Goal: Task Accomplishment & Management: Manage account settings

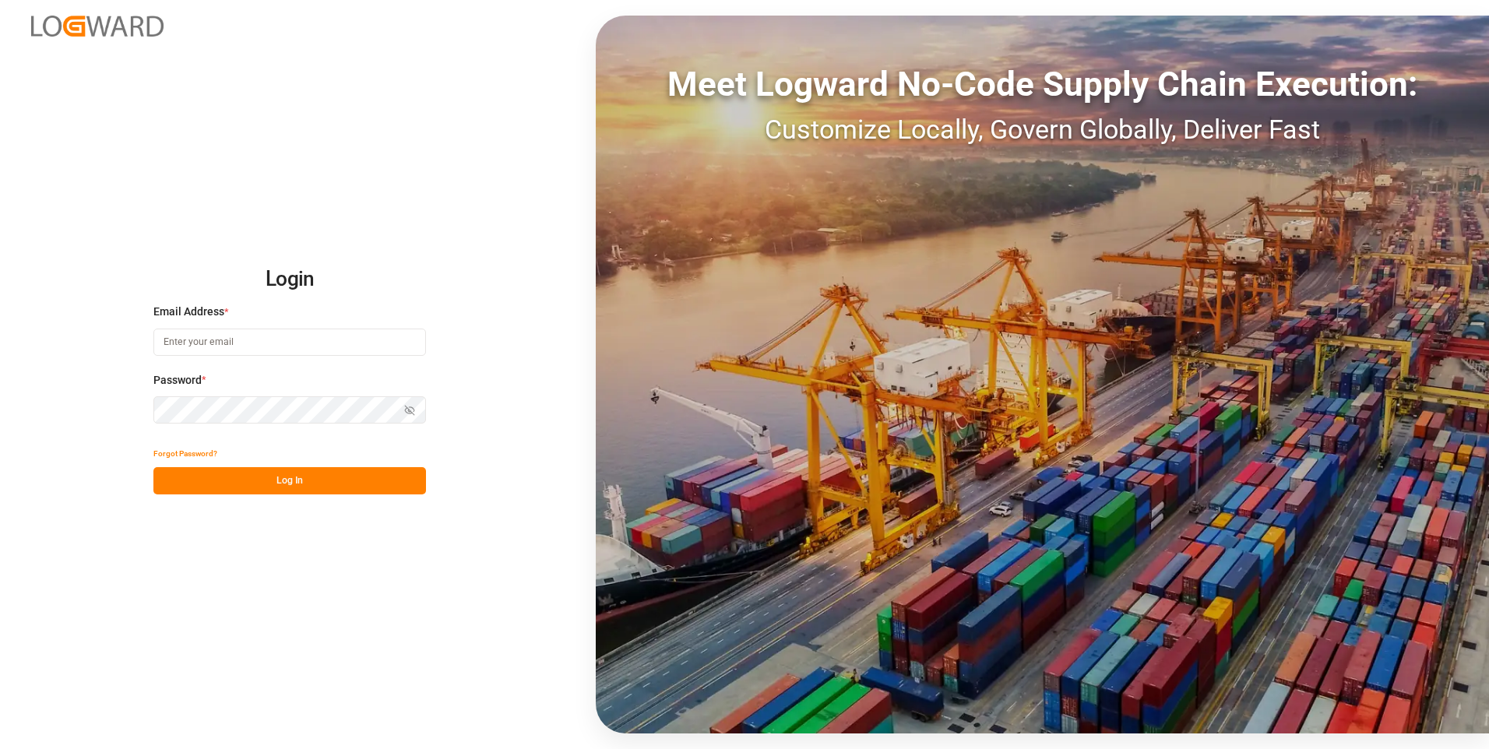
type input "[PERSON_NAME][EMAIL_ADDRESS][PERSON_NAME][DOMAIN_NAME]"
click at [386, 481] on button "Log In" at bounding box center [289, 480] width 273 height 27
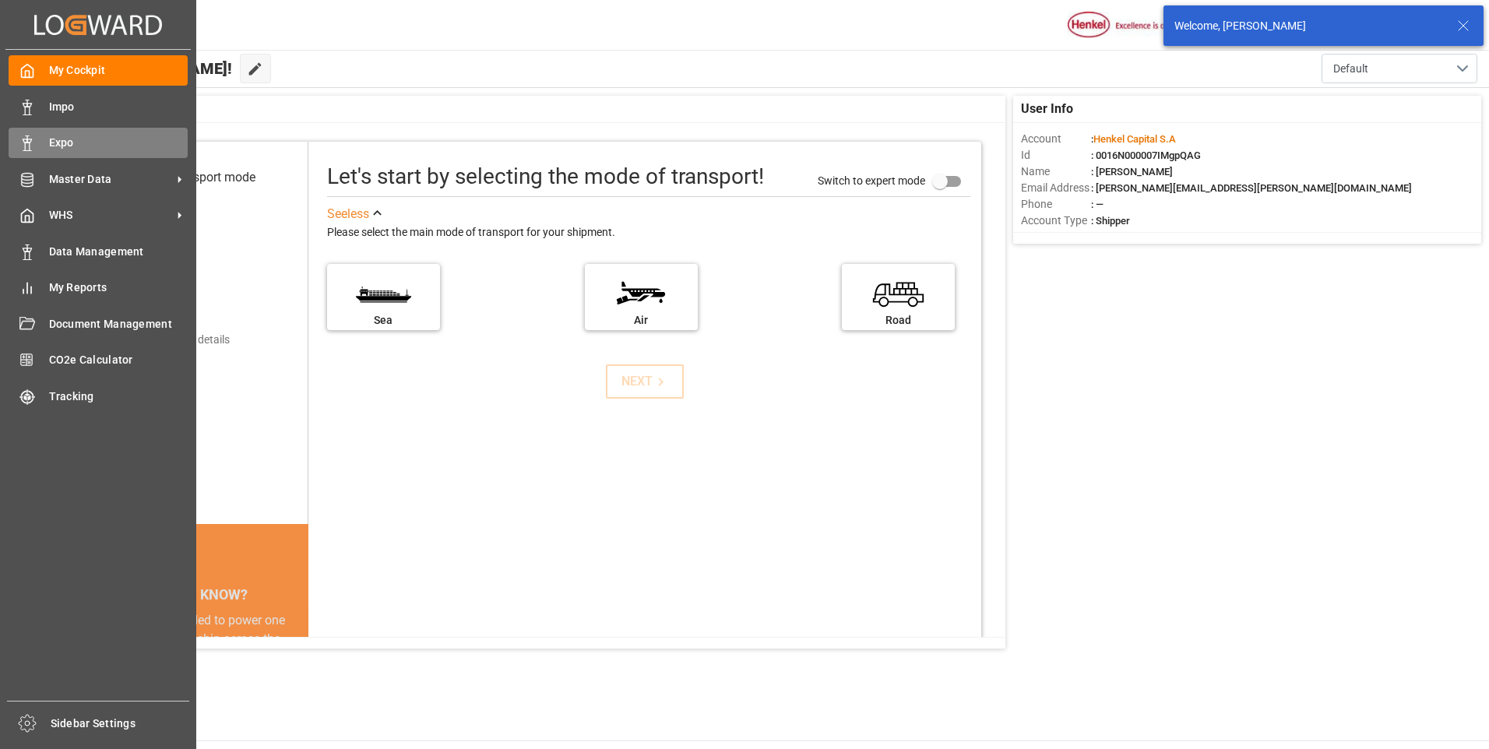
click at [33, 145] on icon at bounding box center [27, 144] width 16 height 16
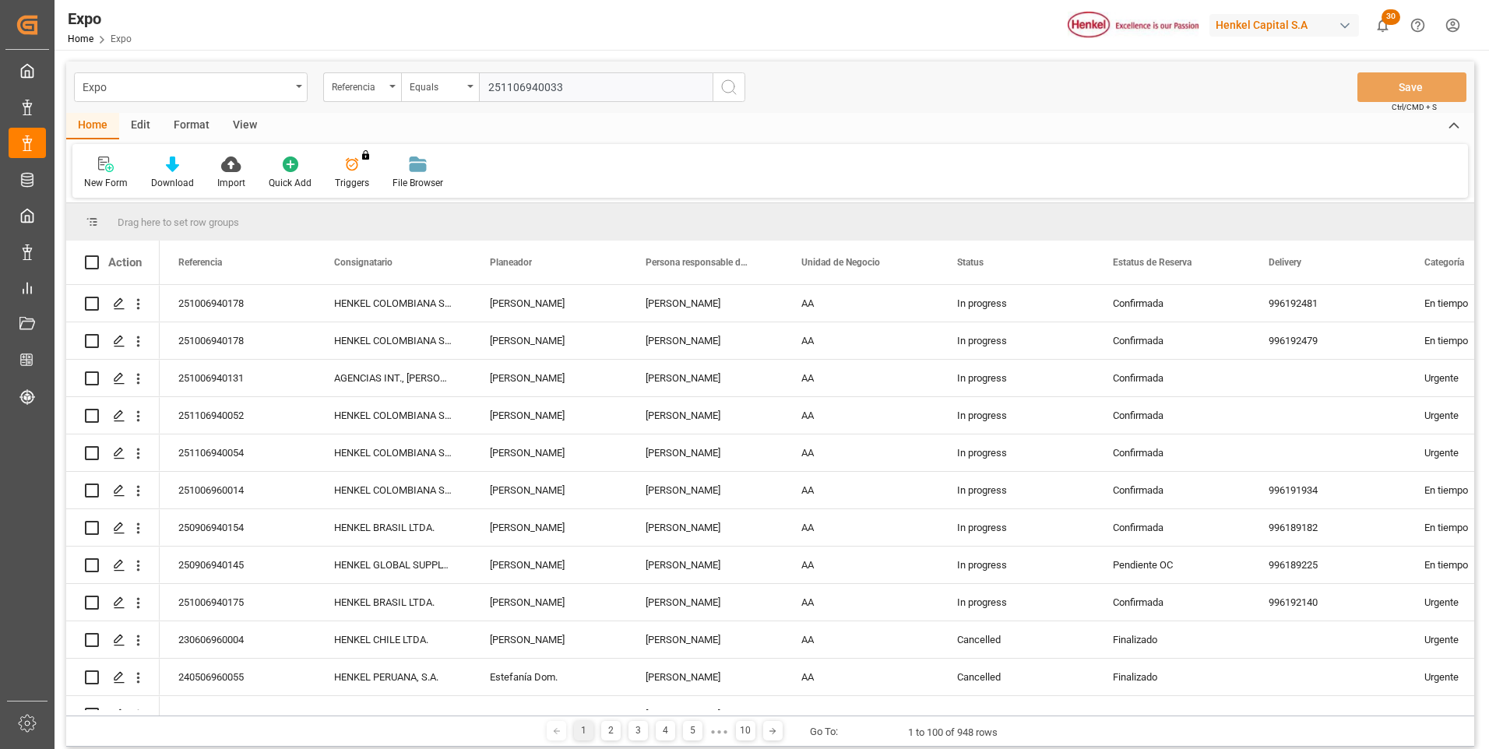
type input "251106940033"
click at [719, 88] on button "search button" at bounding box center [729, 87] width 33 height 30
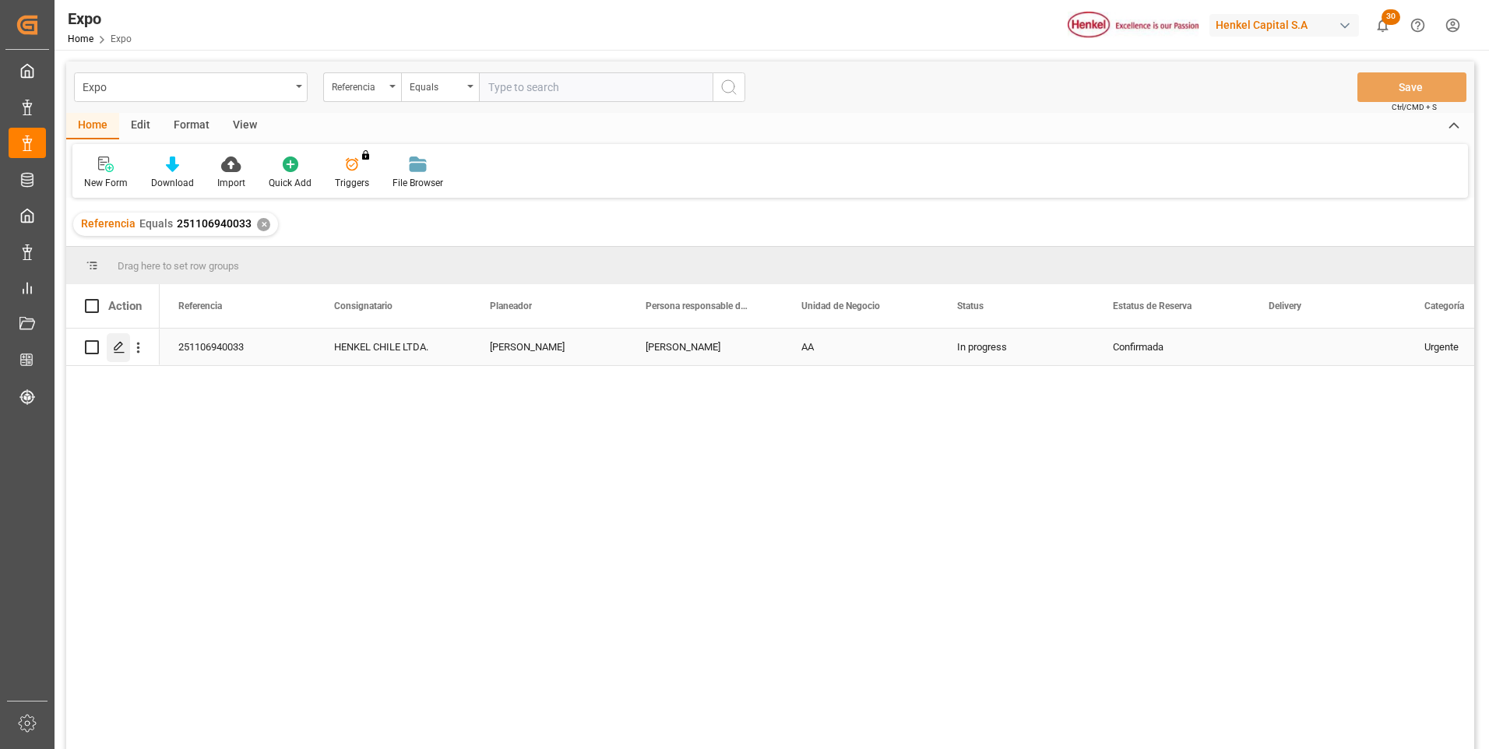
click at [122, 346] on polygon "Press SPACE to select this row." at bounding box center [119, 347] width 8 height 8
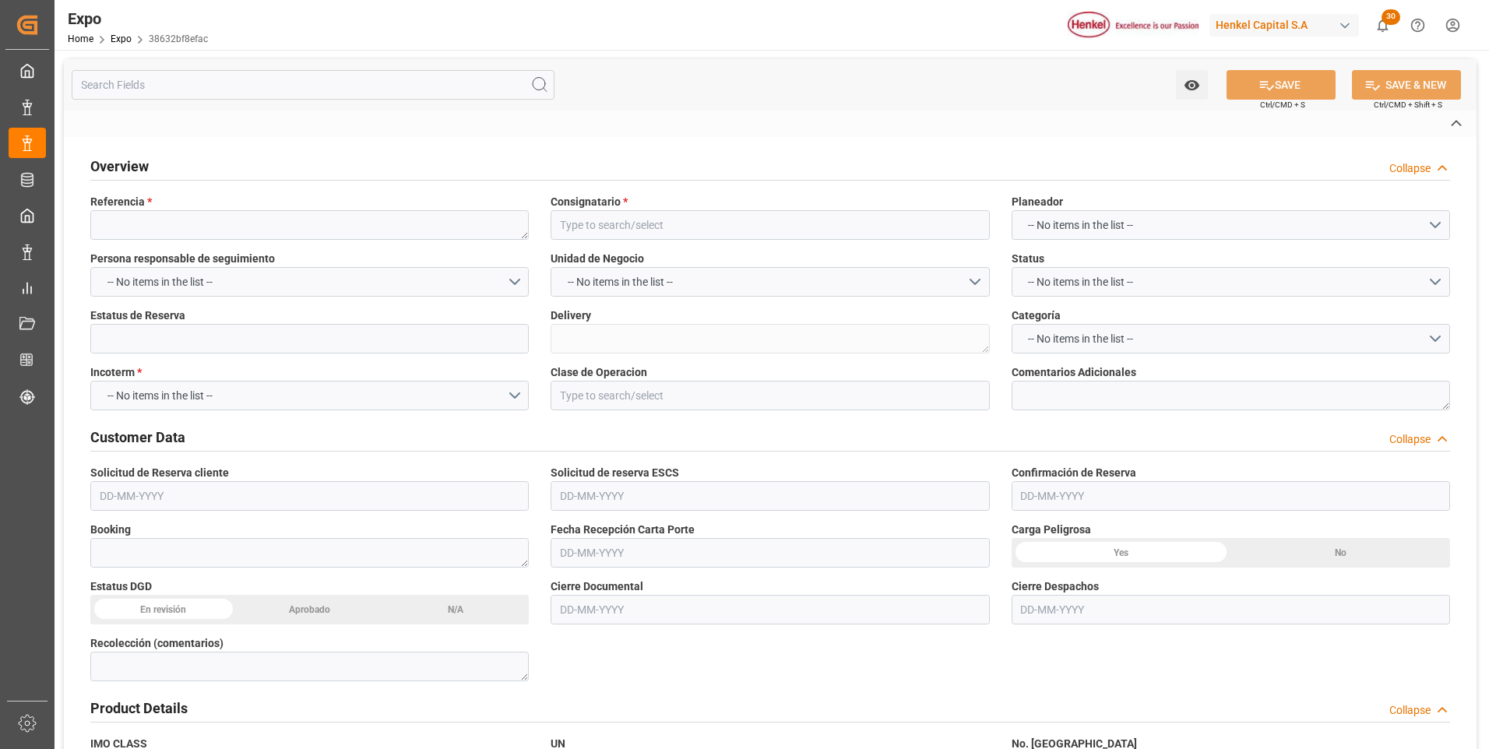
type textarea "251106940033"
type input "HENKEL CHILE LTDA."
type input "Confirmada"
type input "EX. DEFINITIVA"
type textarea "39089972"
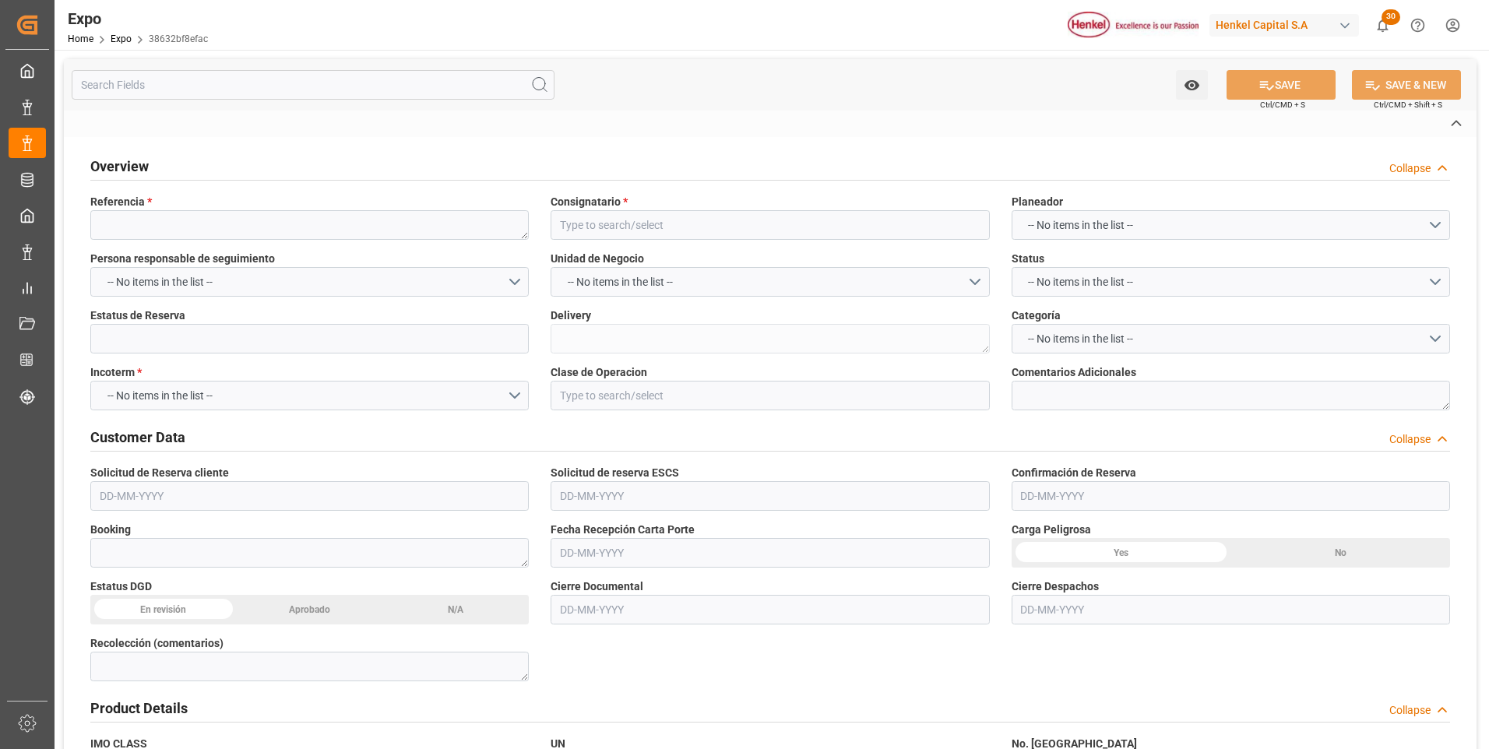
type input "[GEOGRAPHIC_DATA]"
type input "ONE SPLENDOUR"
type textarea "2537E"
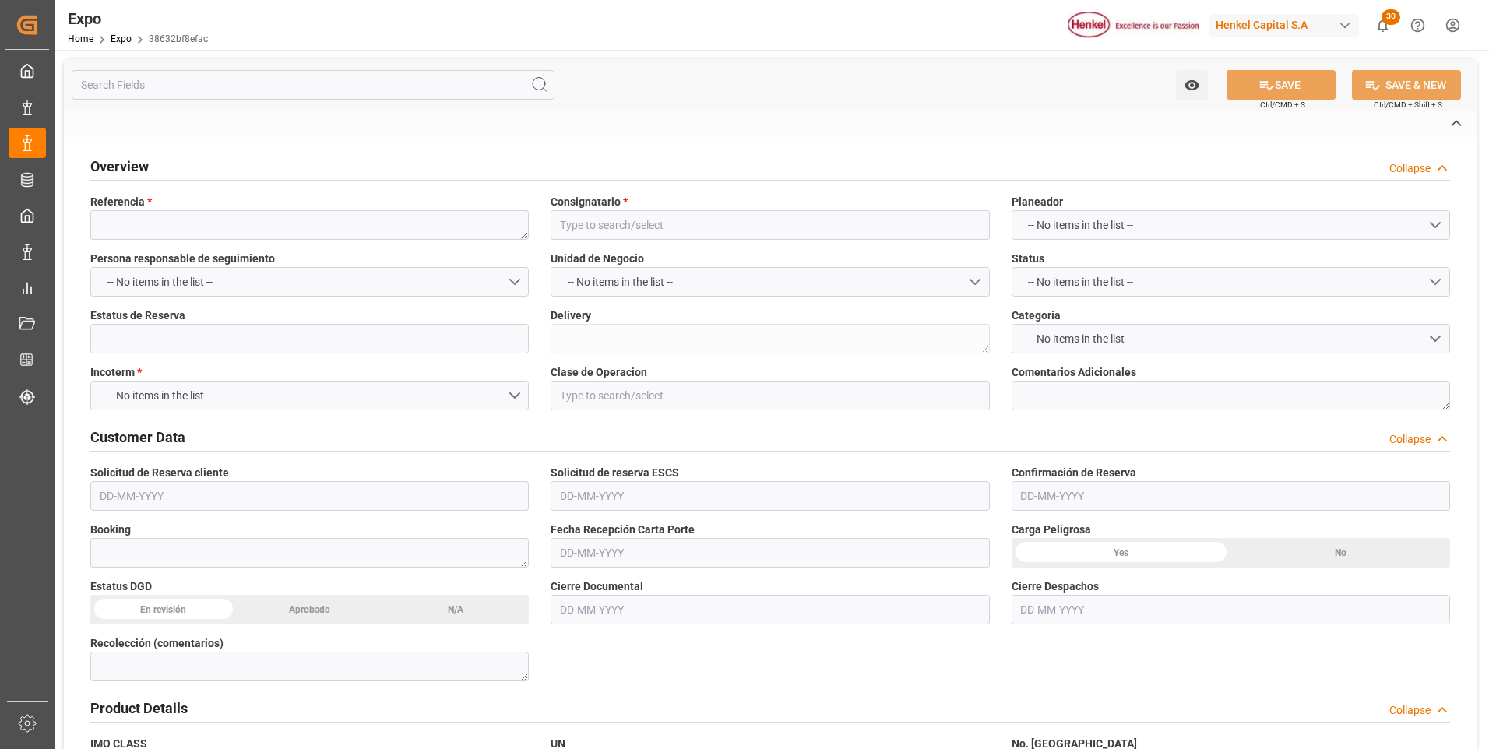
type input "Hapag [PERSON_NAME]"
type input "HLCU"
type textarea "Logward System"
type input "VESSEL"
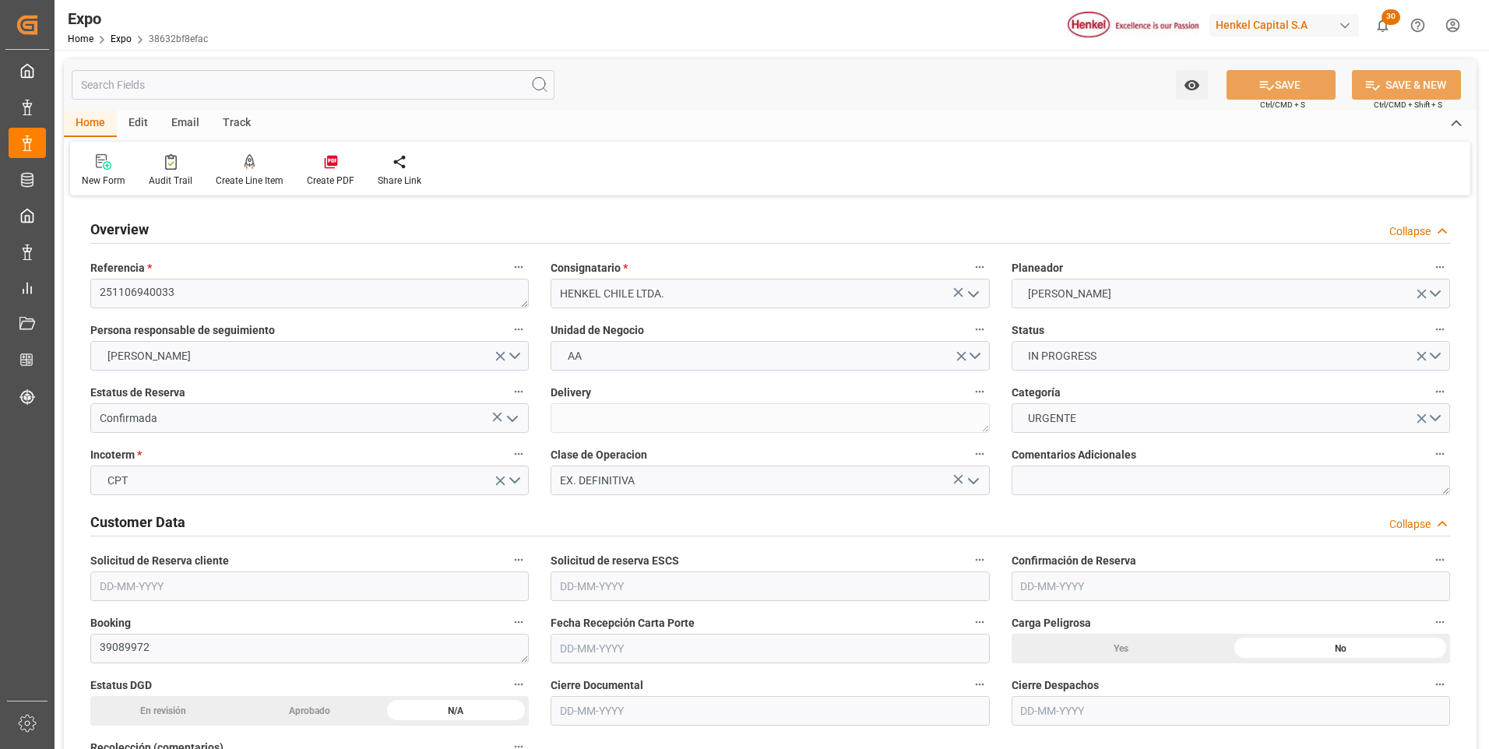
type input "9975648"
type input "[DATE]"
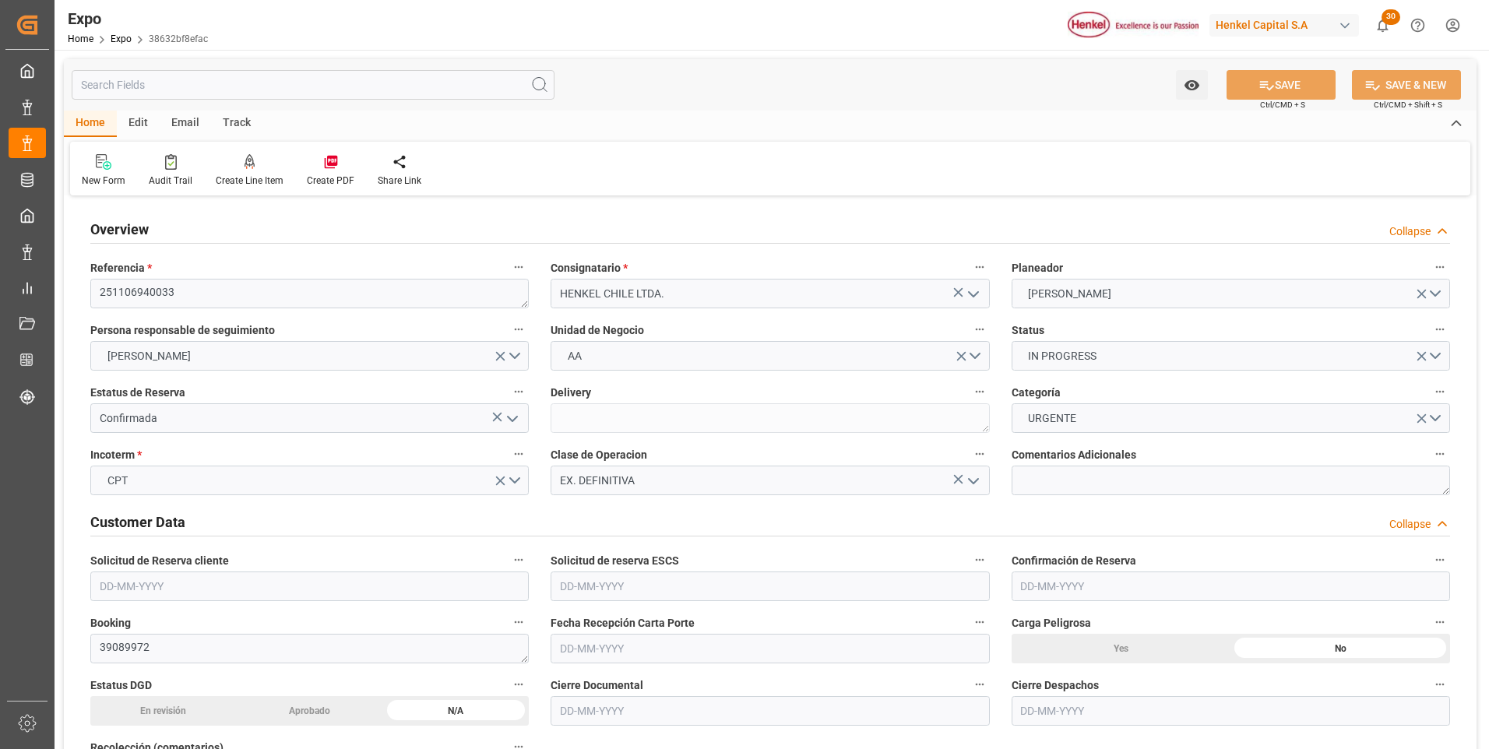
type input "[DATE]"
type input "[DATE] 00:00"
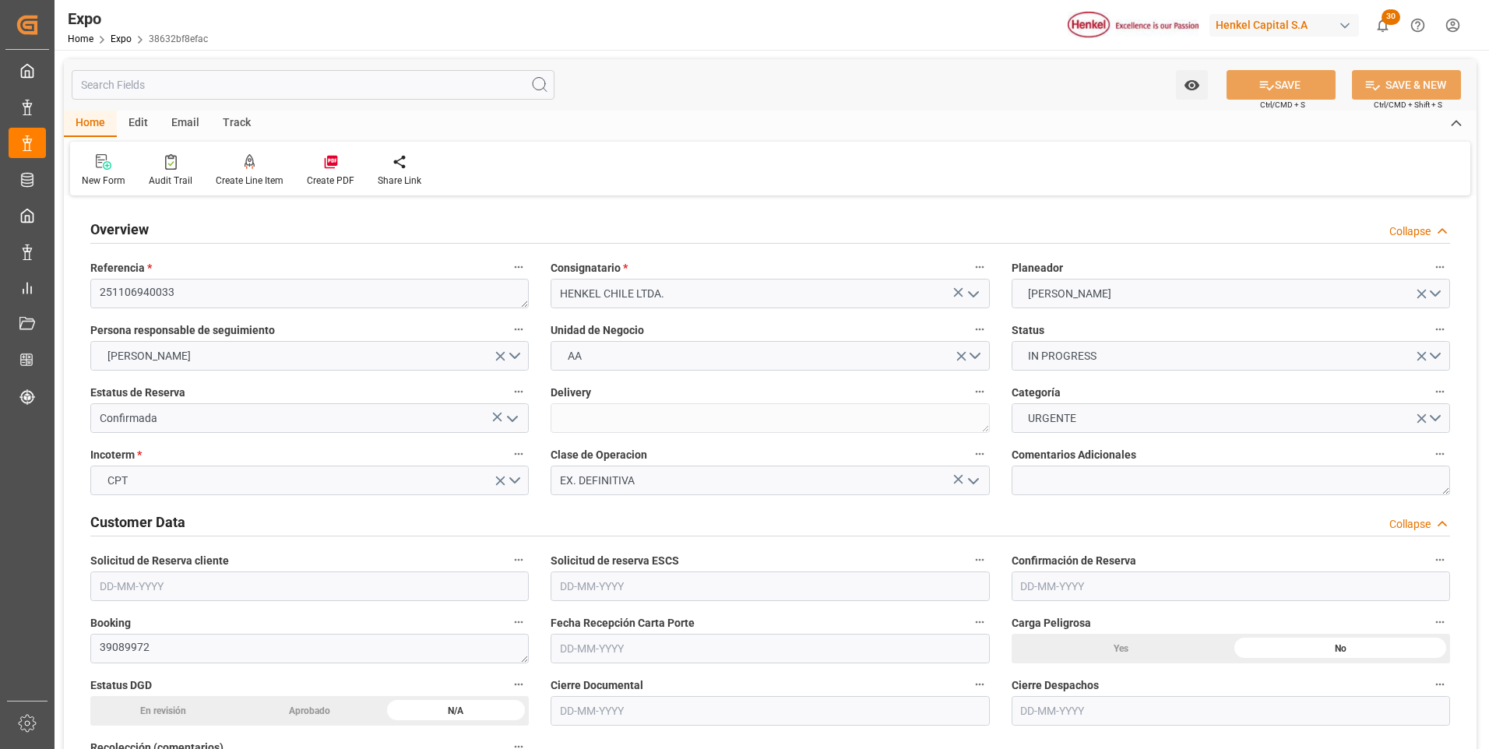
type input "[DATE] 02:00"
type input "[DATE] 00:00"
type input "[DATE] 13:00"
type input "[DATE] 00:00"
type input "[DATE] 09:13"
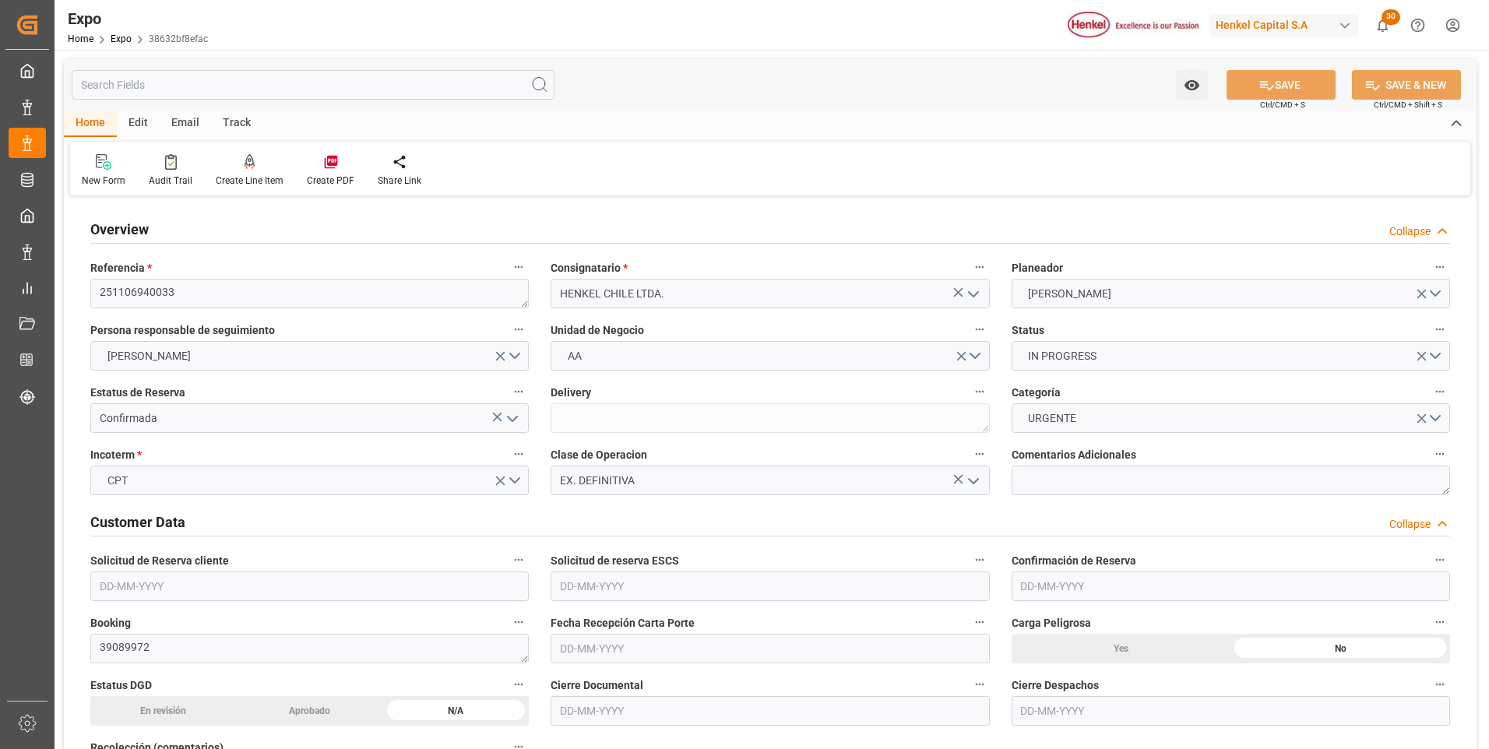
type input "[DATE] 02:00"
type input "[DATE] 13:00"
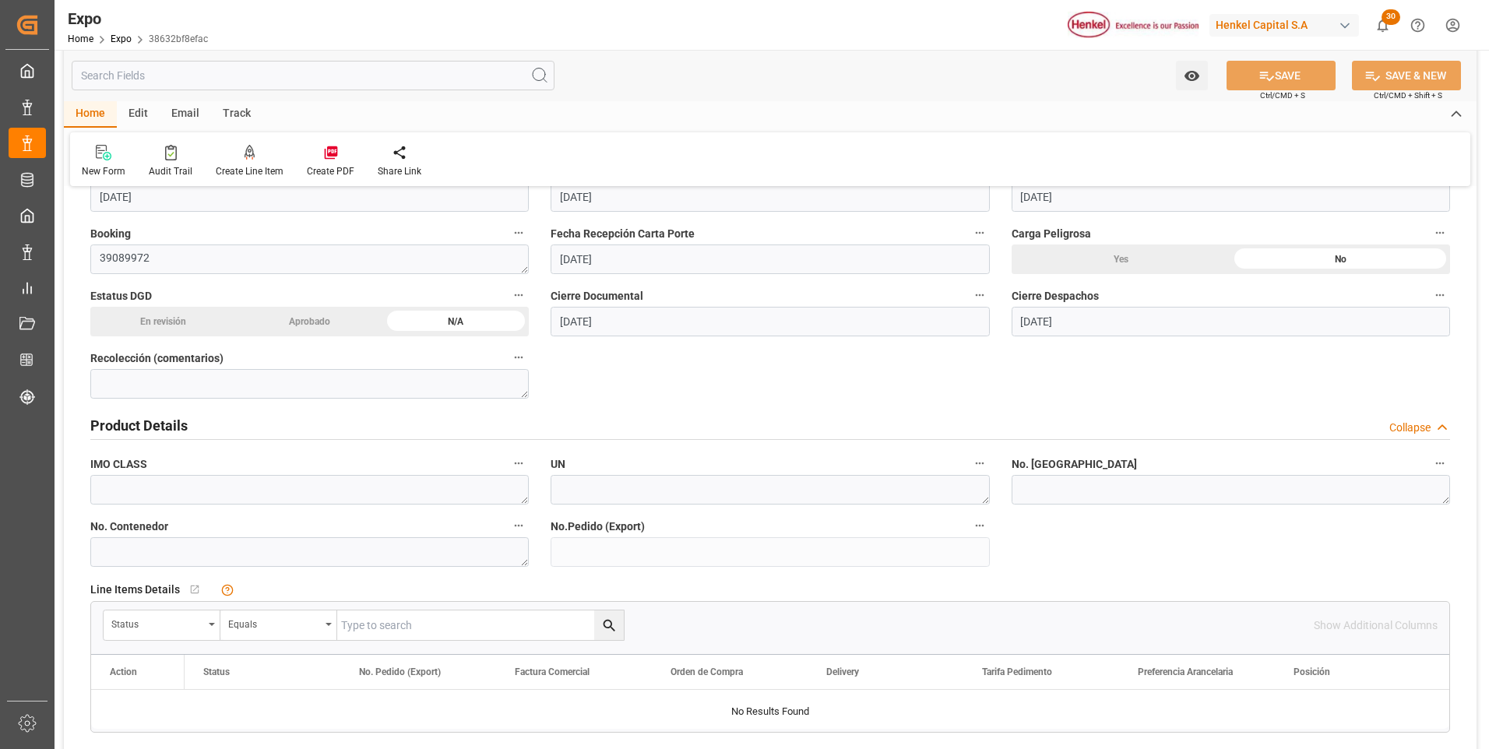
scroll to position [467, 0]
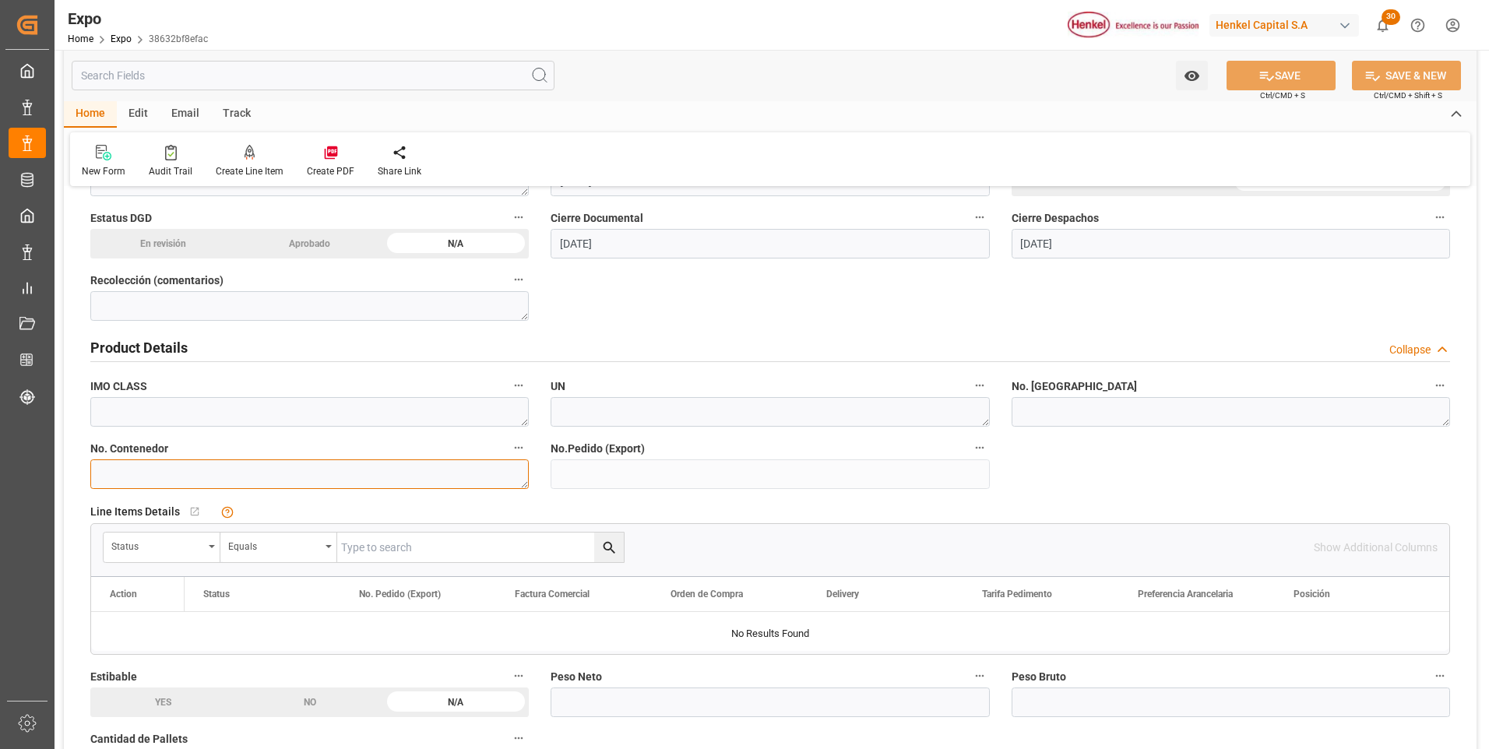
click at [282, 472] on textarea at bounding box center [309, 475] width 439 height 30
paste textarea "HLBU 3687256"
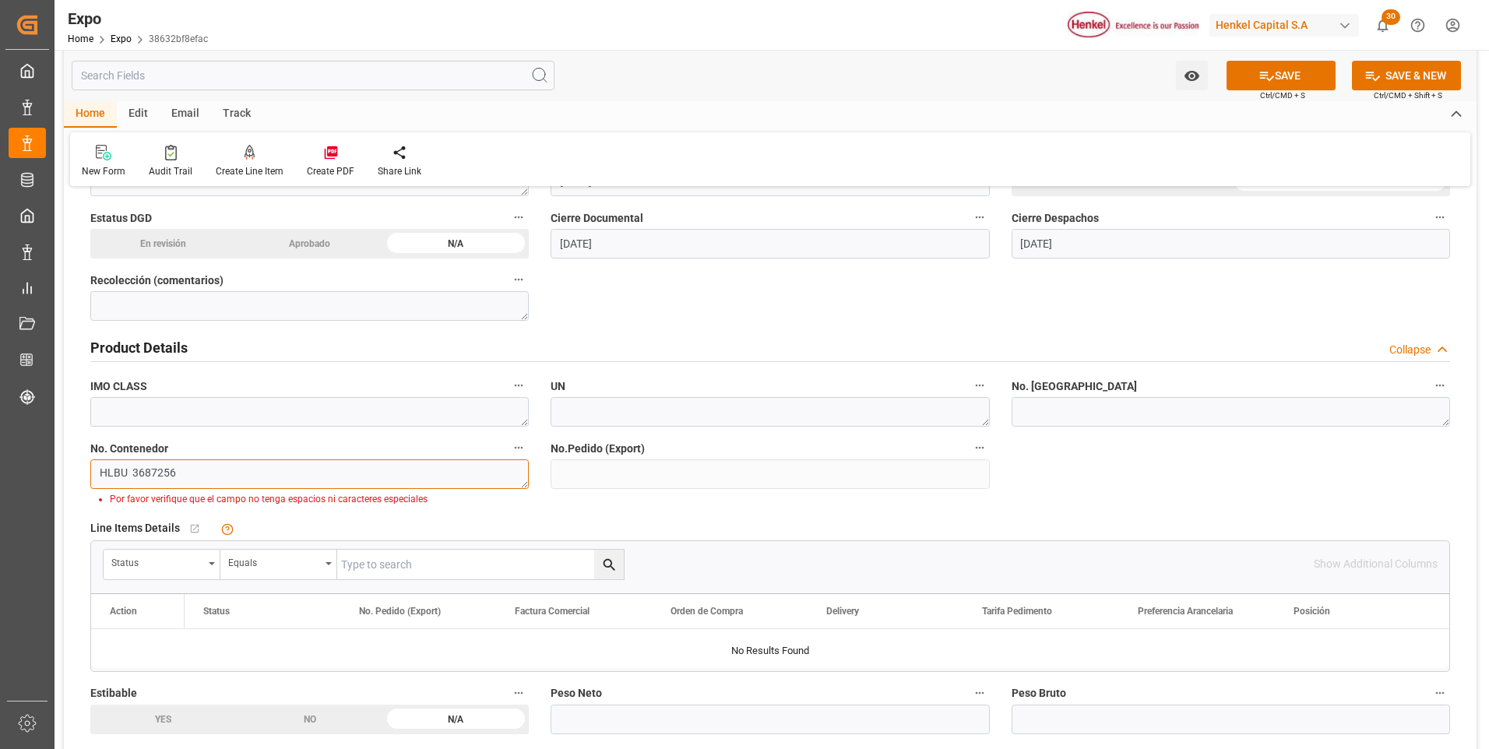
click at [132, 478] on textarea "HLBU 3687256" at bounding box center [309, 475] width 439 height 30
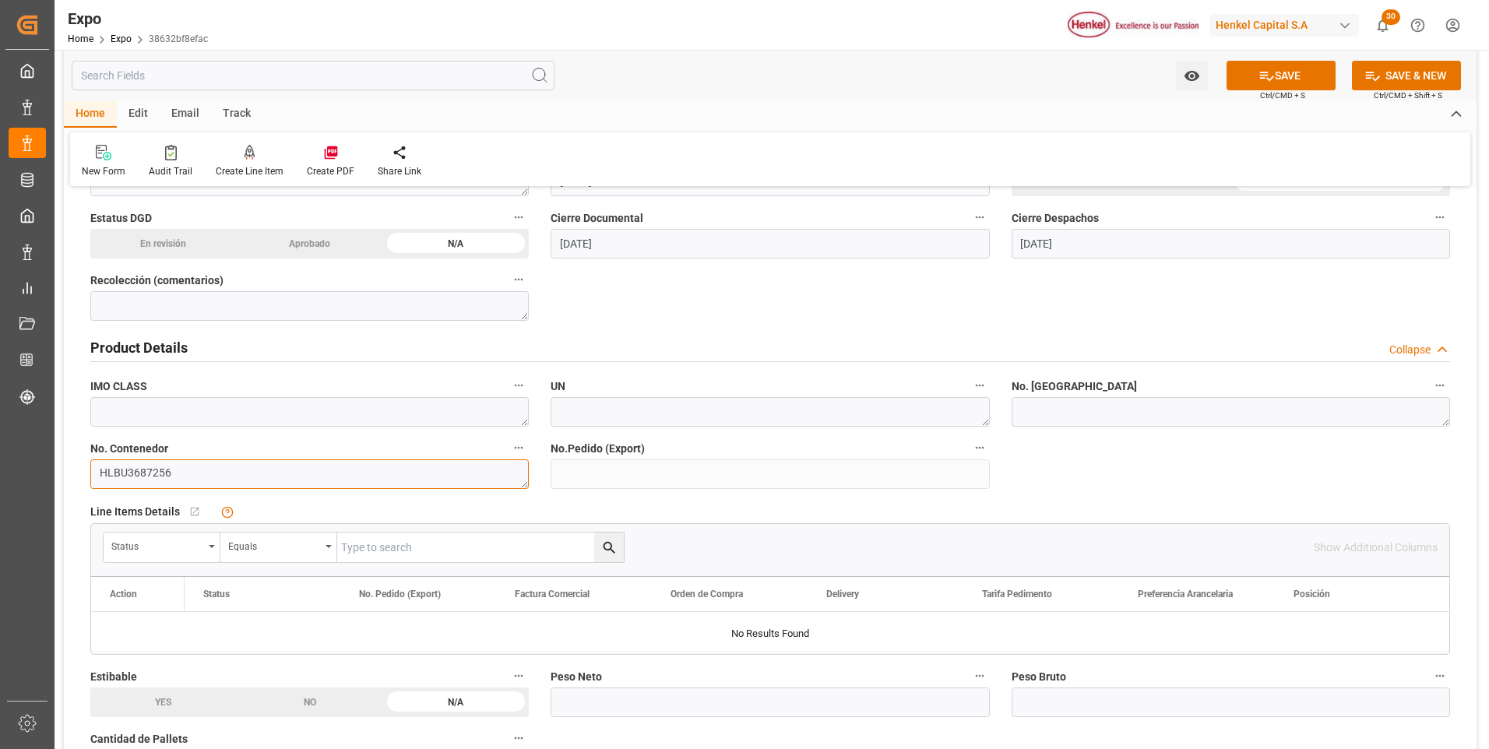
type textarea "HLBU3687256"
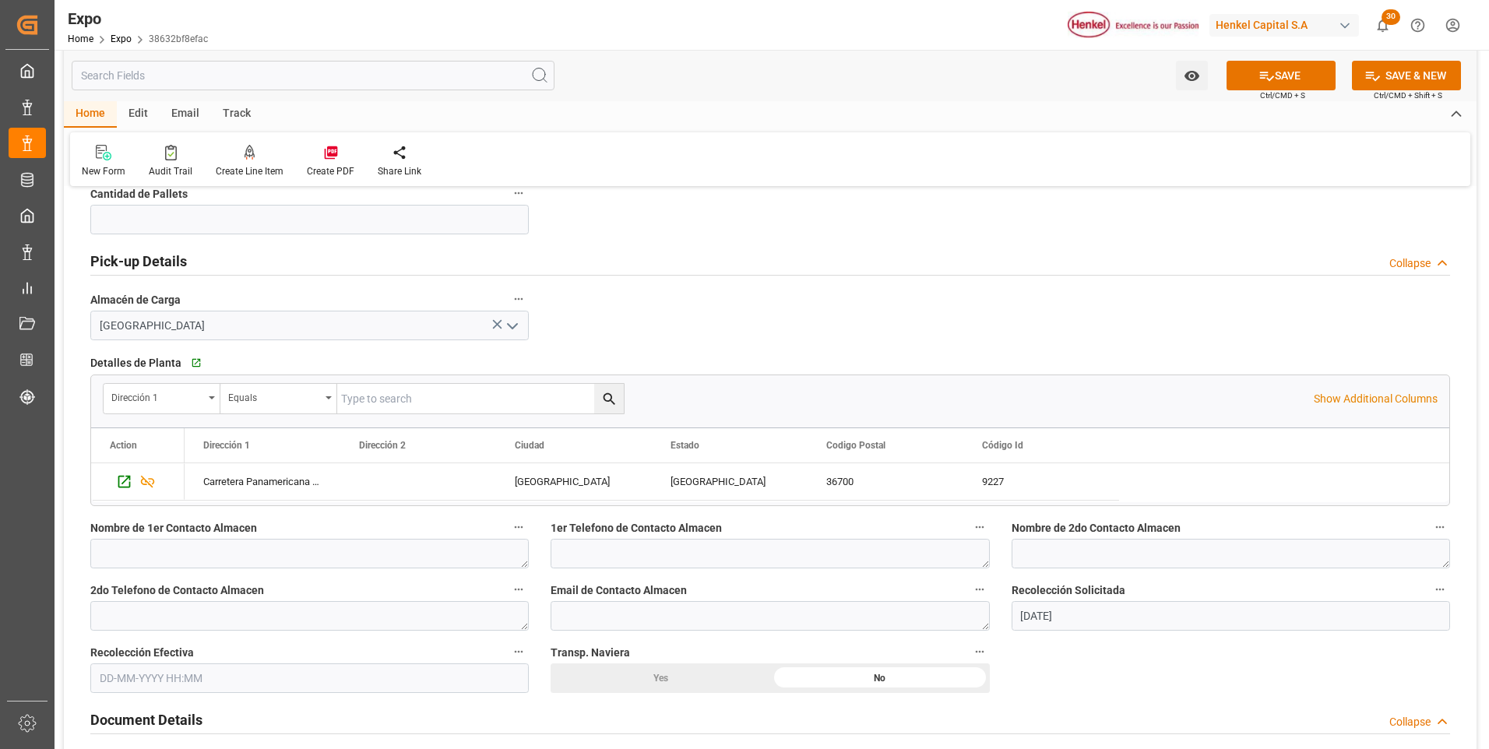
scroll to position [1169, 0]
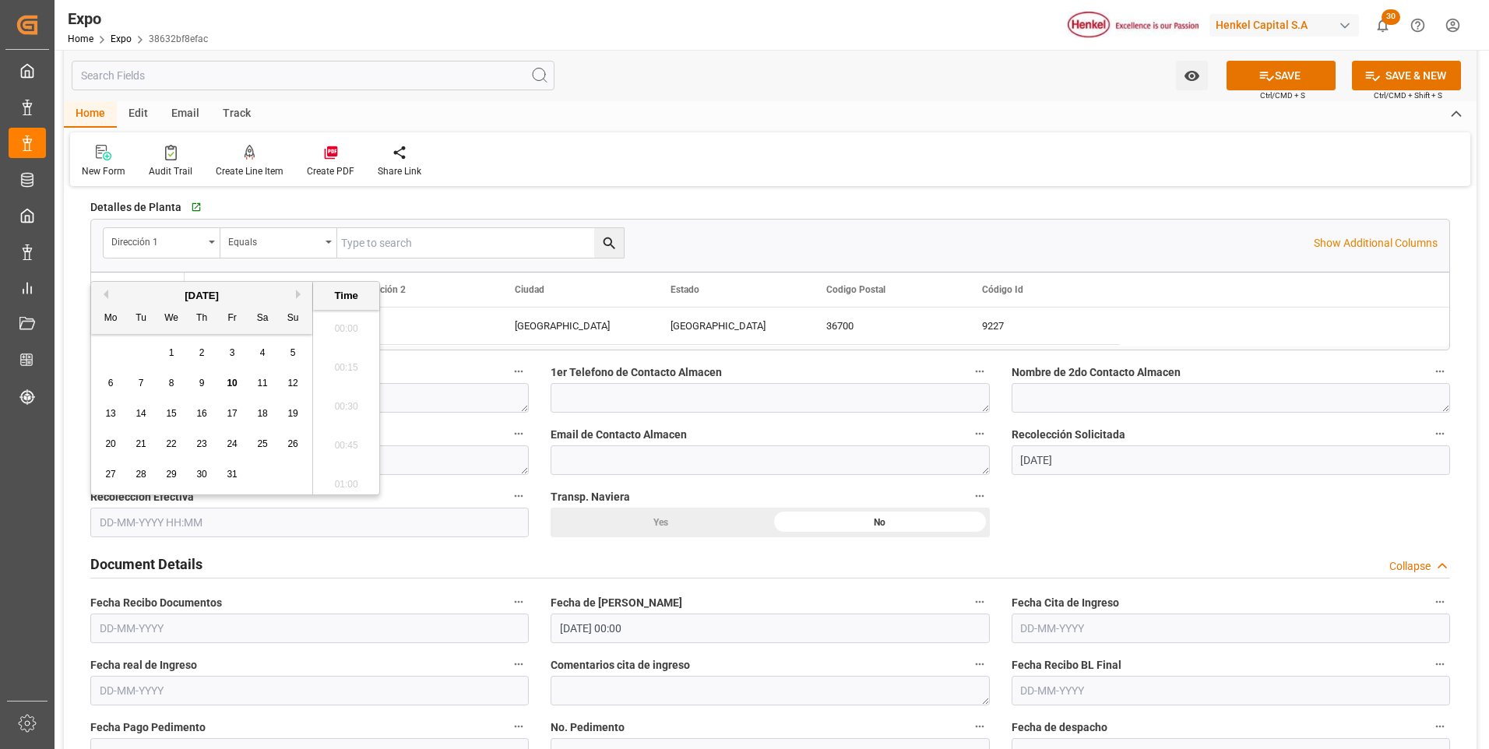
click at [116, 520] on input "text" at bounding box center [309, 523] width 439 height 30
click at [227, 384] on div "10" at bounding box center [232, 384] width 19 height 19
type input "[DATE] 00:00"
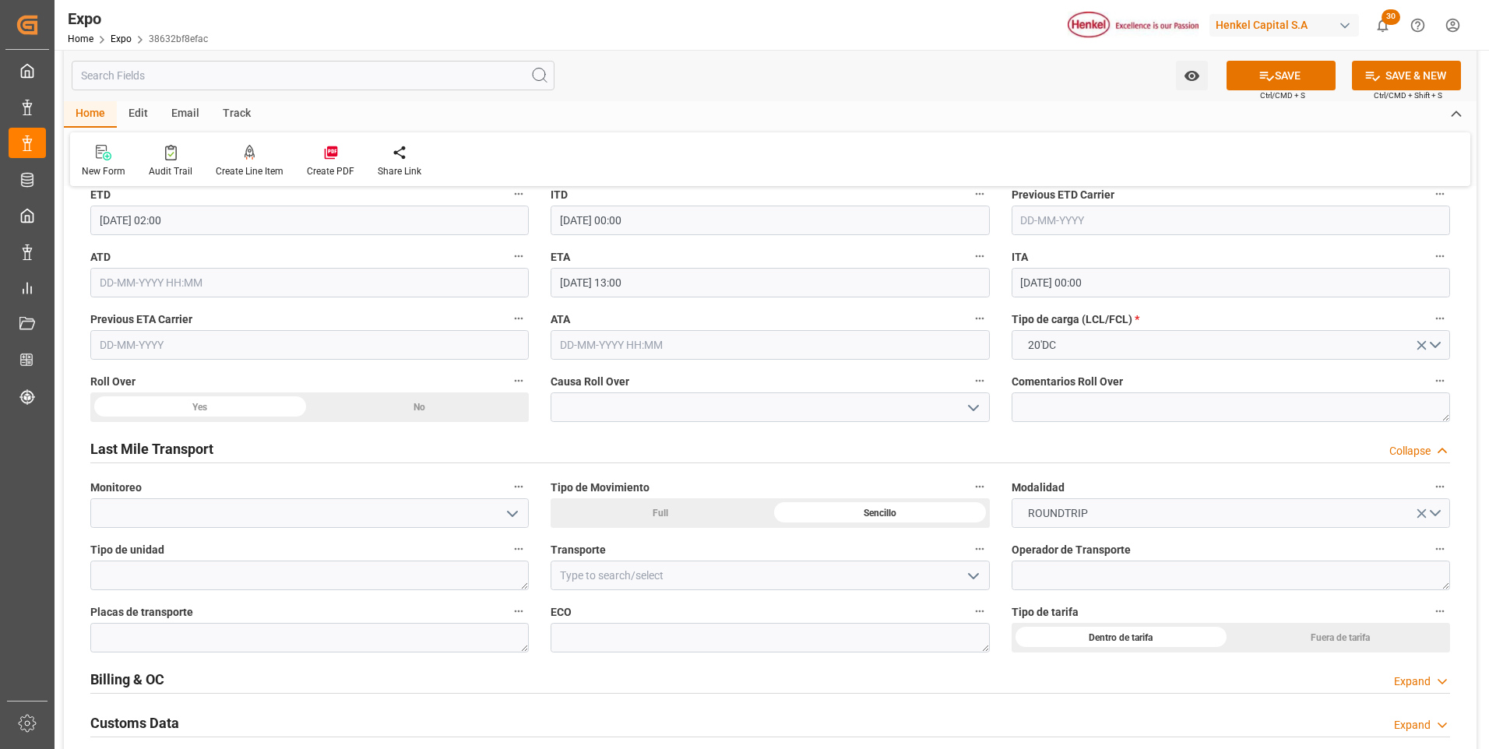
scroll to position [2337, 0]
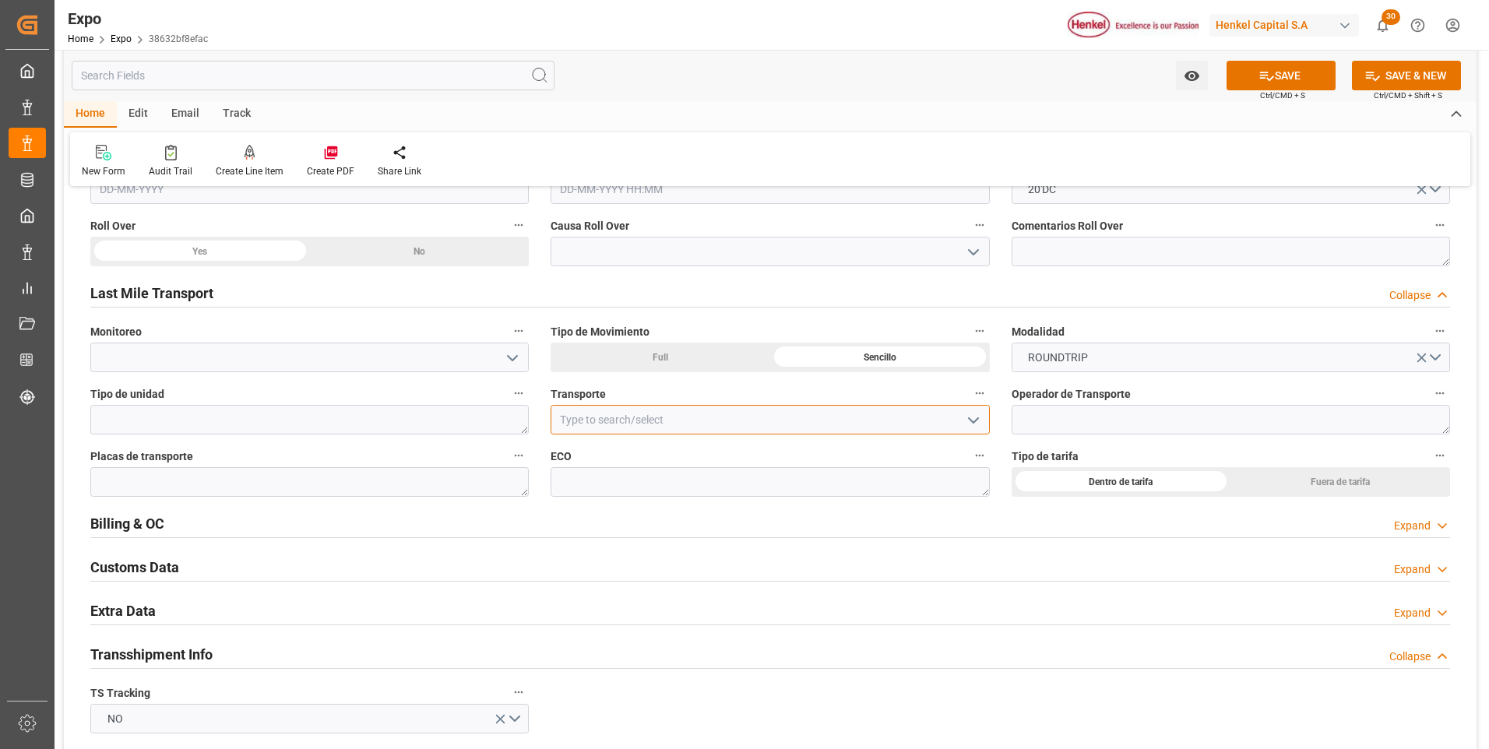
click at [716, 416] on input at bounding box center [770, 420] width 439 height 30
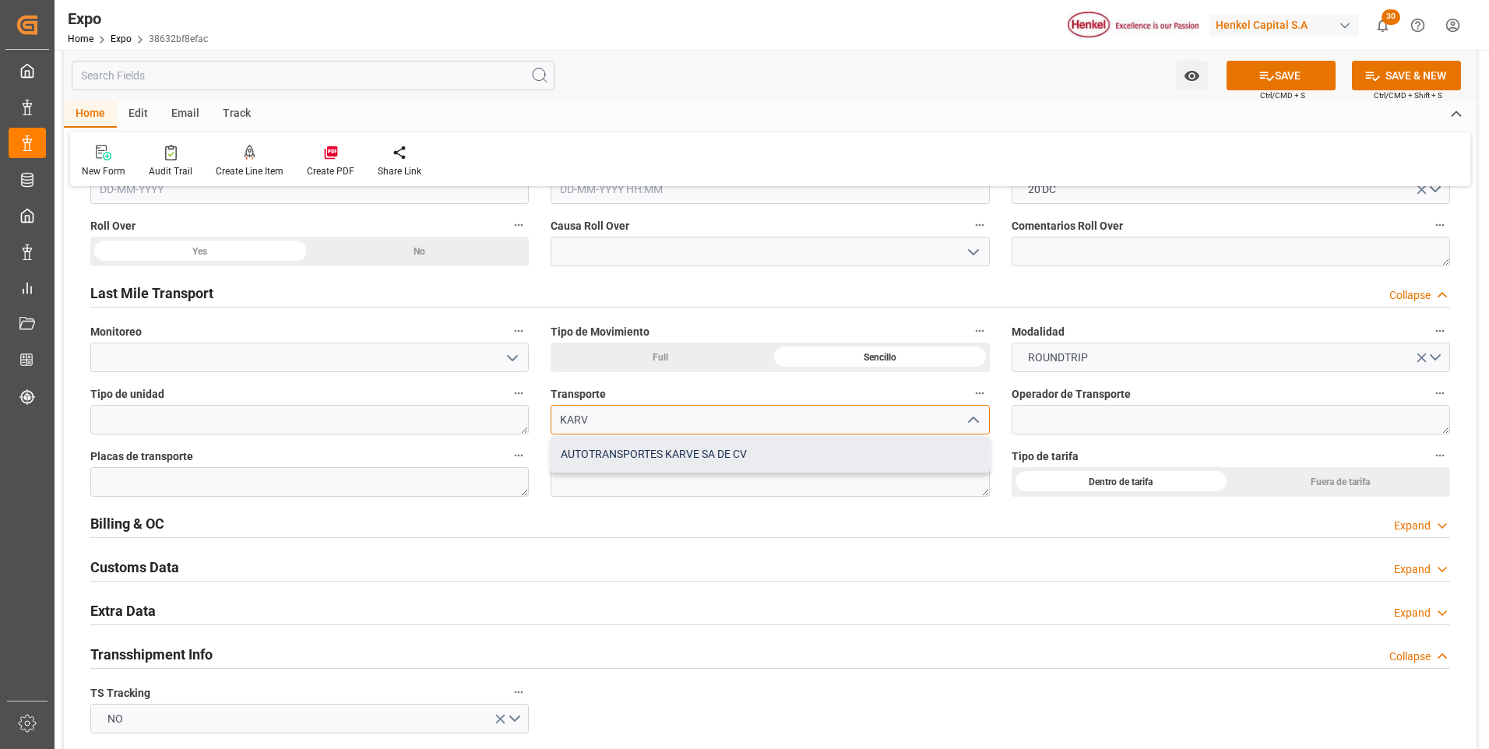
click at [735, 462] on div "AUTOTRANSPORTES KARVE SA DE CV" at bounding box center [770, 454] width 437 height 35
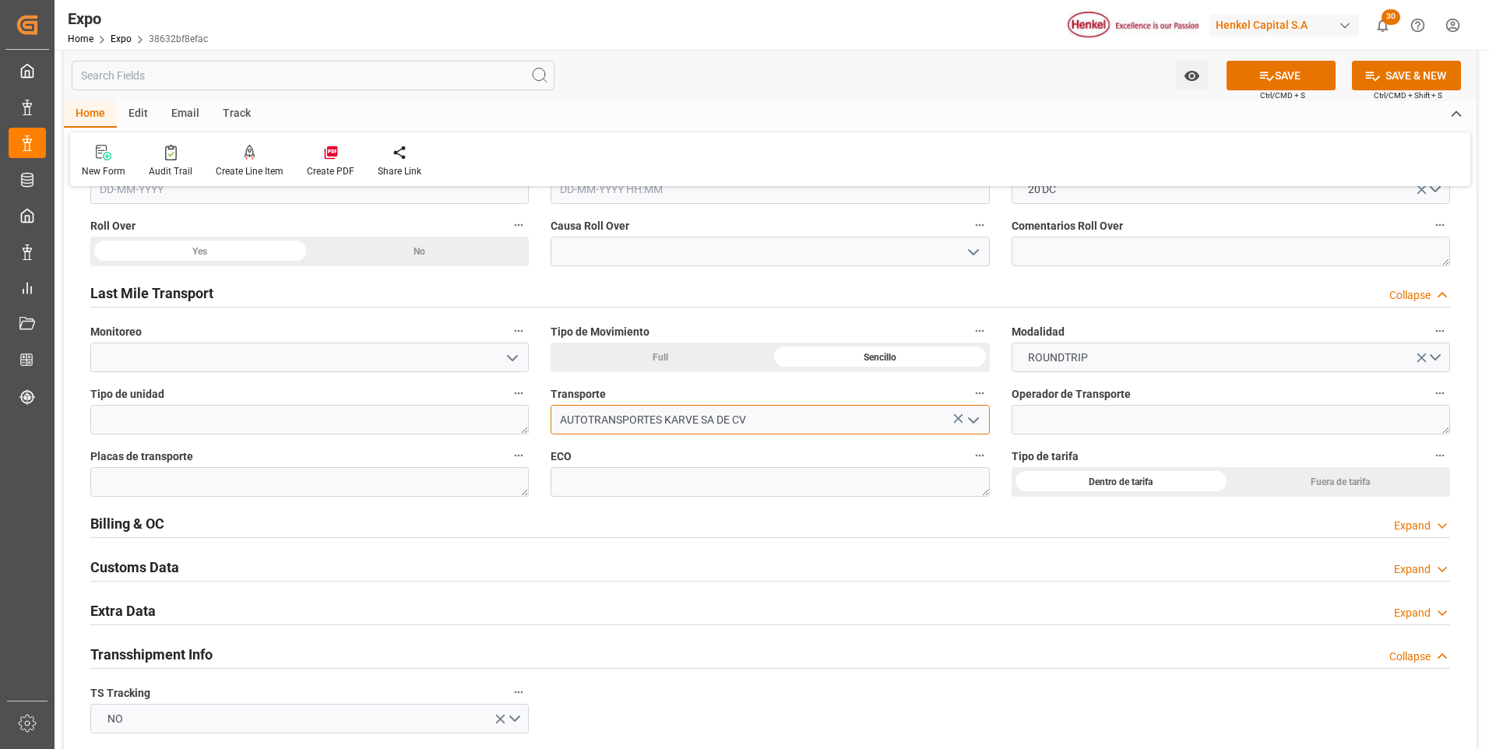
type input "AUTOTRANSPORTES KARVE SA DE CV"
click at [1117, 411] on textarea at bounding box center [1231, 420] width 439 height 30
paste textarea "[PERSON_NAME]"
type textarea "[PERSON_NAME]"
click at [459, 478] on textarea at bounding box center [309, 482] width 439 height 30
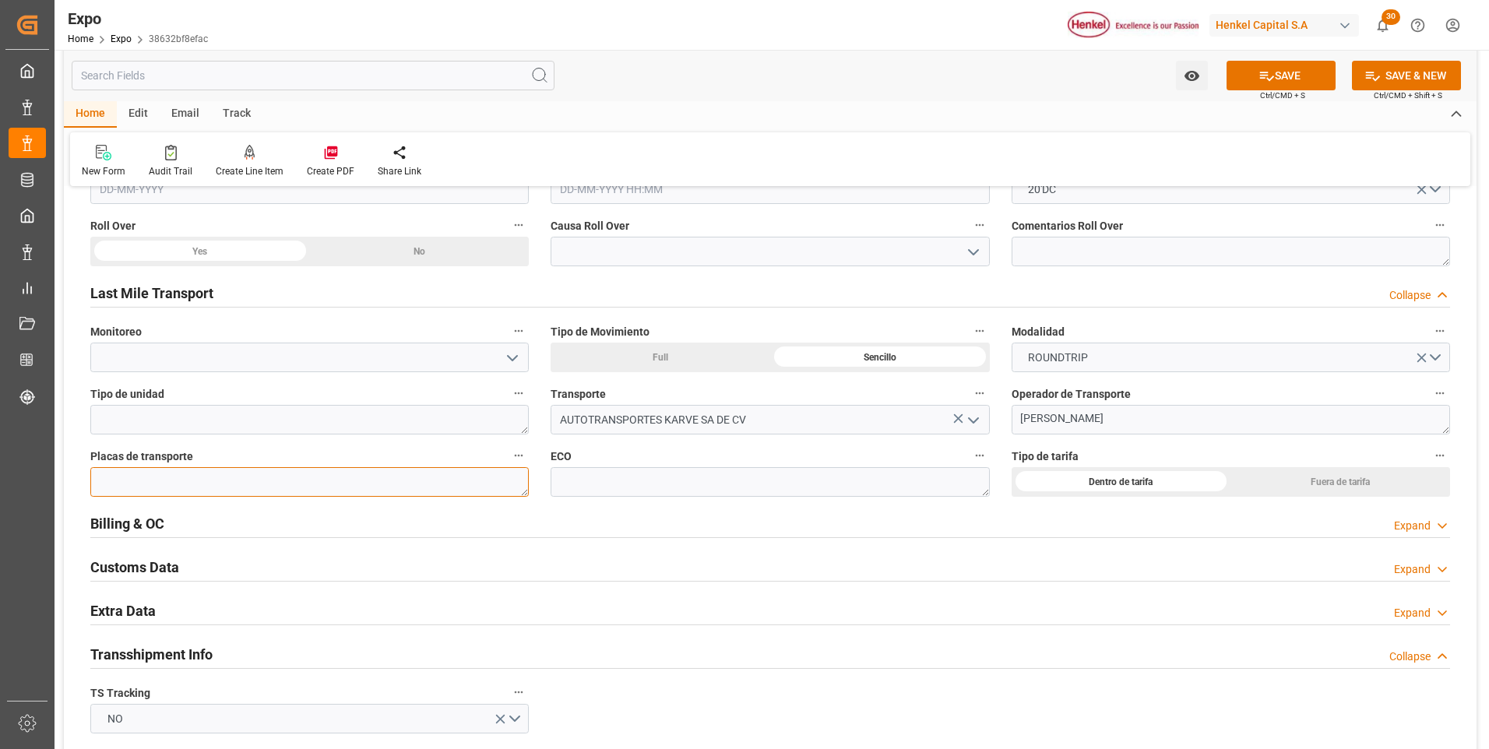
paste textarea "61UN2U"
type textarea "61UN2U"
click at [693, 468] on textarea at bounding box center [770, 482] width 439 height 30
click at [703, 488] on textarea at bounding box center [770, 482] width 439 height 30
paste textarea "TR002"
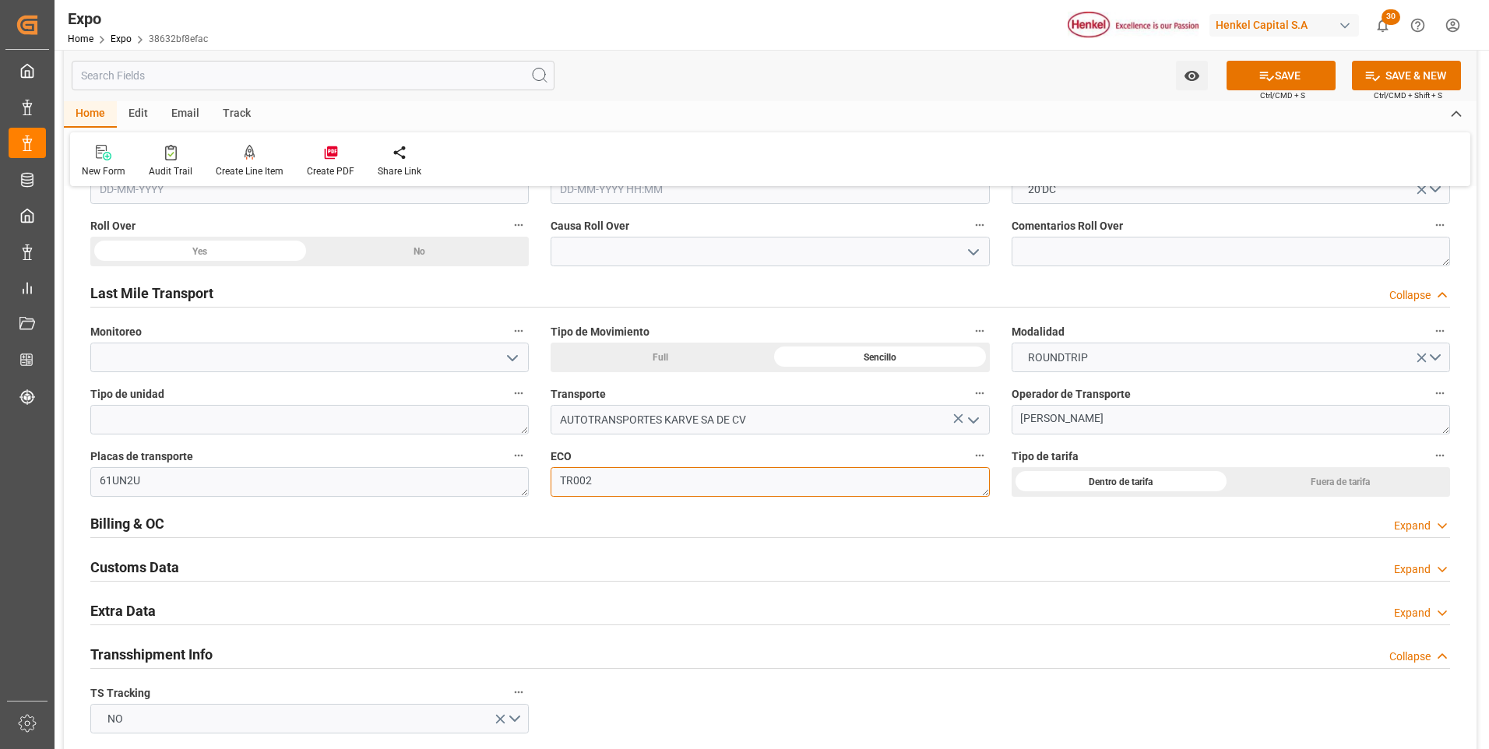
type textarea "TR002"
click at [1252, 83] on button "SAVE" at bounding box center [1281, 76] width 109 height 30
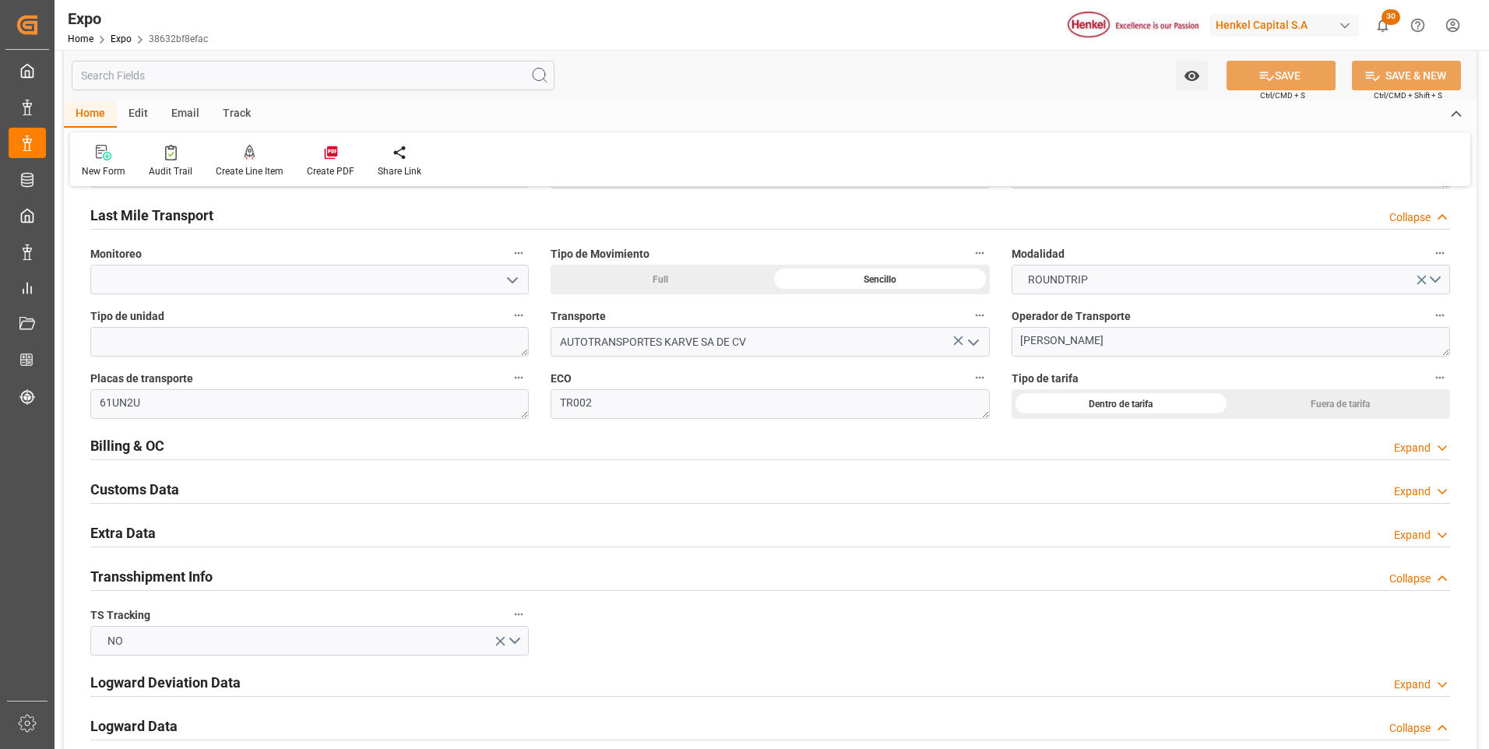
click at [1417, 530] on div "Expand" at bounding box center [1412, 535] width 37 height 16
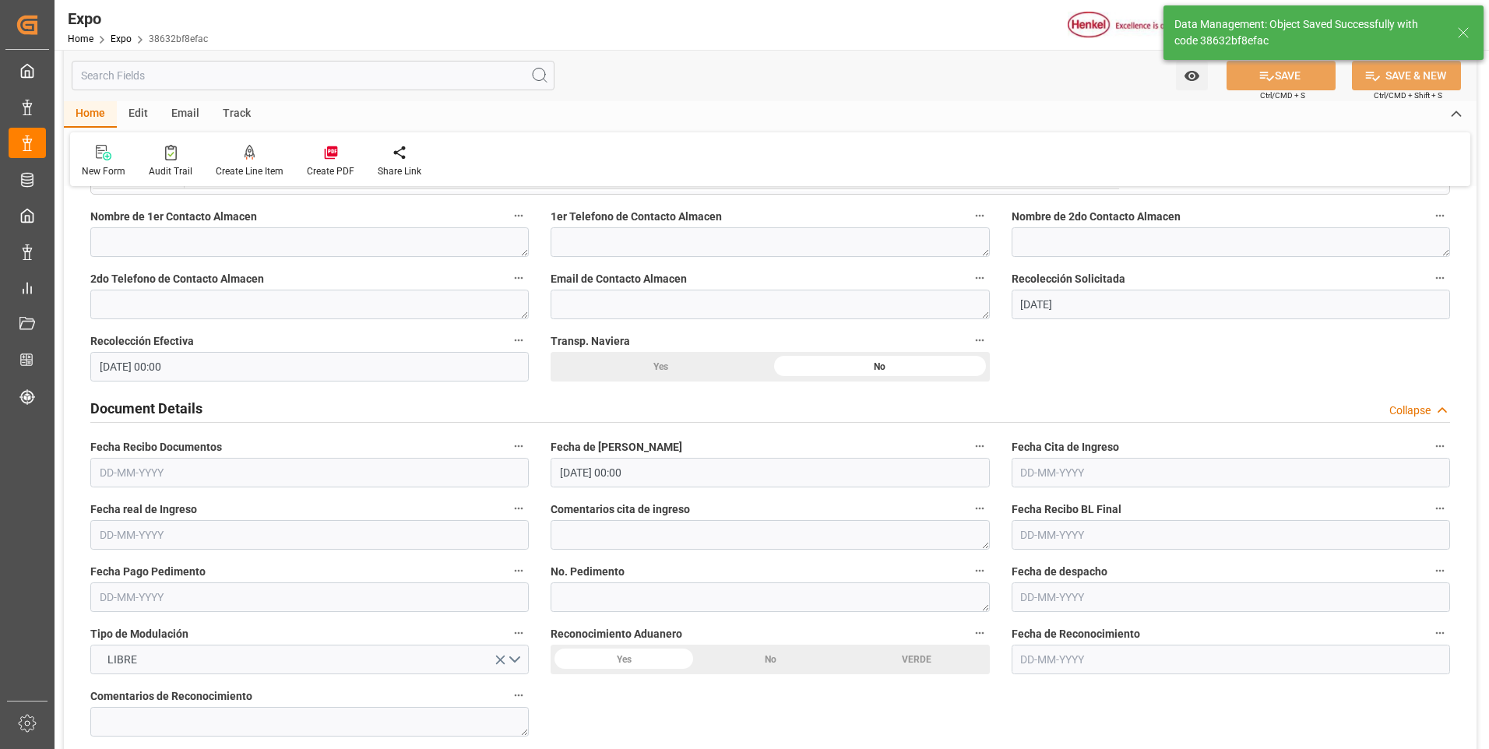
scroll to position [0, 0]
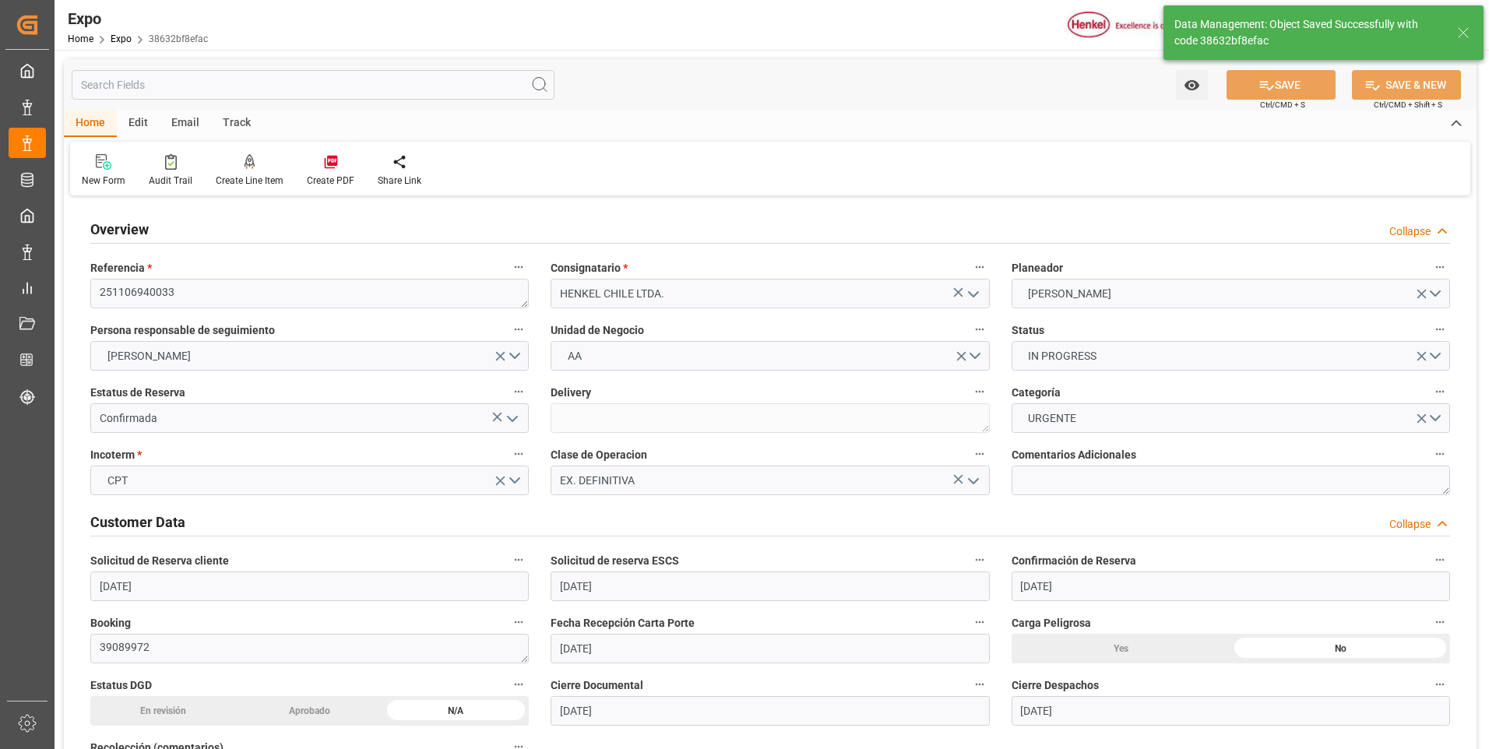
type textarea "[PERSON_NAME]"
type input "[DATE] 16:40"
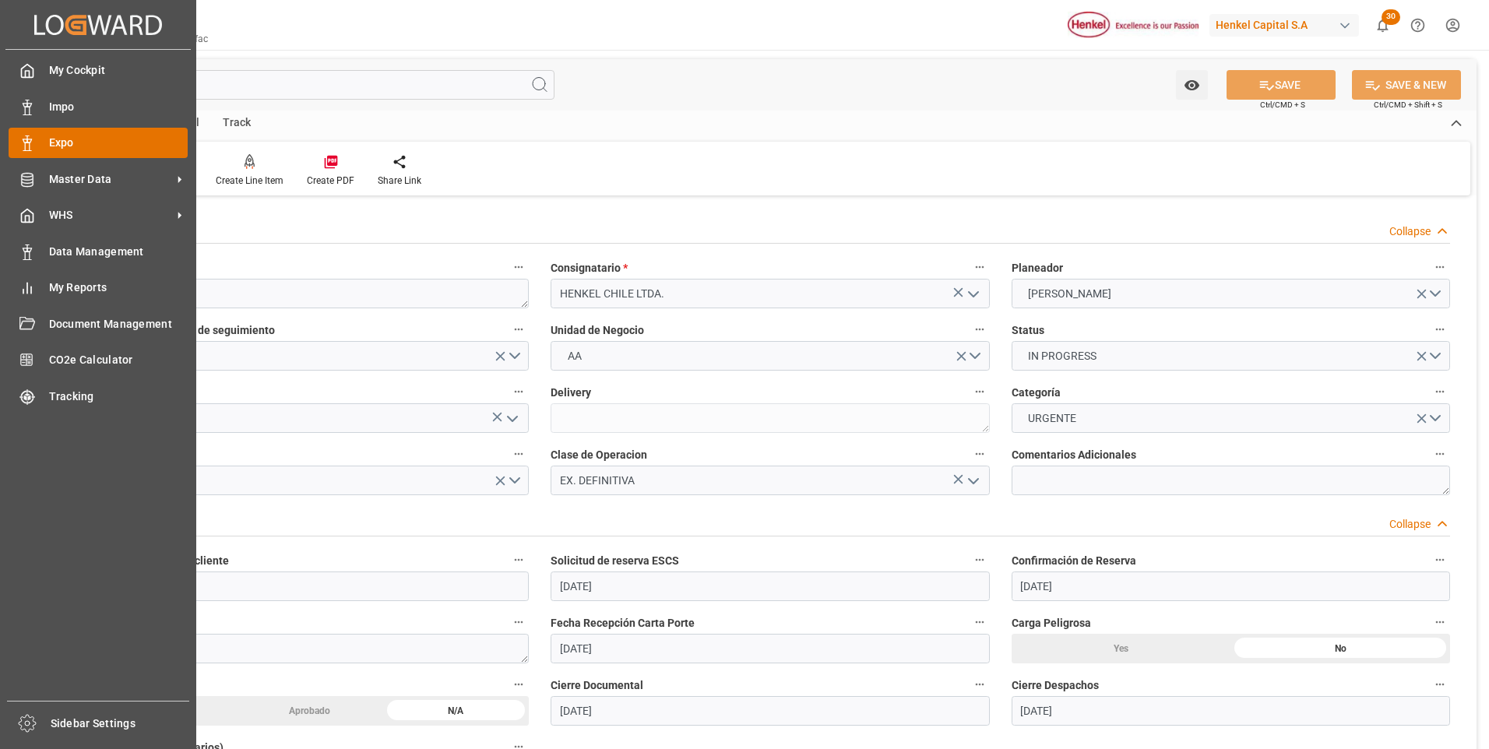
click at [37, 148] on div "Expo Expo" at bounding box center [98, 143] width 179 height 30
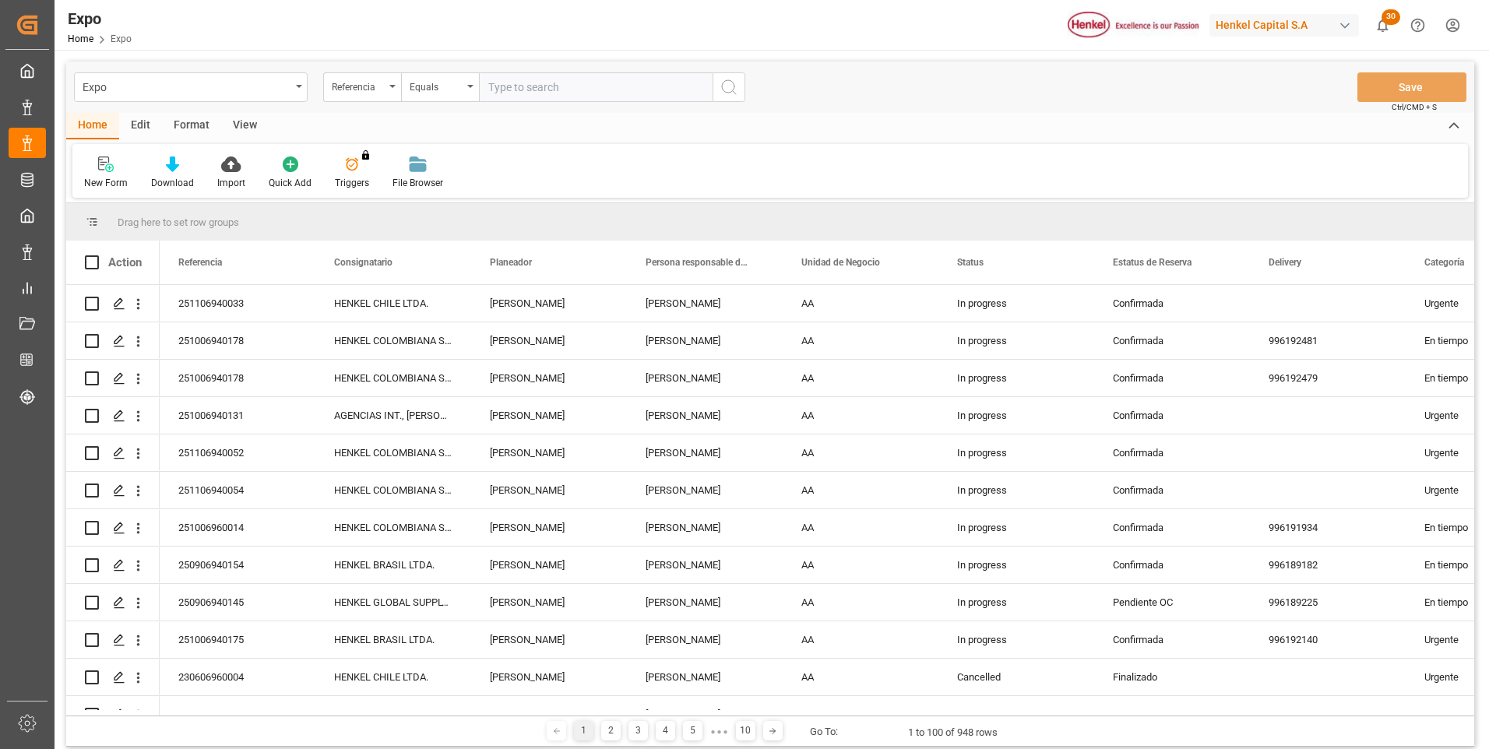
click at [511, 93] on input "text" at bounding box center [596, 87] width 234 height 30
paste input "251006940178"
type input "251006940178"
click at [731, 86] on icon "search button" at bounding box center [729, 87] width 19 height 19
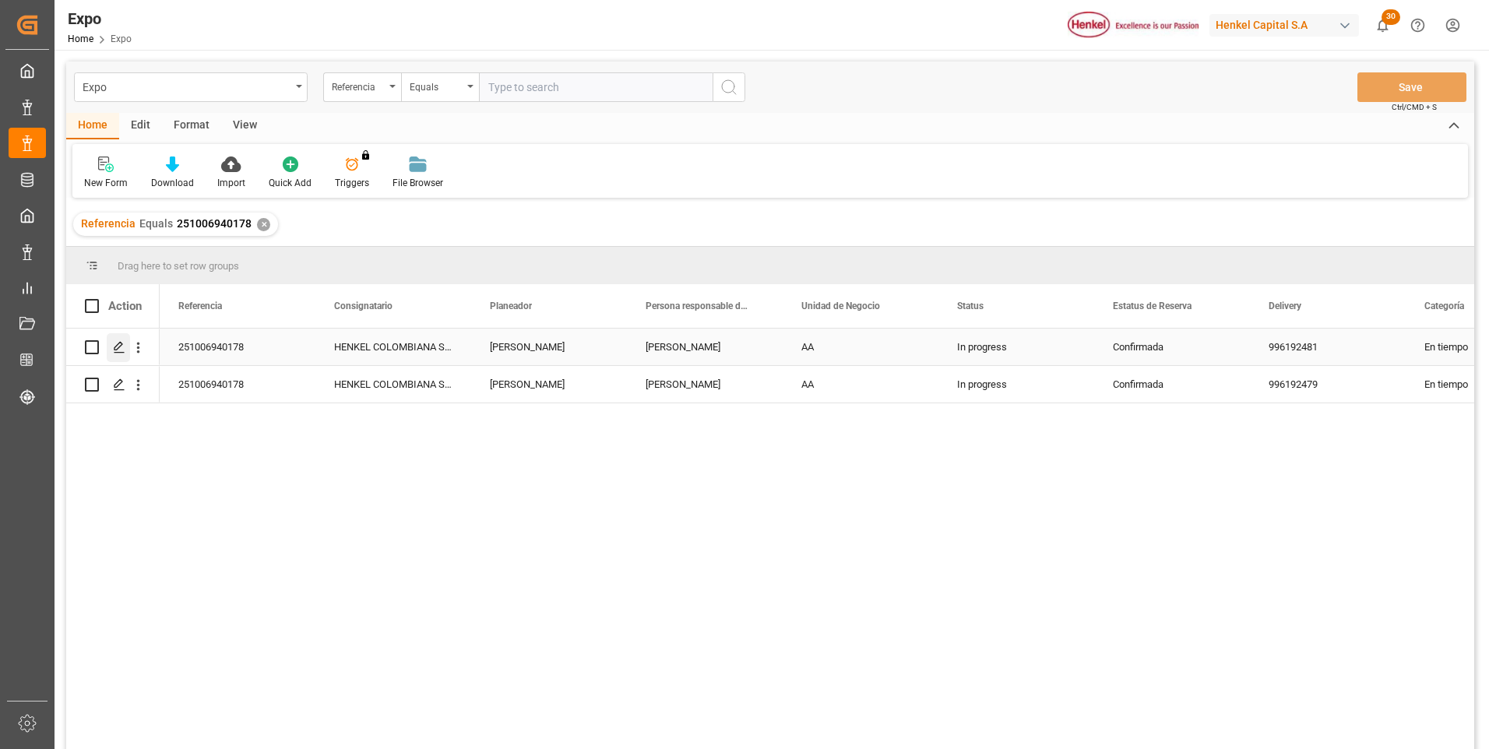
click at [125, 349] on icon "Press SPACE to select this row." at bounding box center [119, 347] width 12 height 12
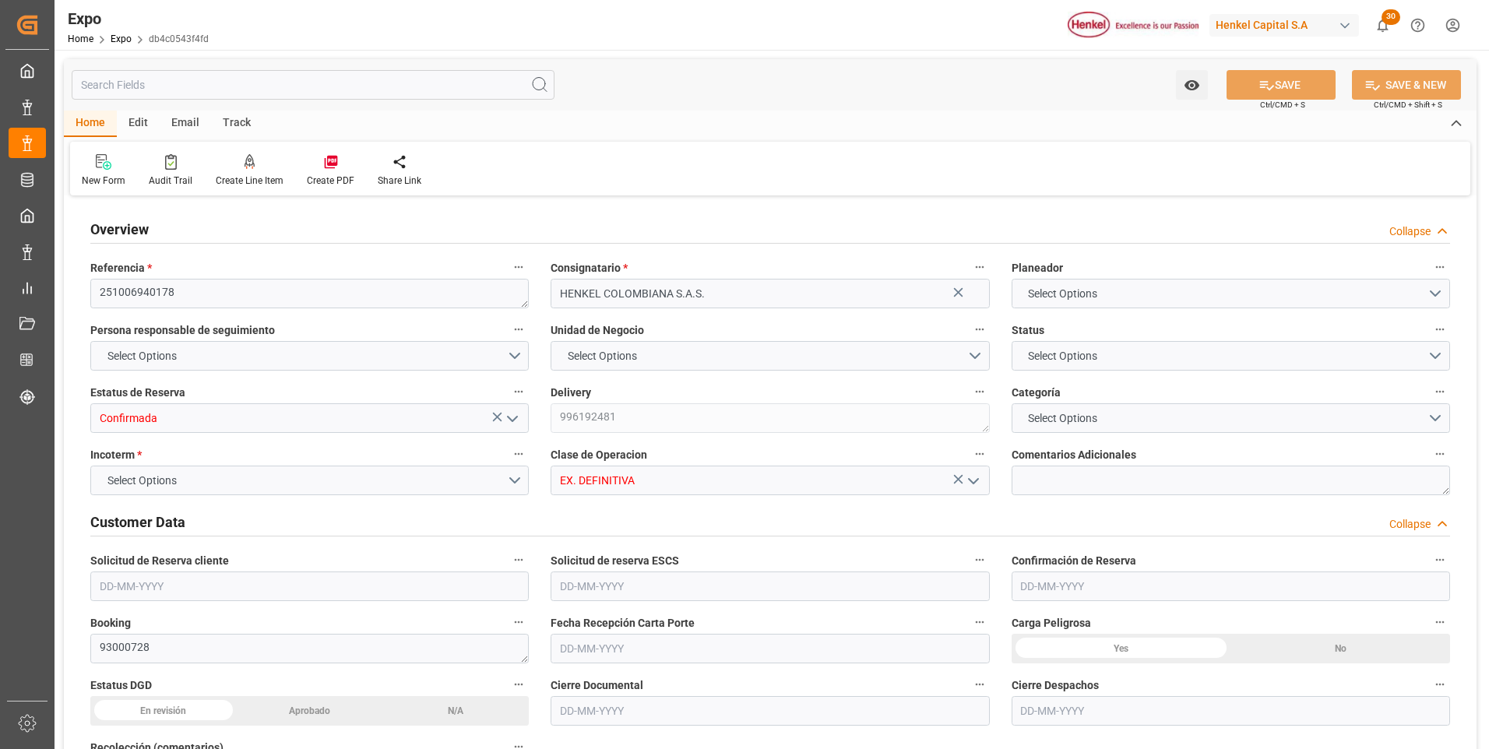
type input "19600"
type input "20865.25"
type input "20"
type input "9938456"
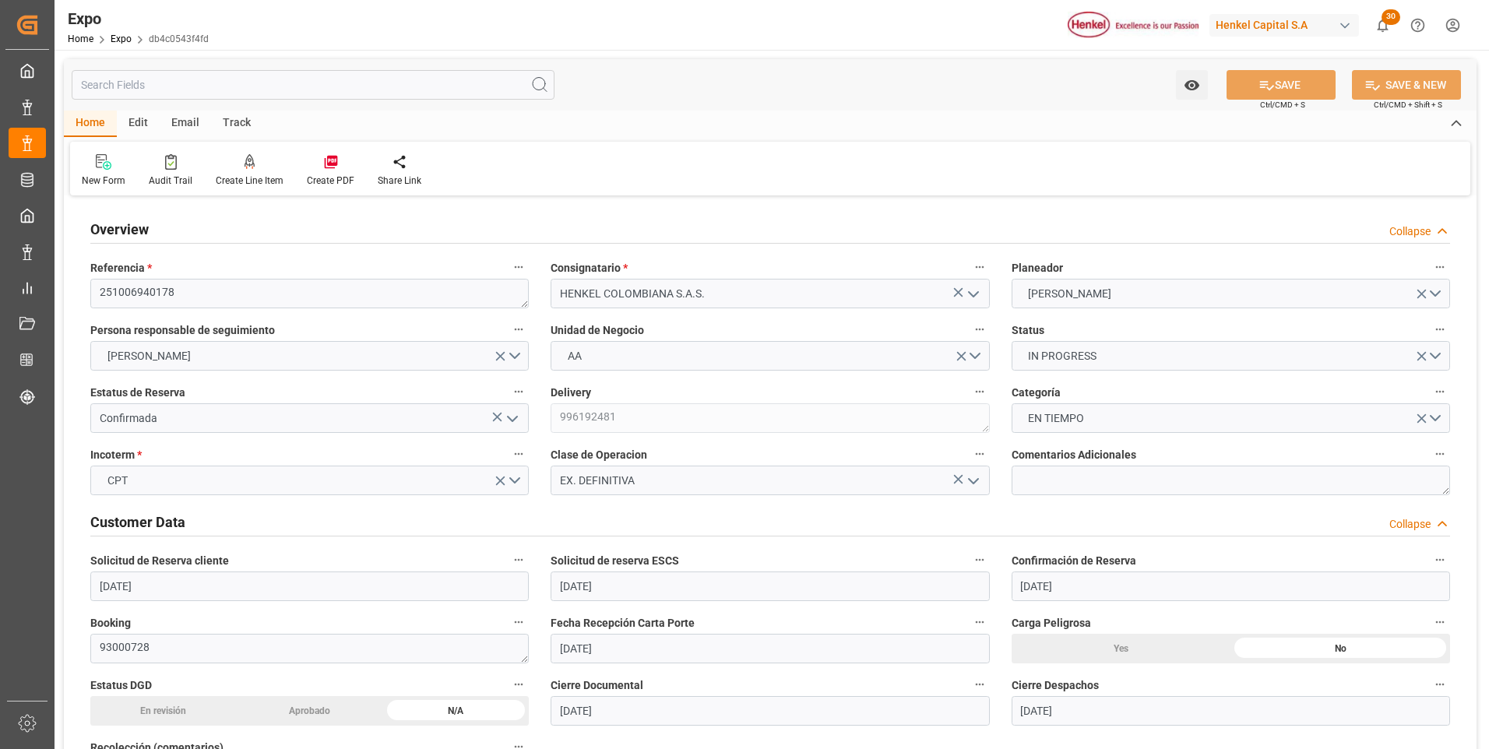
type input "[DATE]"
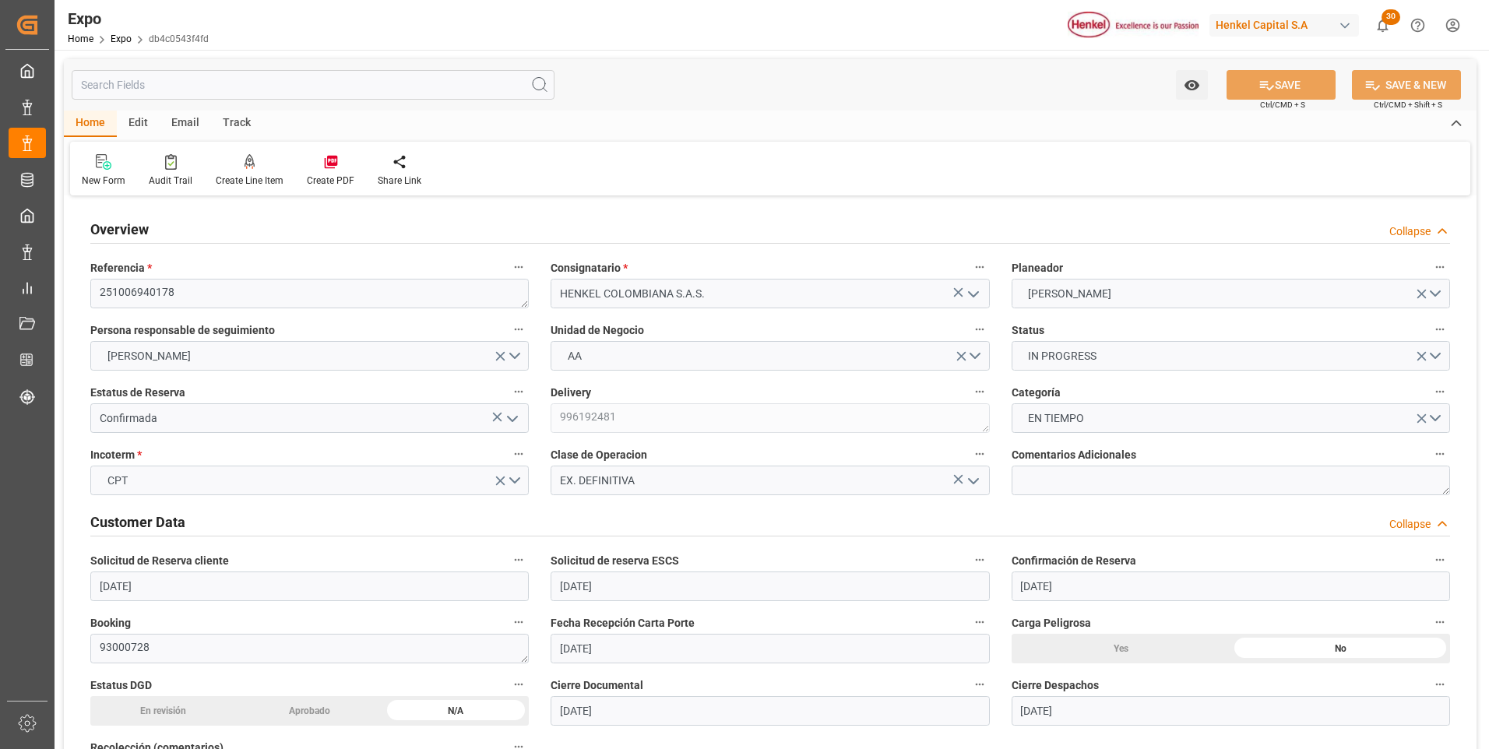
type input "[DATE]"
type input "[DATE] 00:00"
type input "[DATE]"
type input "[DATE] 23:08"
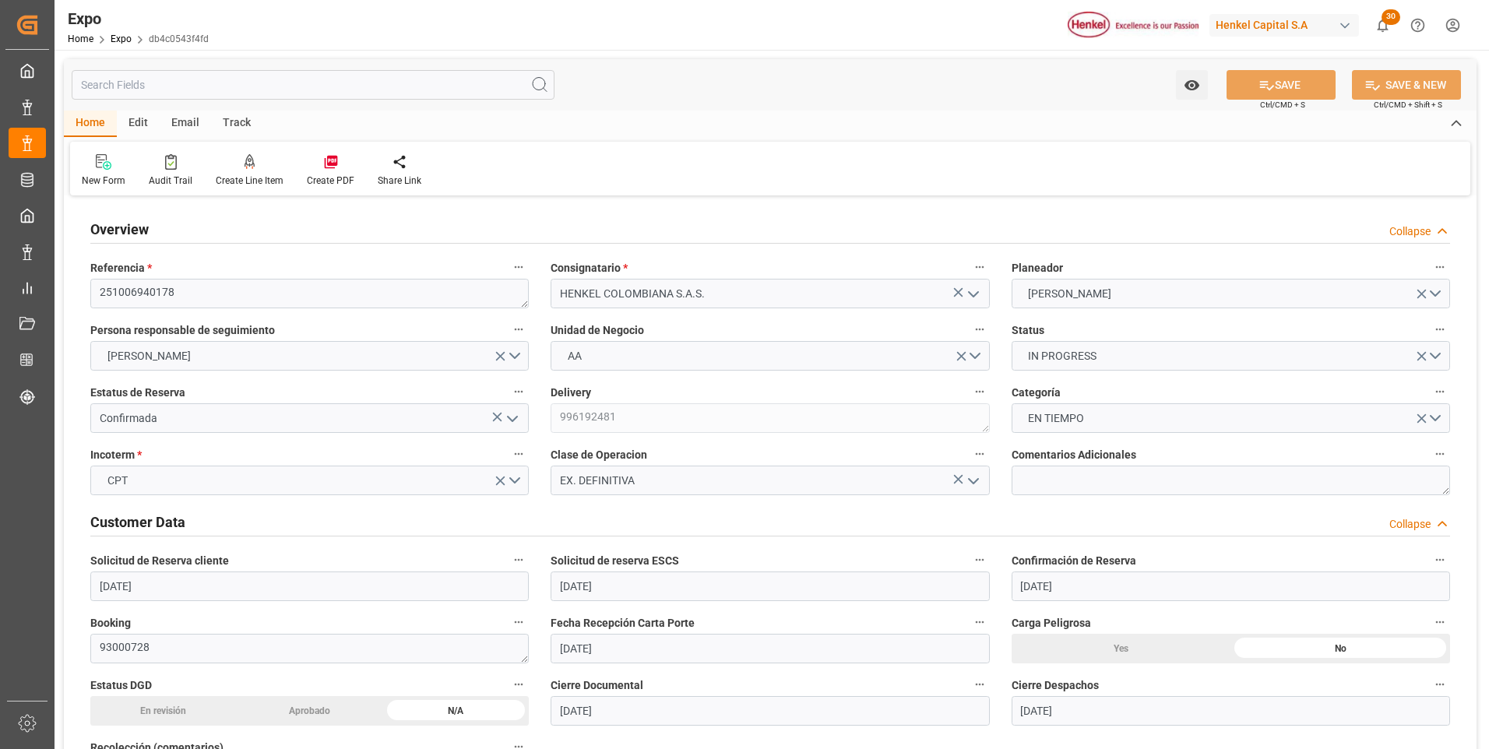
type input "[DATE]"
type input "[DATE] 12:00"
type input "[DATE] 00:00"
type input "[DATE] 14:00"
type input "[DATE] 00:00"
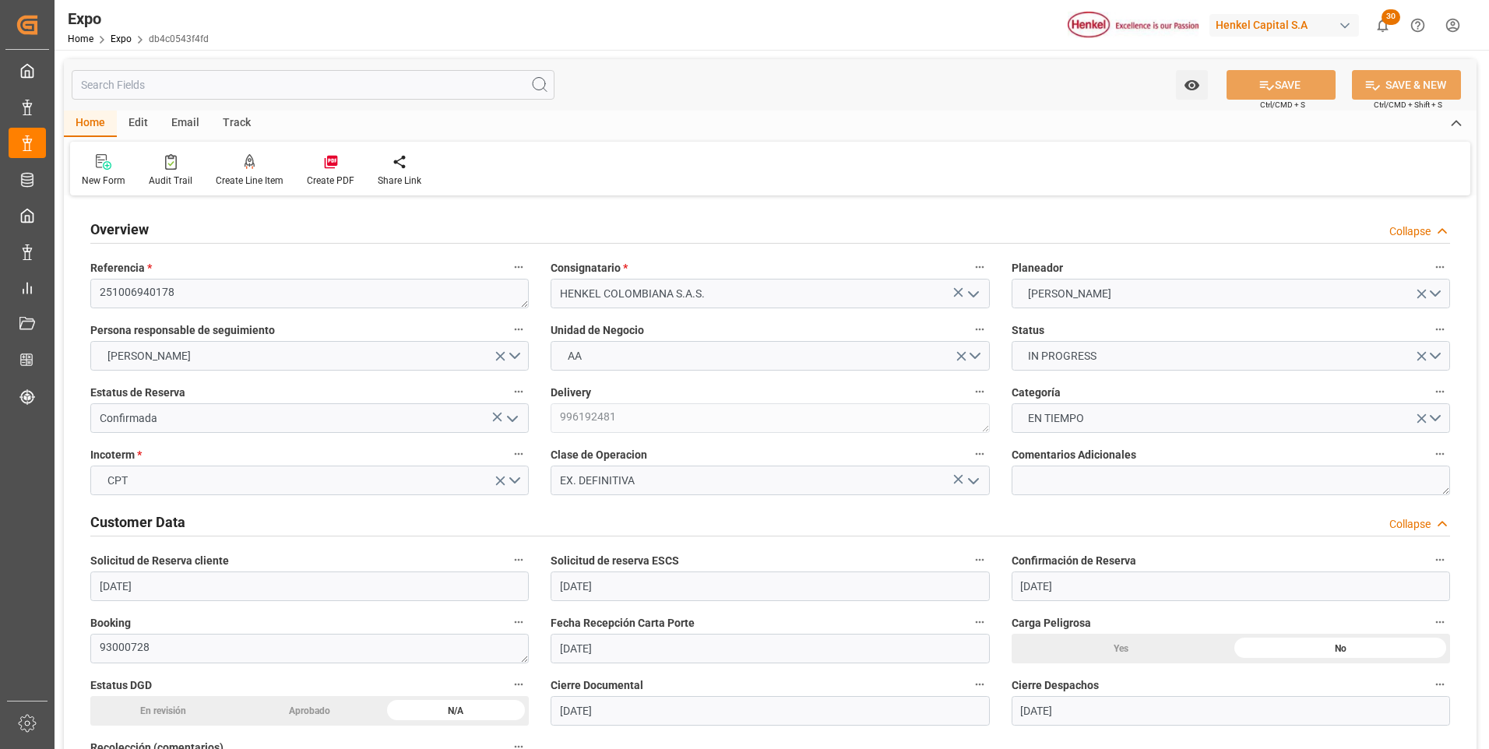
type input "[DATE] 16:15"
type input "[DATE] 12:00"
type input "[DATE] 14:00"
type input "[DATE] 00:59"
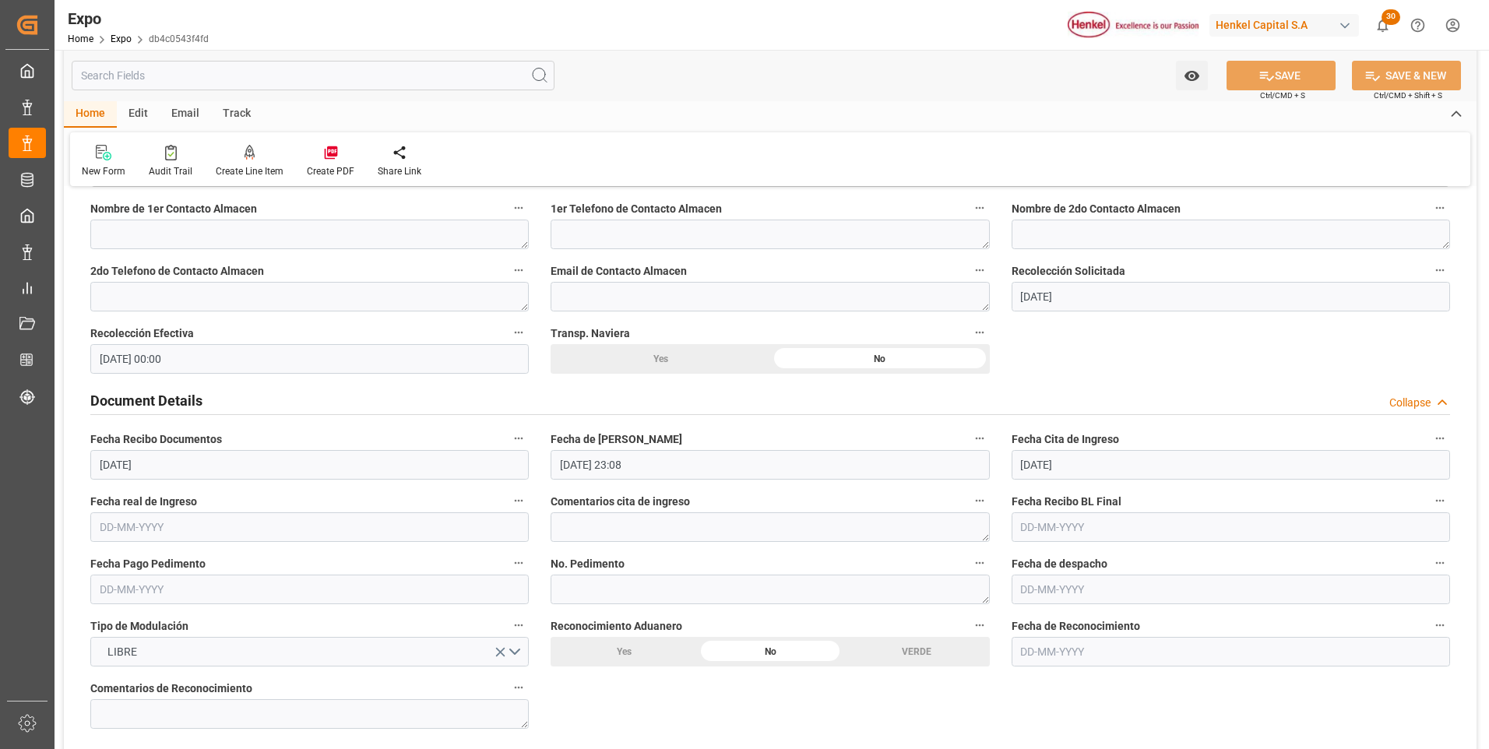
scroll to position [1480, 0]
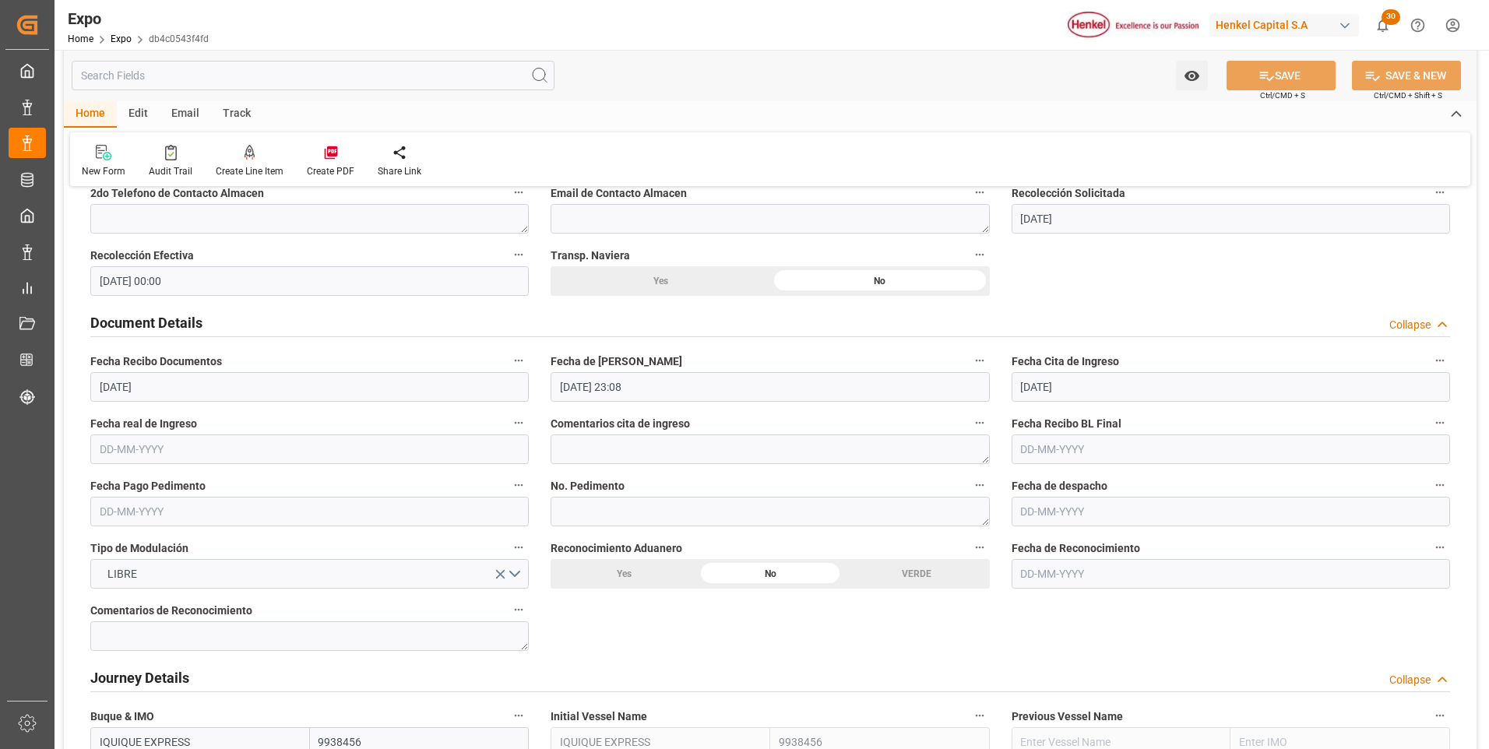
click at [597, 391] on input "[DATE] 23:08" at bounding box center [770, 387] width 439 height 30
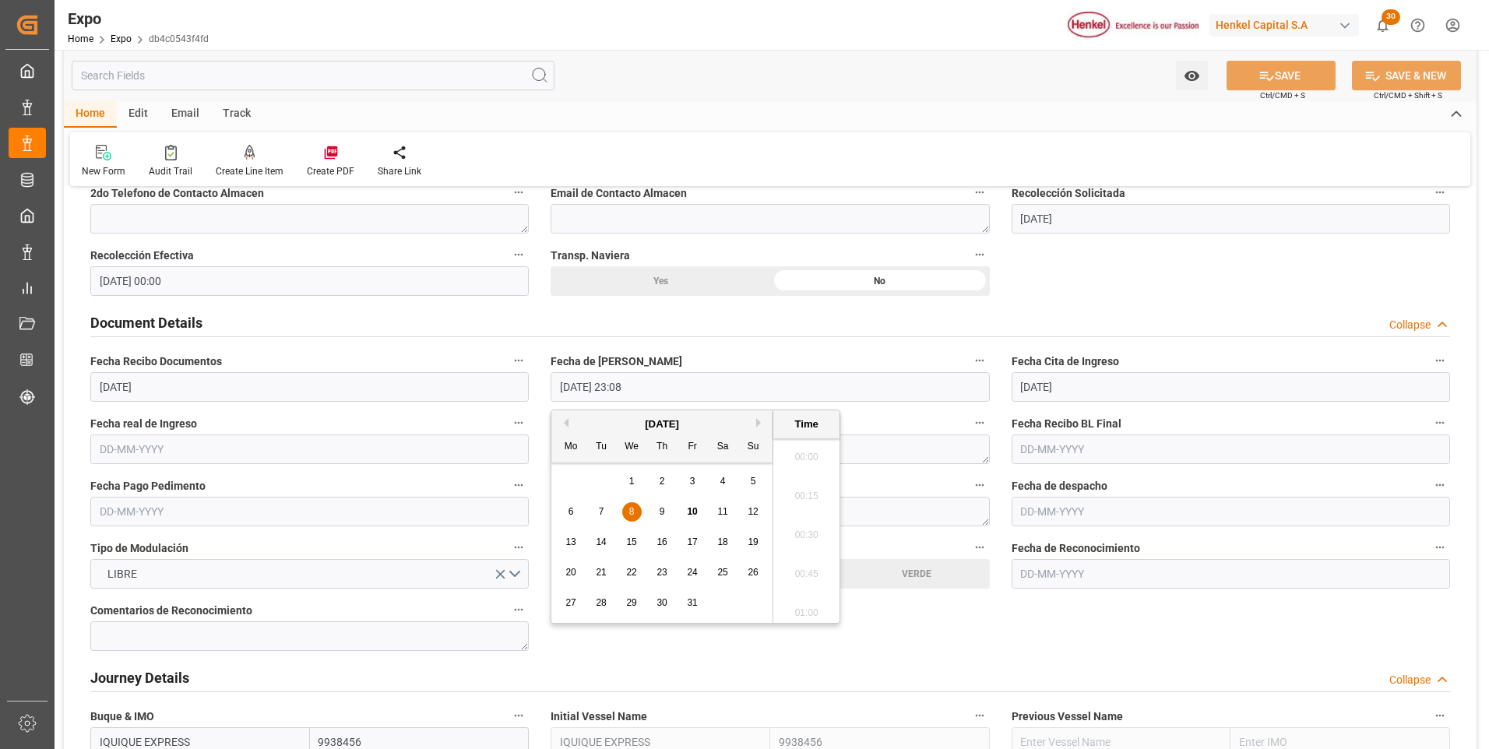
scroll to position [3511, 0]
drag, startPoint x: 721, startPoint y: 479, endPoint x: 732, endPoint y: 468, distance: 16.0
click at [721, 482] on span "4" at bounding box center [723, 481] width 5 height 11
type input "[DATE] 23:08"
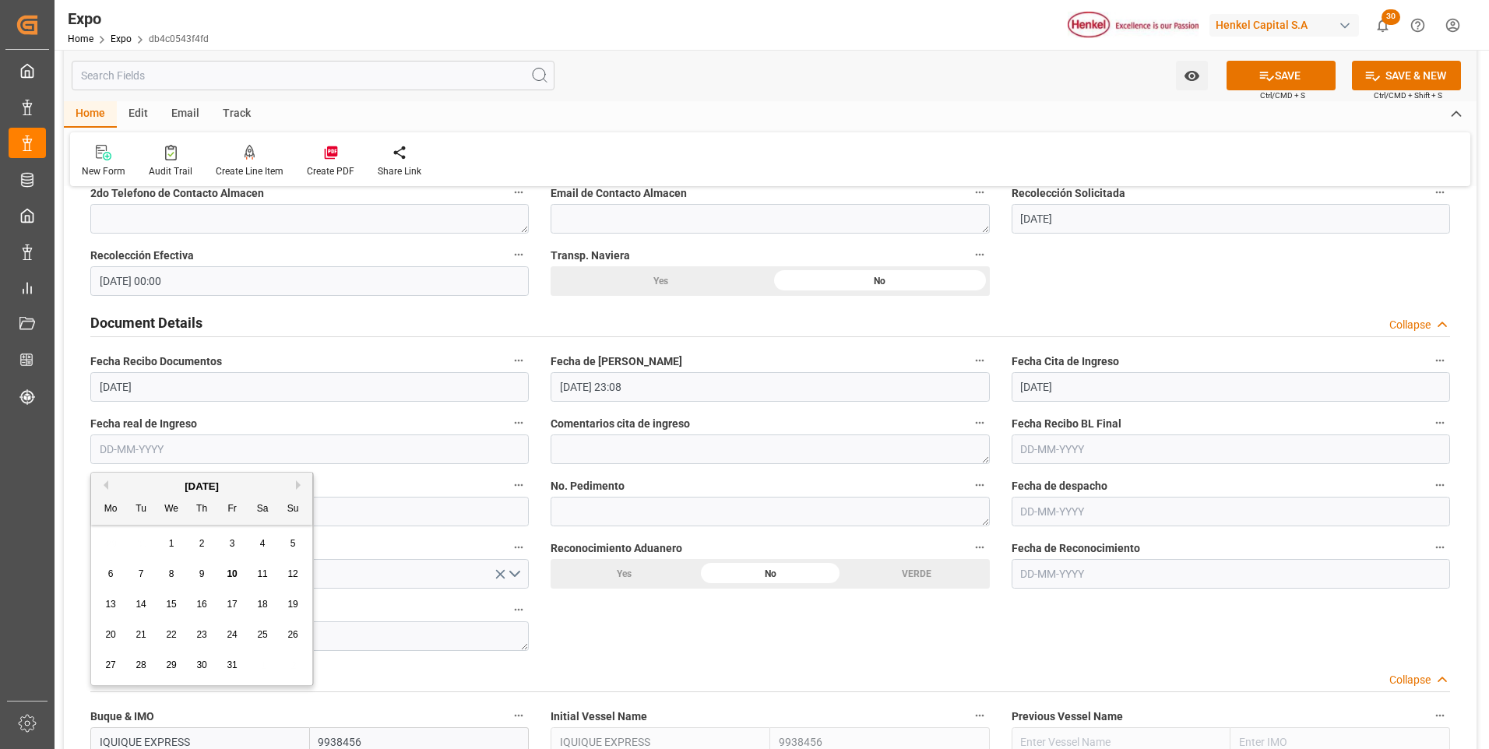
click at [118, 455] on input "text" at bounding box center [309, 450] width 439 height 30
click at [169, 576] on span "8" at bounding box center [171, 574] width 5 height 11
type input "[DATE]"
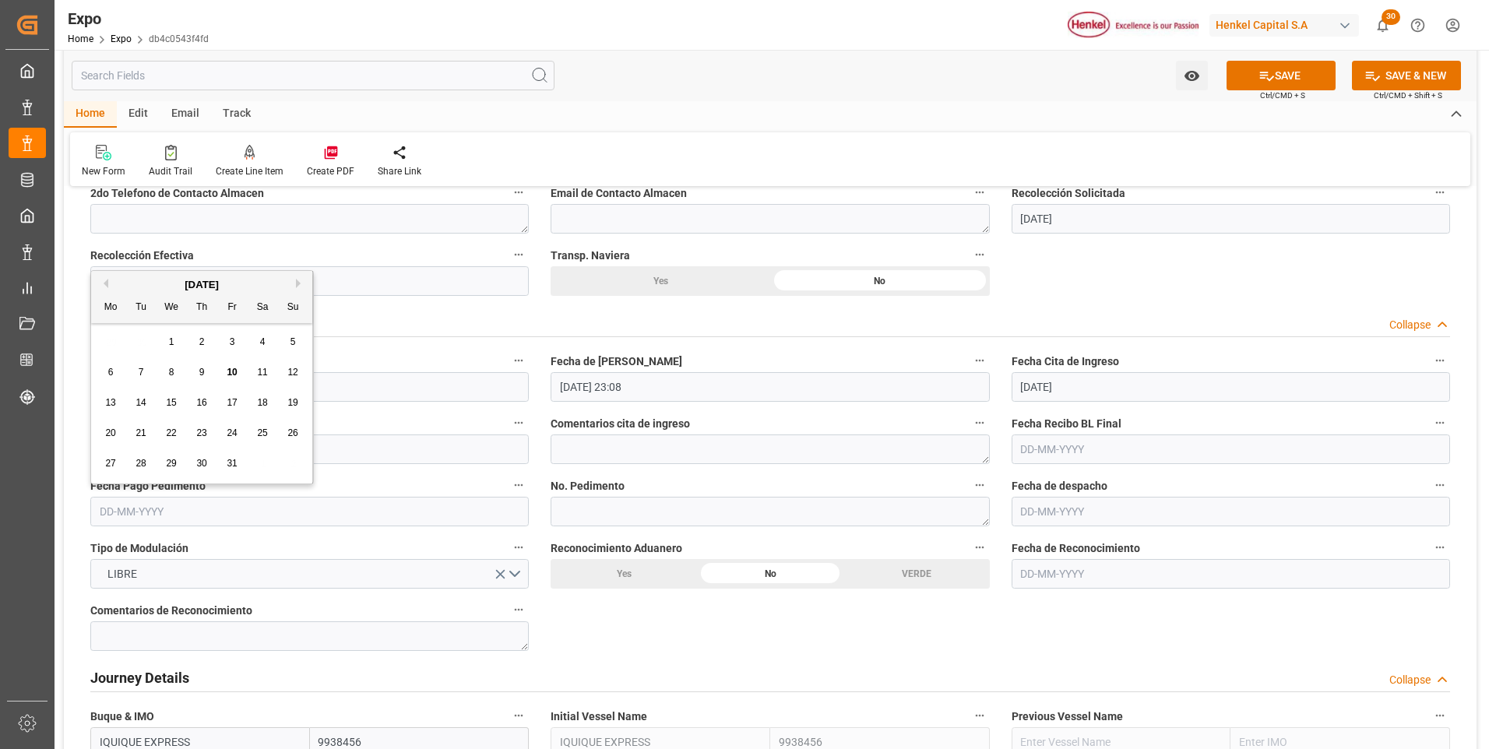
click at [136, 511] on input "text" at bounding box center [309, 512] width 439 height 30
click at [196, 368] on div "9" at bounding box center [201, 373] width 19 height 19
type input "[DATE]"
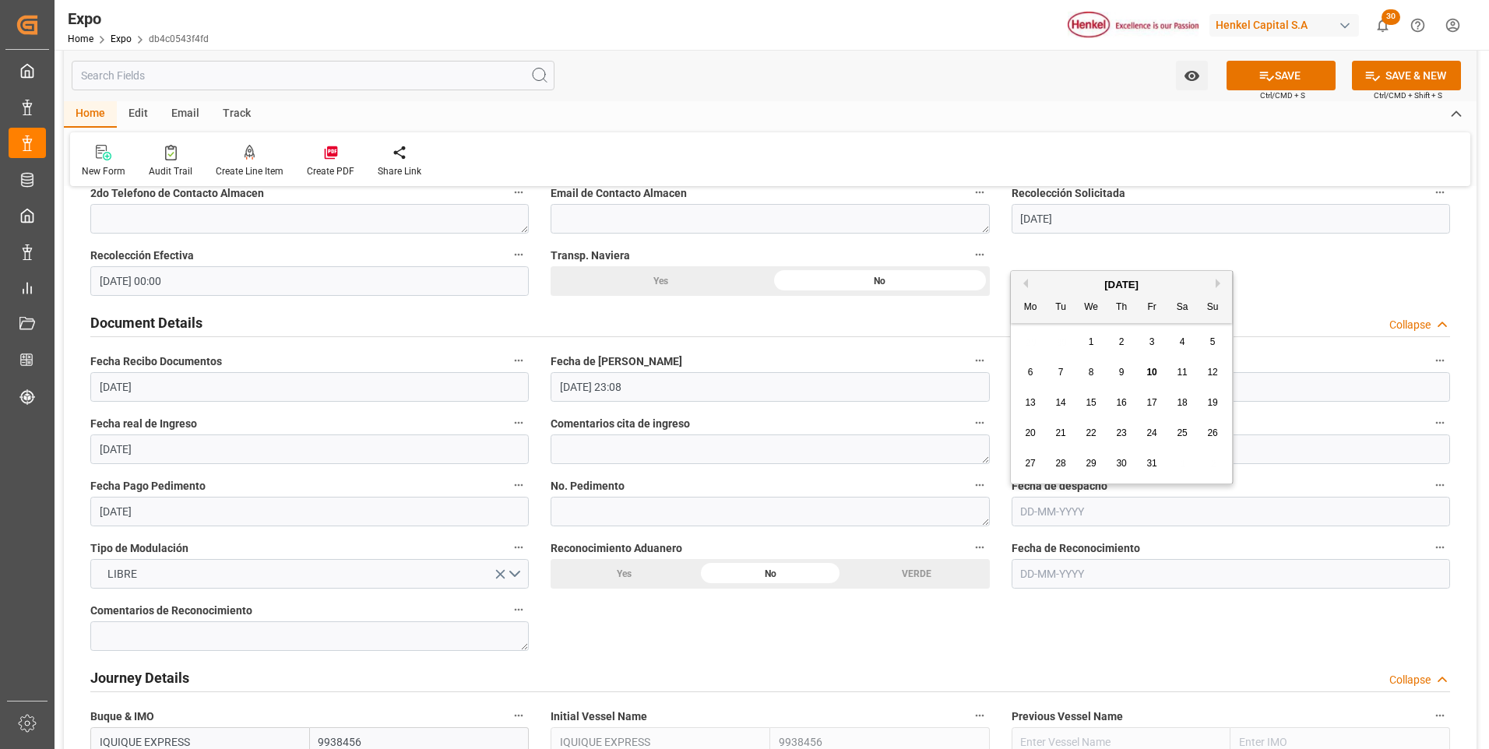
click at [1027, 516] on input "text" at bounding box center [1231, 512] width 439 height 30
click at [1151, 379] on div "10" at bounding box center [1153, 373] width 19 height 19
type input "[DATE]"
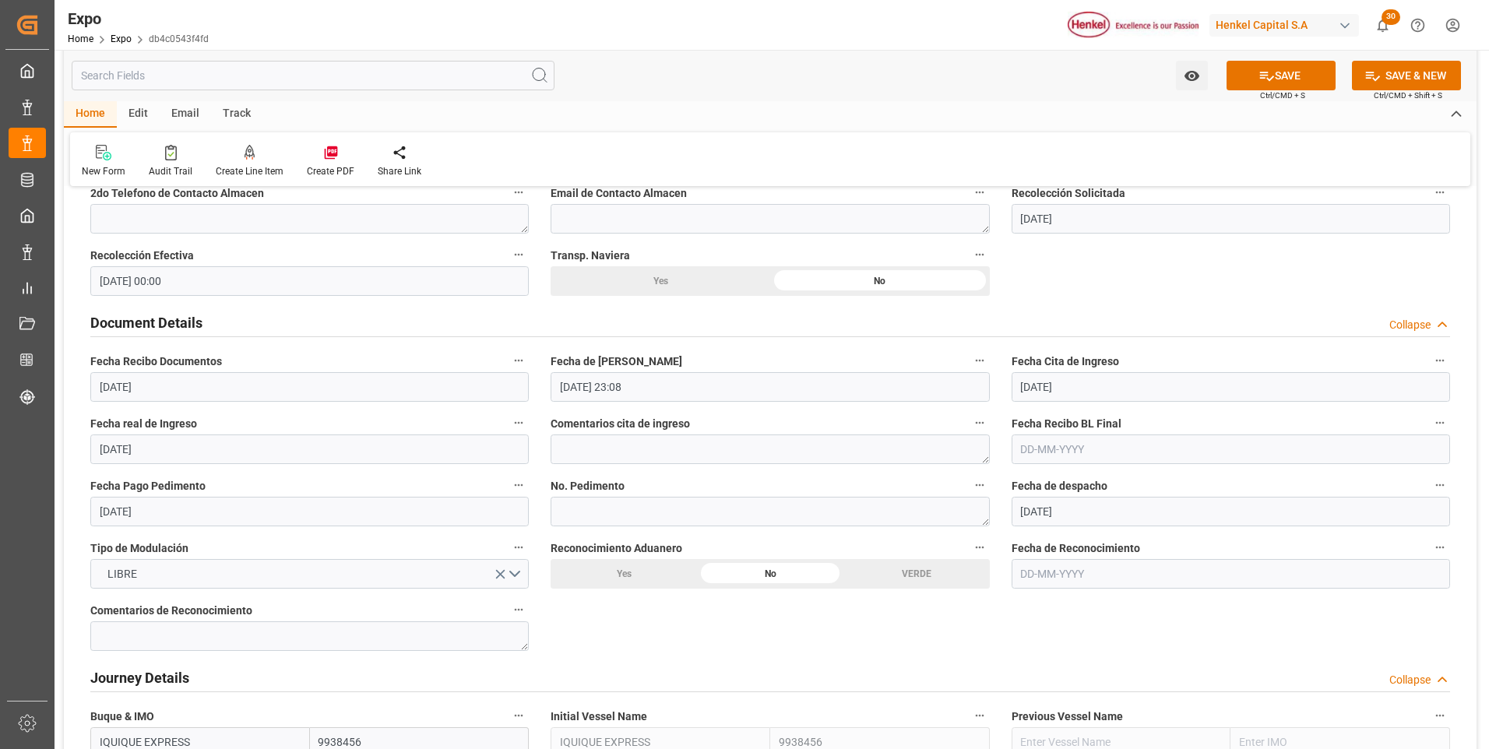
click at [586, 509] on textarea at bounding box center [770, 512] width 439 height 30
paste textarea "25 16 3108 5004430"
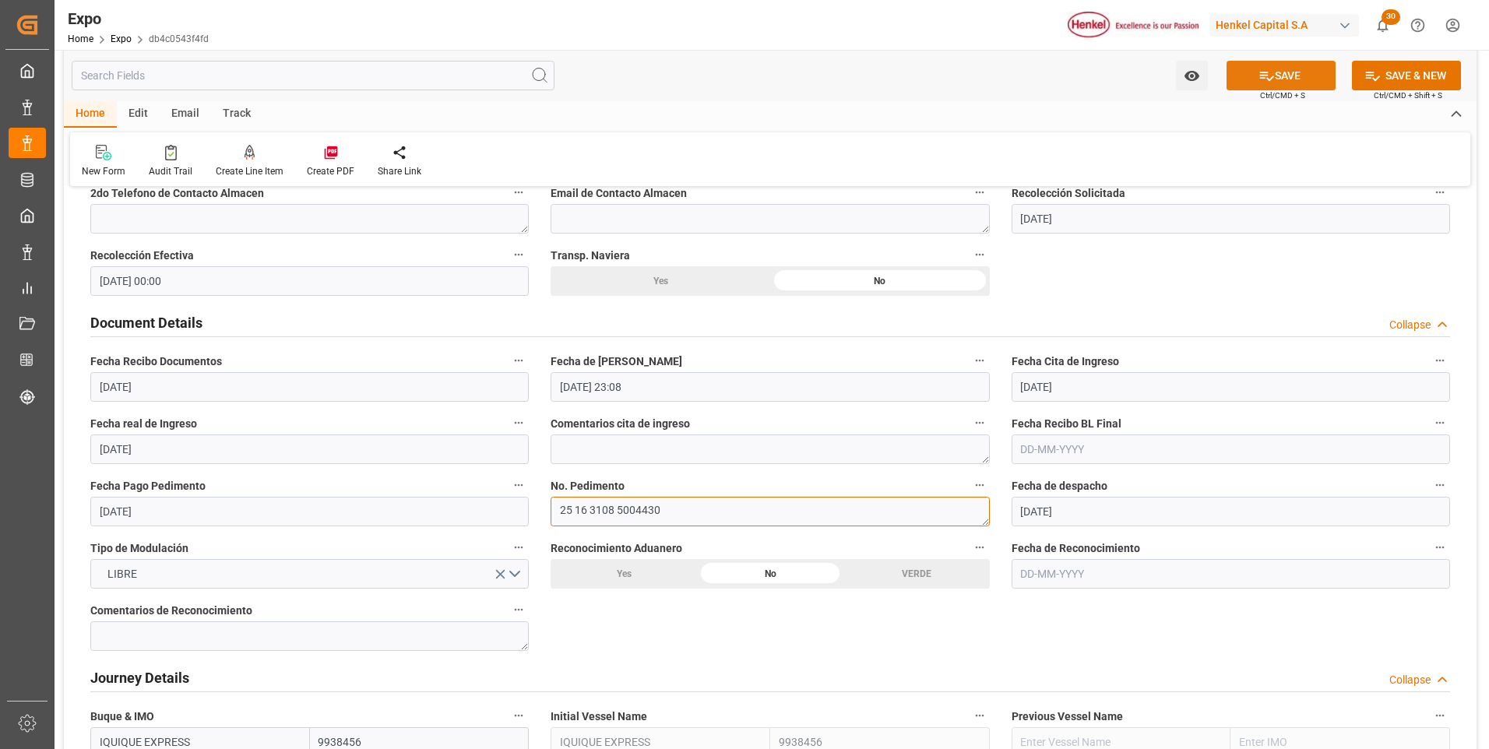
type textarea "25 16 3108 5004430"
click at [1260, 70] on icon at bounding box center [1267, 76] width 16 height 16
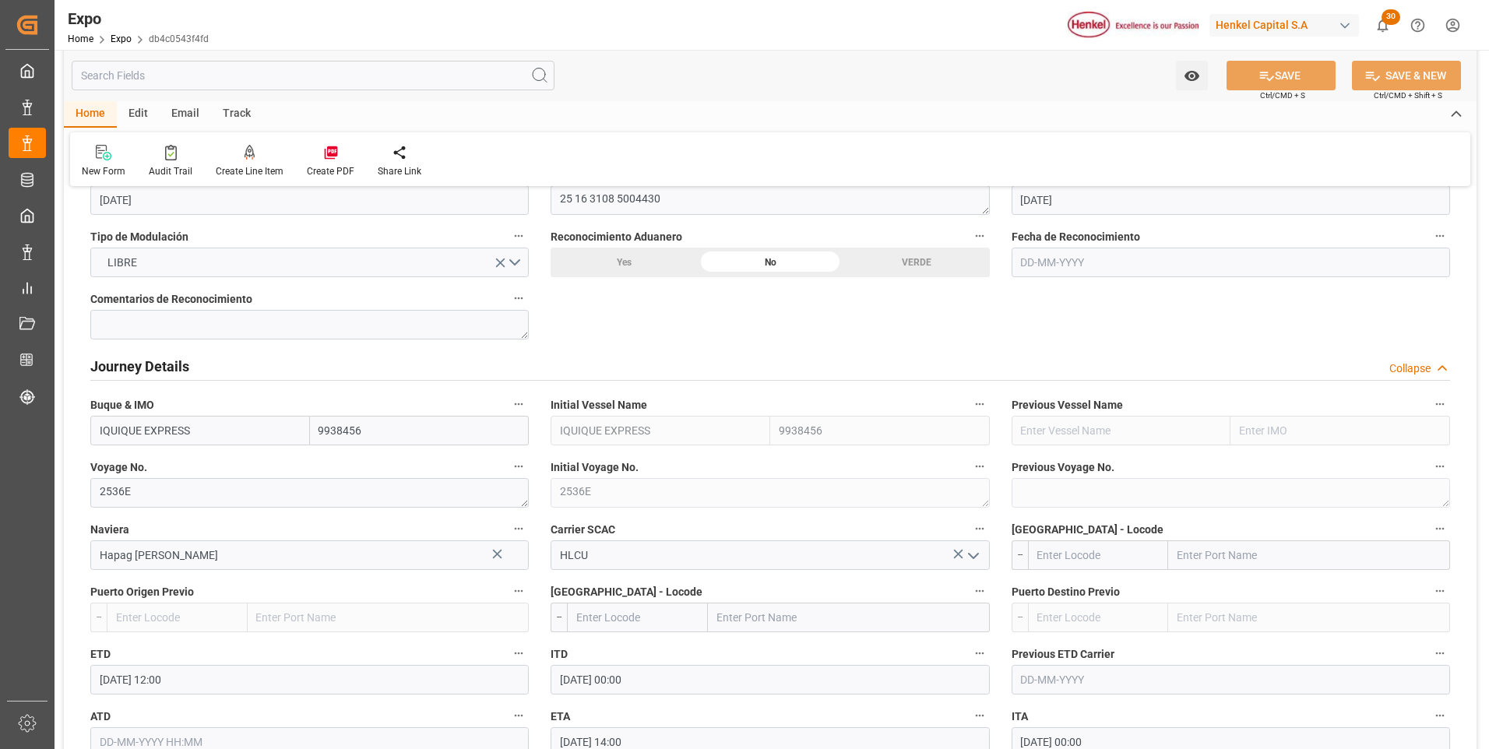
scroll to position [1870, 0]
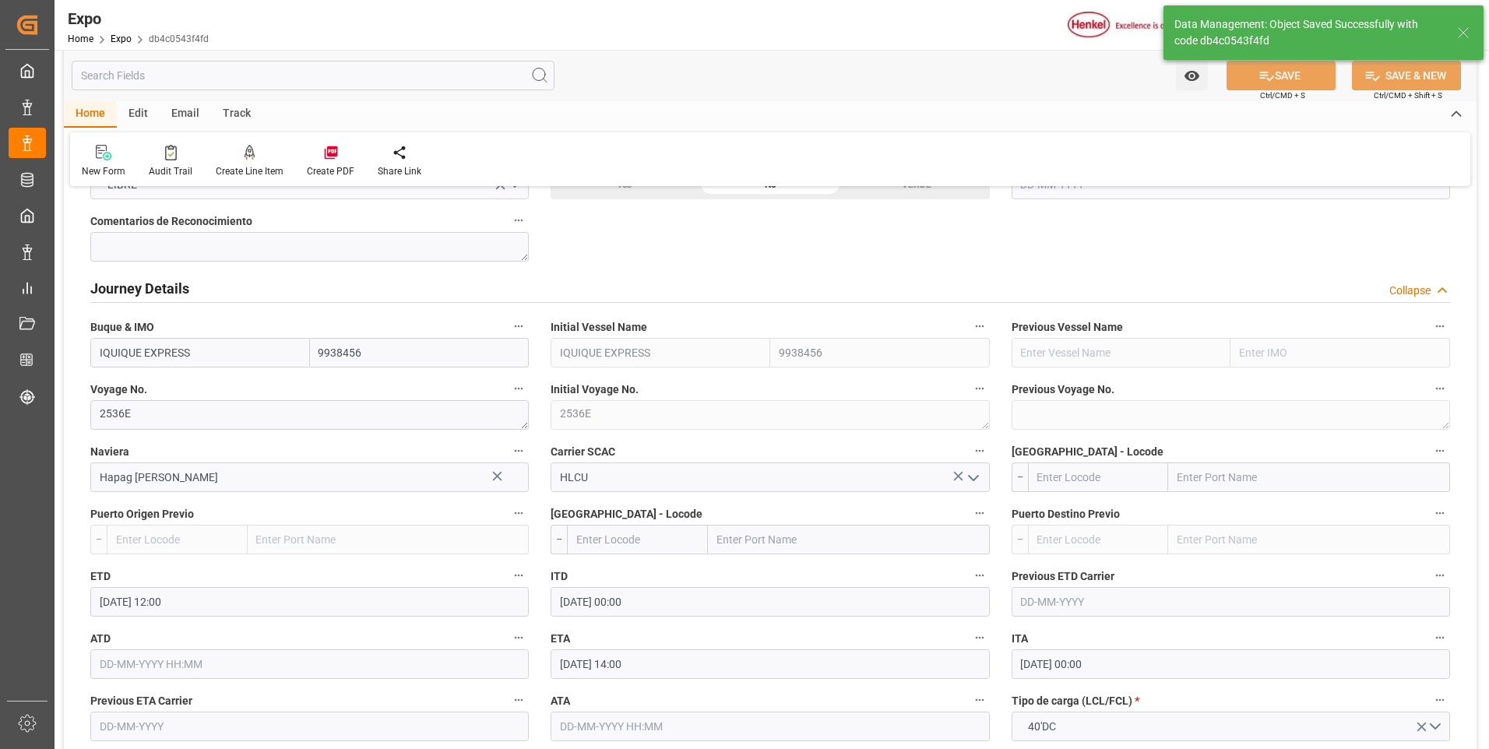
type textarea "[PERSON_NAME]"
type input "[DATE] 16:50"
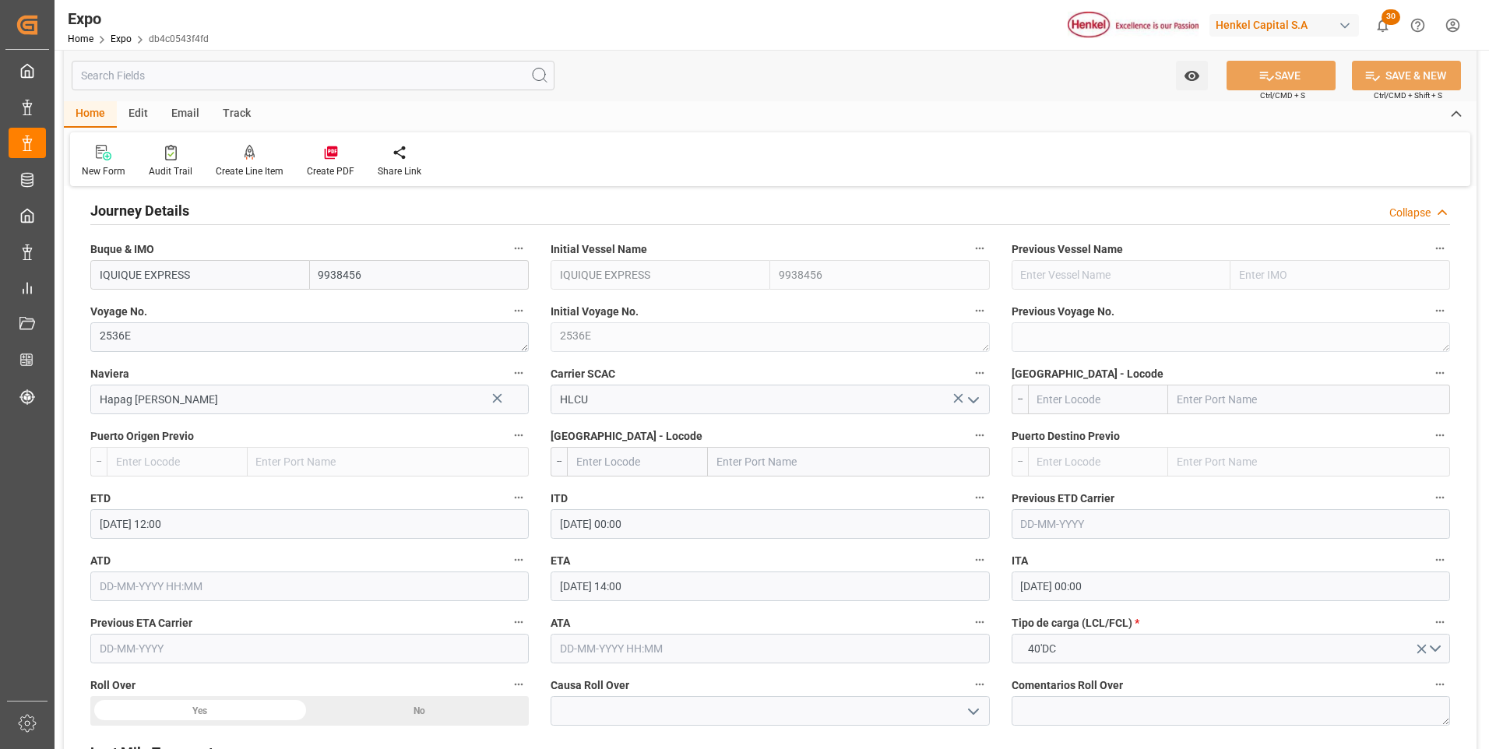
click at [1094, 393] on input "text" at bounding box center [1098, 400] width 141 height 30
click at [1066, 433] on b "MXZLO" at bounding box center [1056, 434] width 37 height 12
type input "MXZLO"
type input "Manzanillo"
type input "MXZLO"
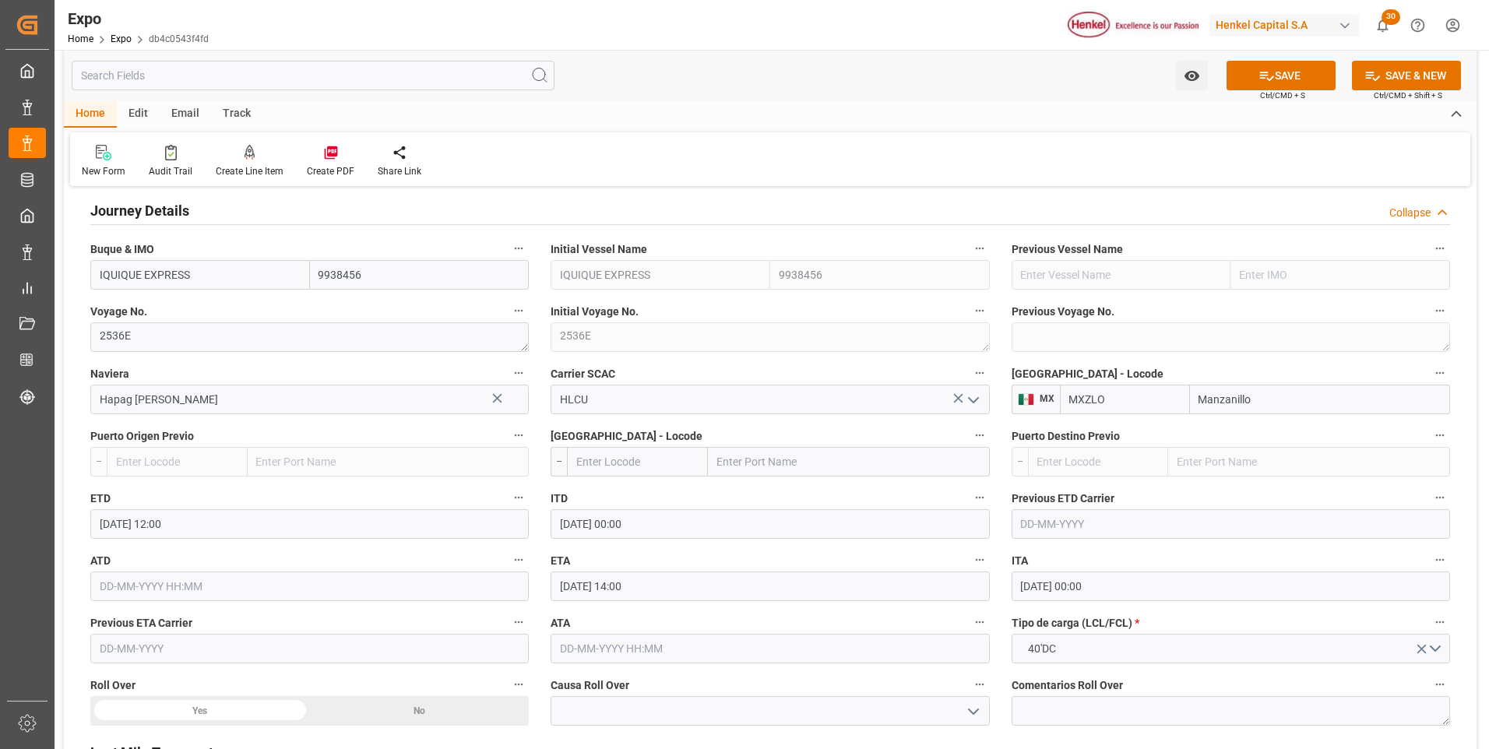
click at [691, 456] on input "text" at bounding box center [637, 462] width 141 height 30
click at [627, 492] on span "COBUN - Buenaventura" at bounding box center [620, 504] width 87 height 29
type input "[PERSON_NAME]"
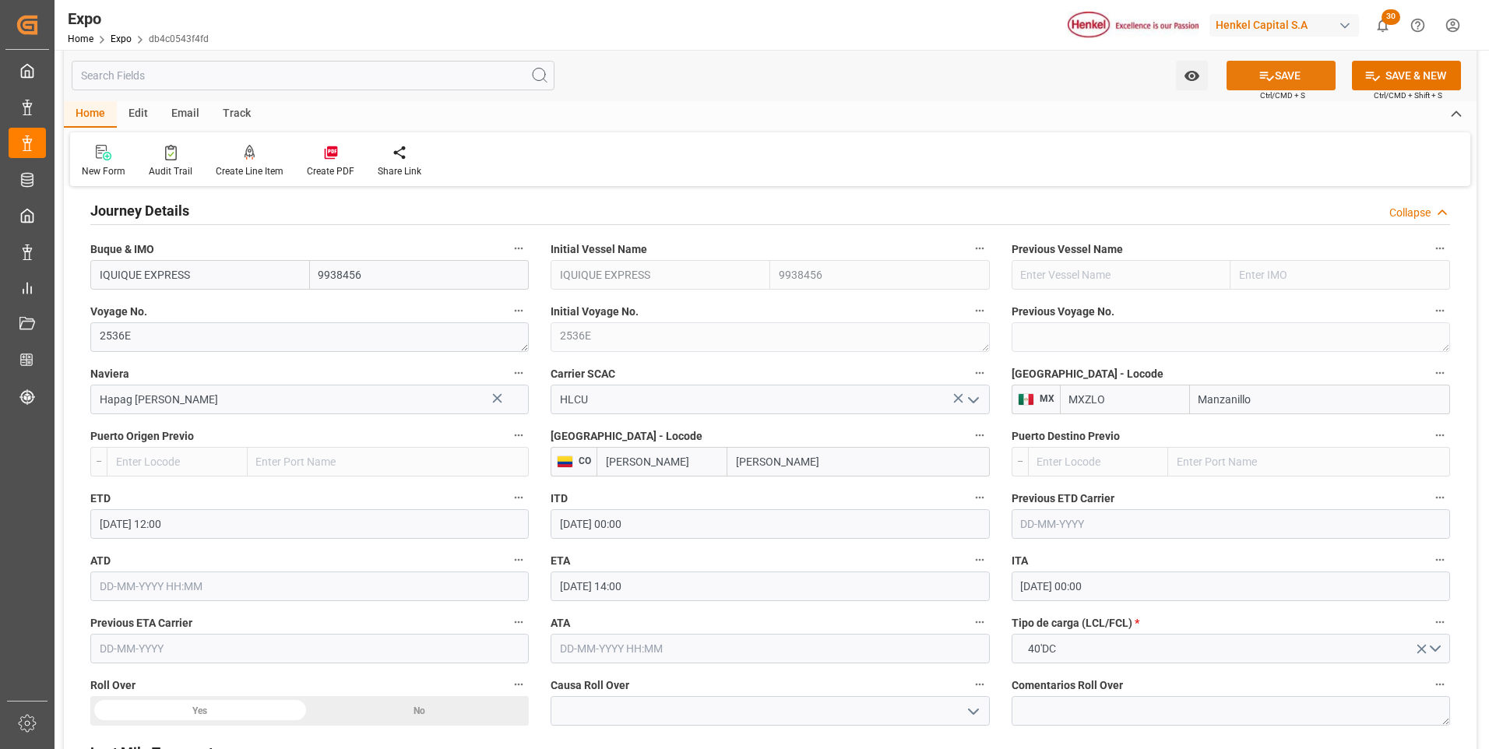
click at [1295, 82] on button "SAVE" at bounding box center [1281, 76] width 109 height 30
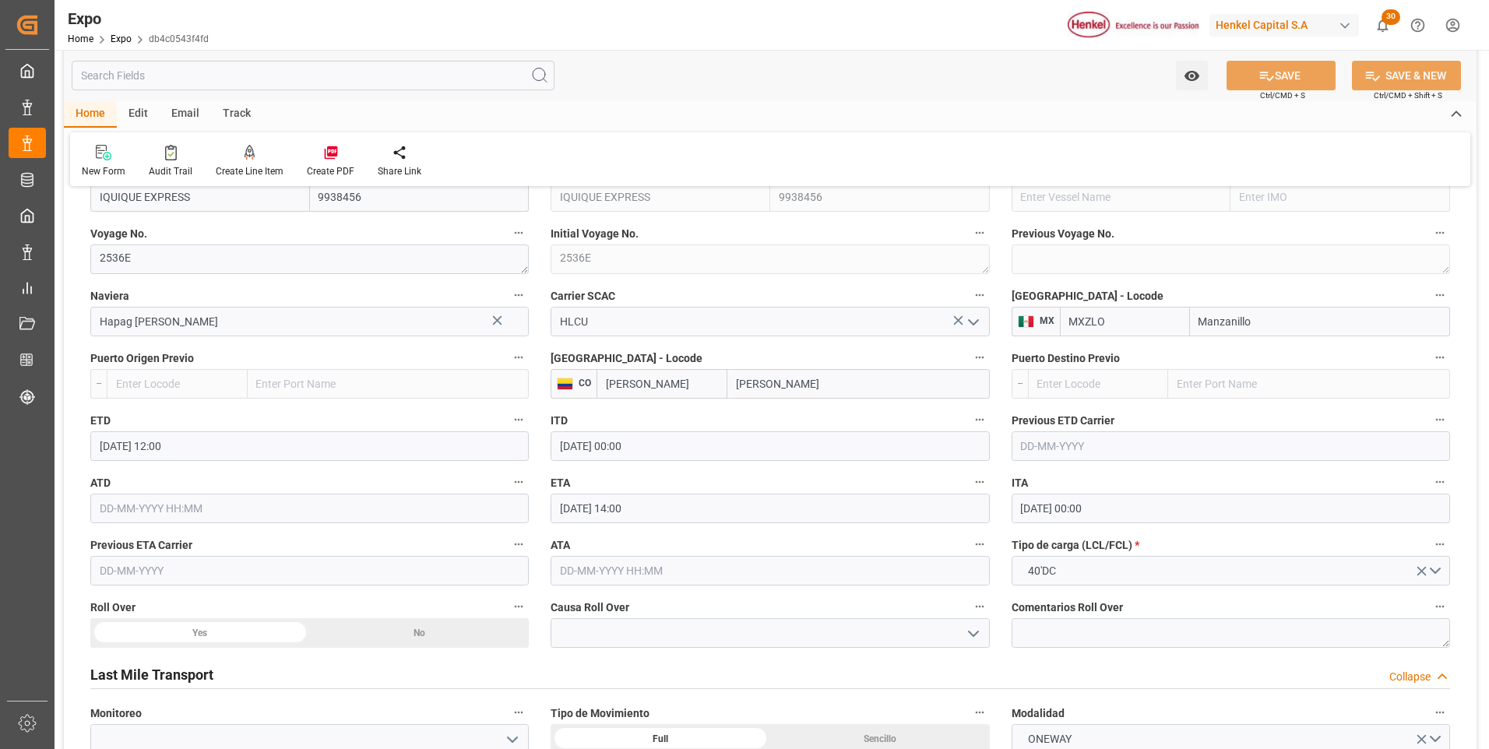
scroll to position [2181, 0]
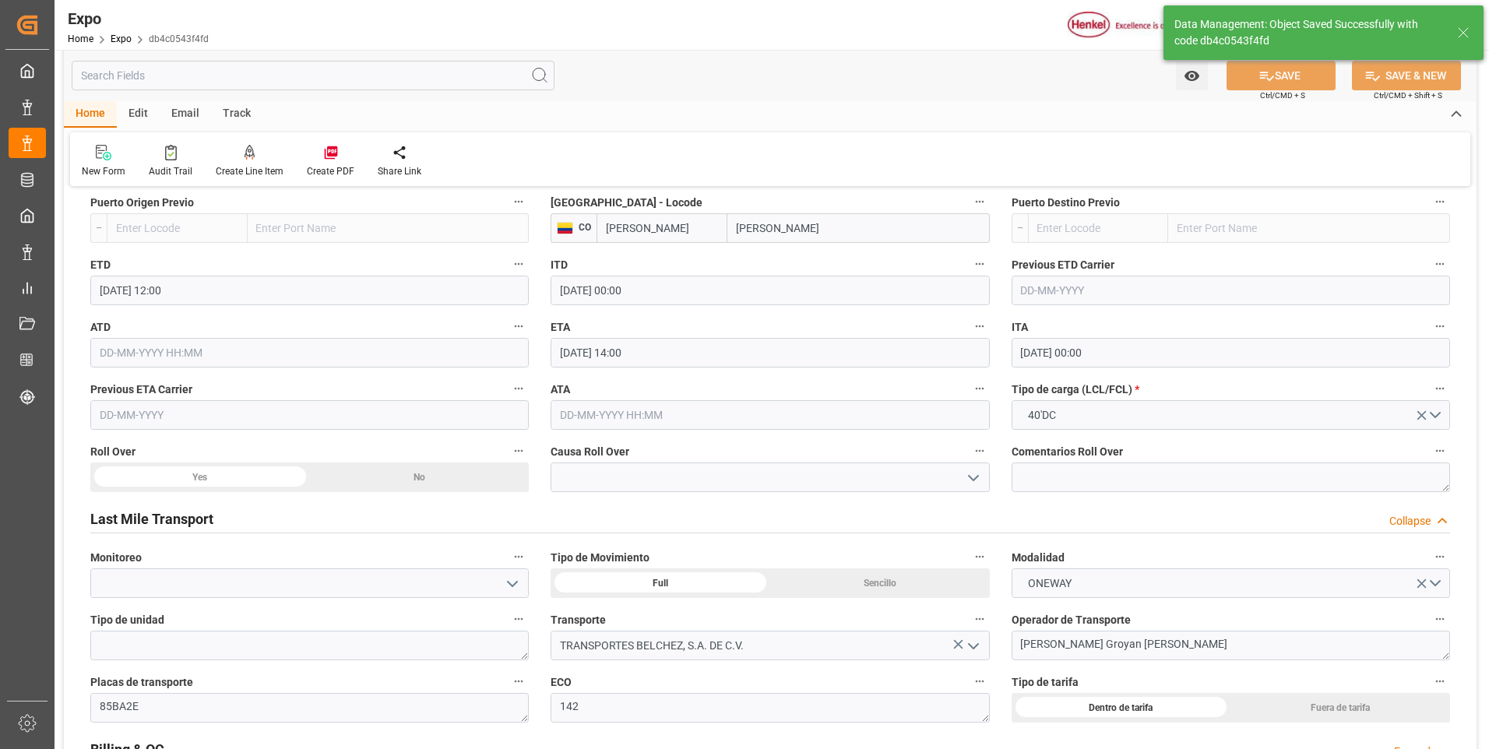
type input "[DATE] 16:51"
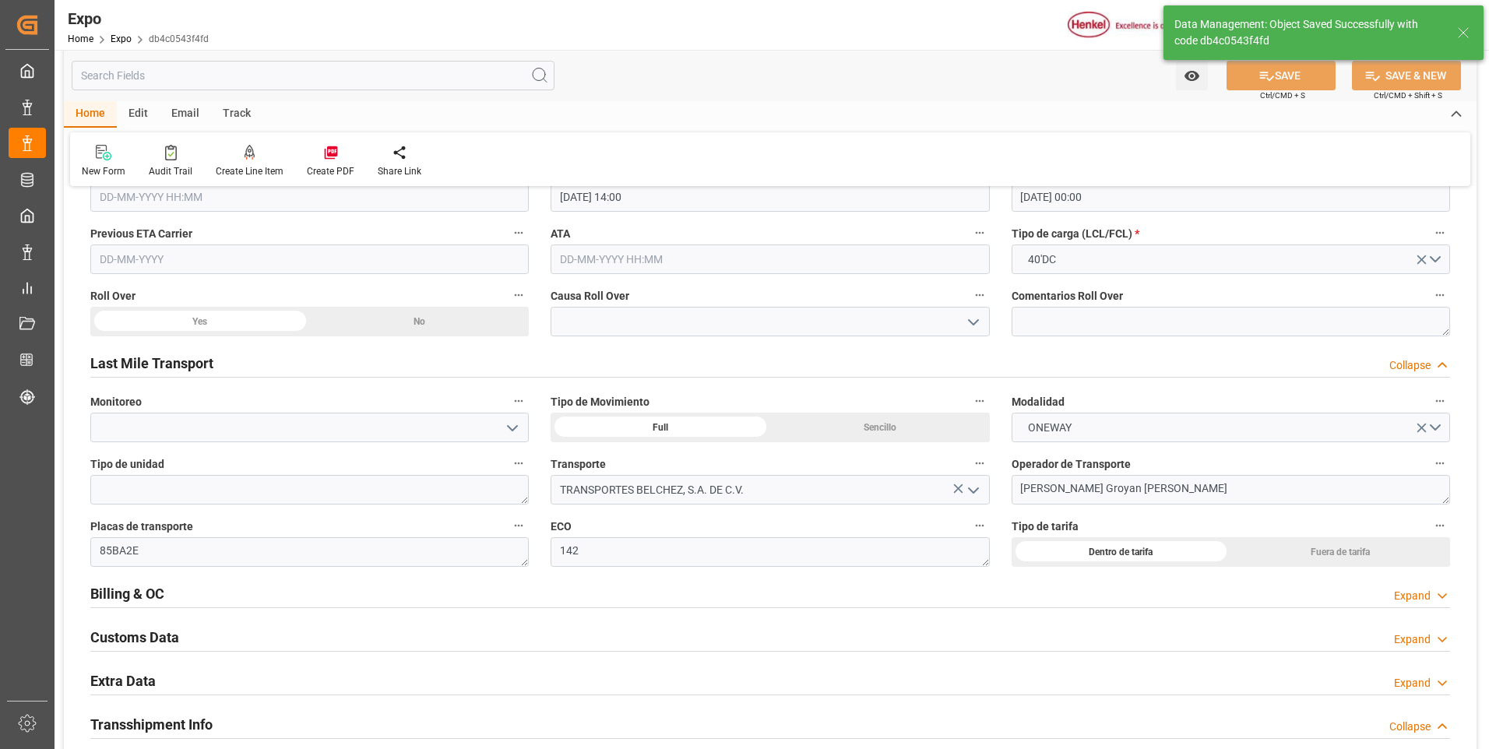
scroll to position [2493, 0]
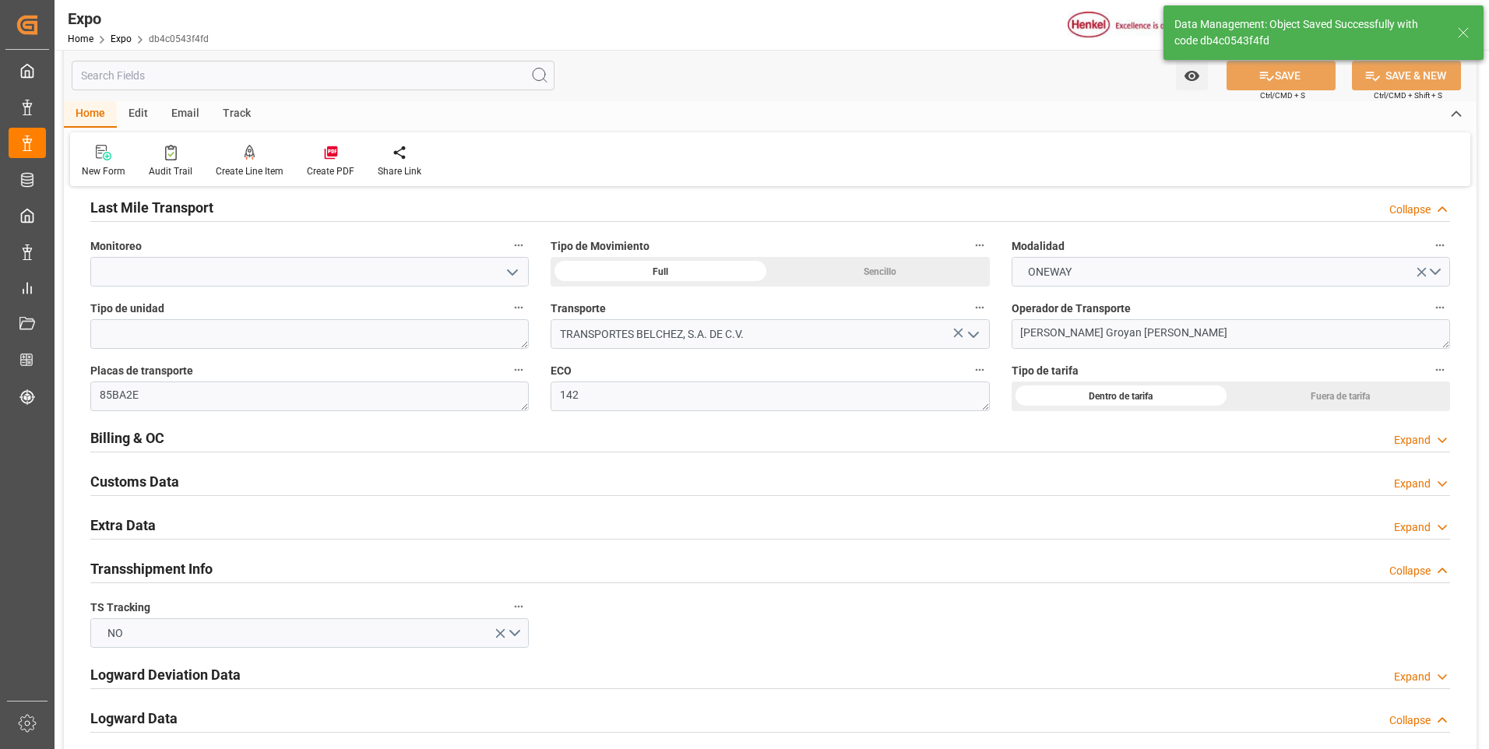
click at [1418, 528] on div "Expand" at bounding box center [1412, 528] width 37 height 16
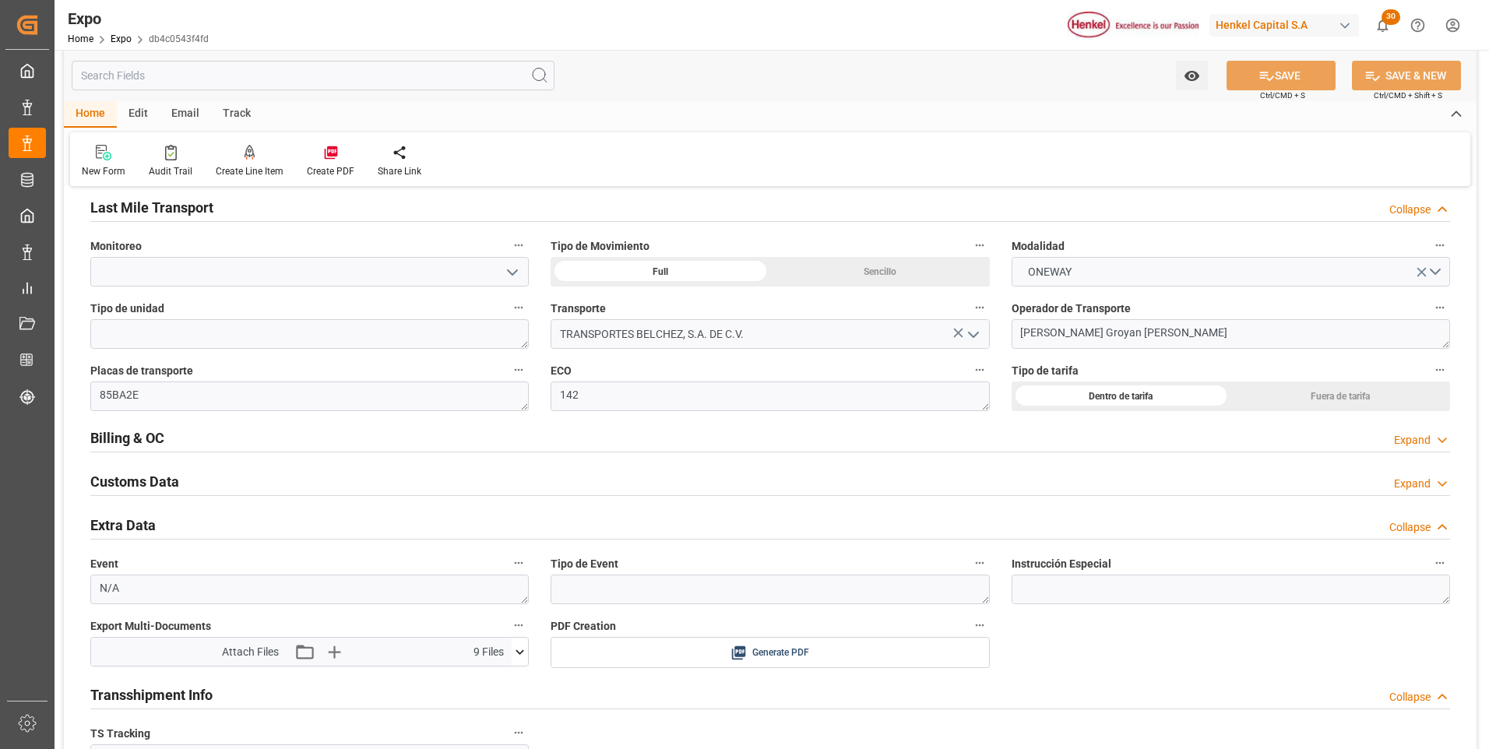
scroll to position [2727, 0]
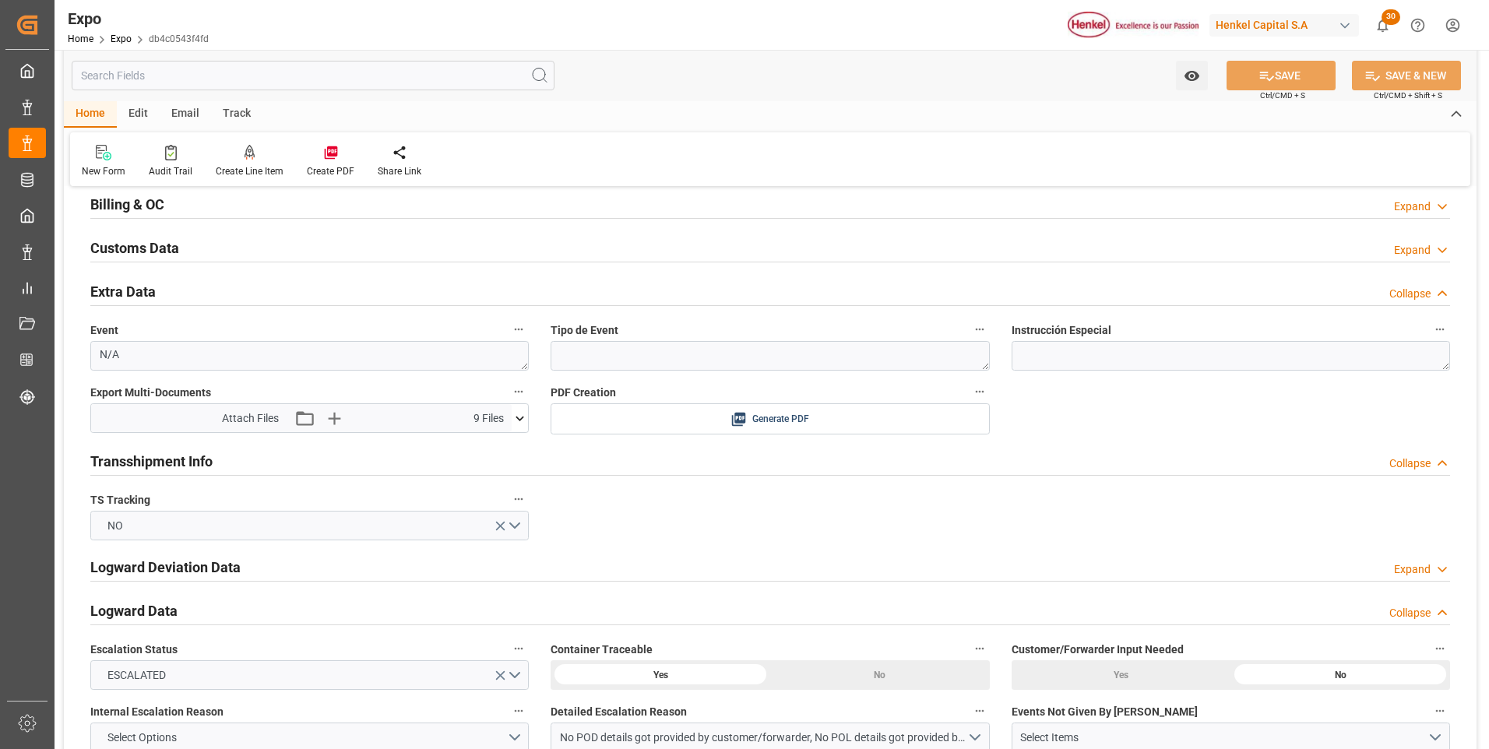
click at [516, 417] on icon at bounding box center [520, 419] width 16 height 16
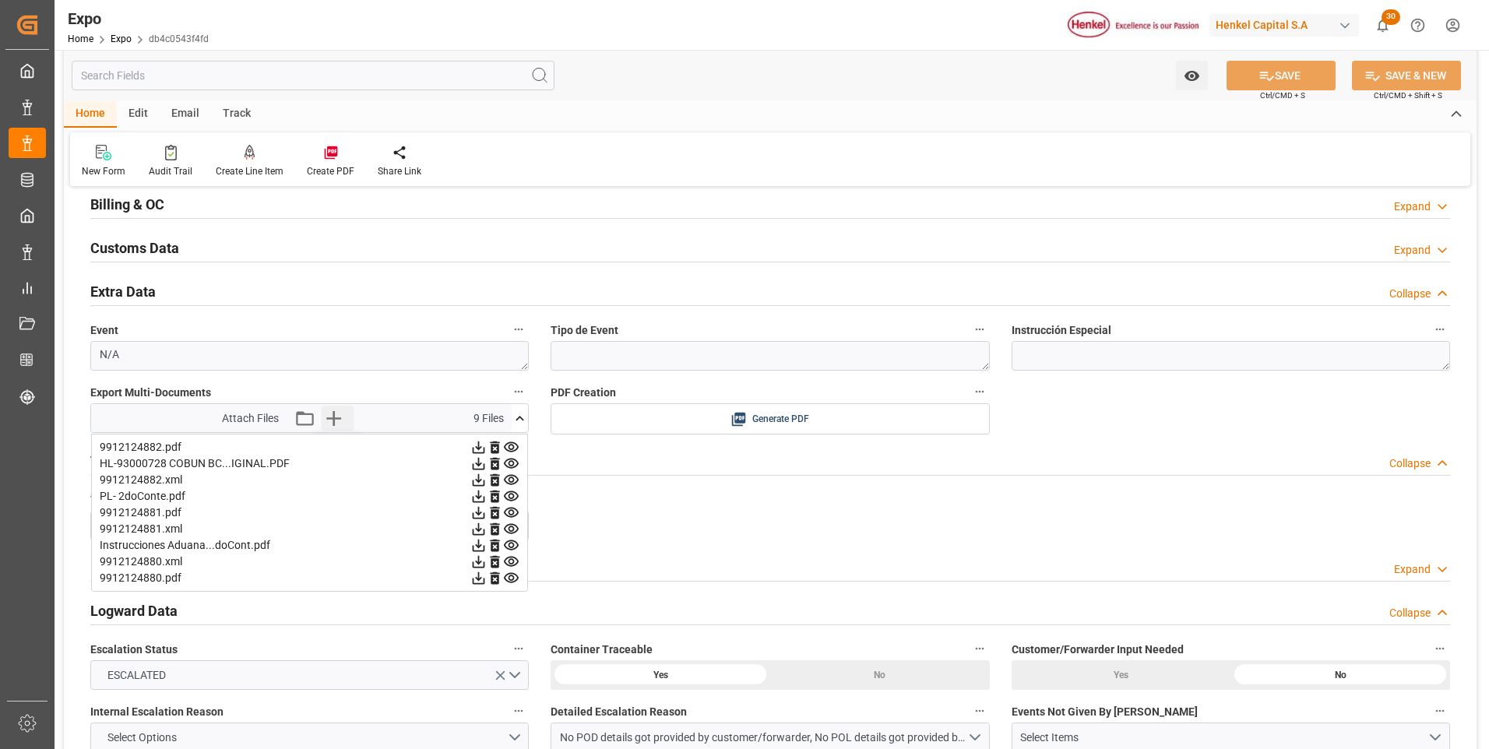
click at [330, 423] on icon "button" at bounding box center [333, 418] width 25 height 25
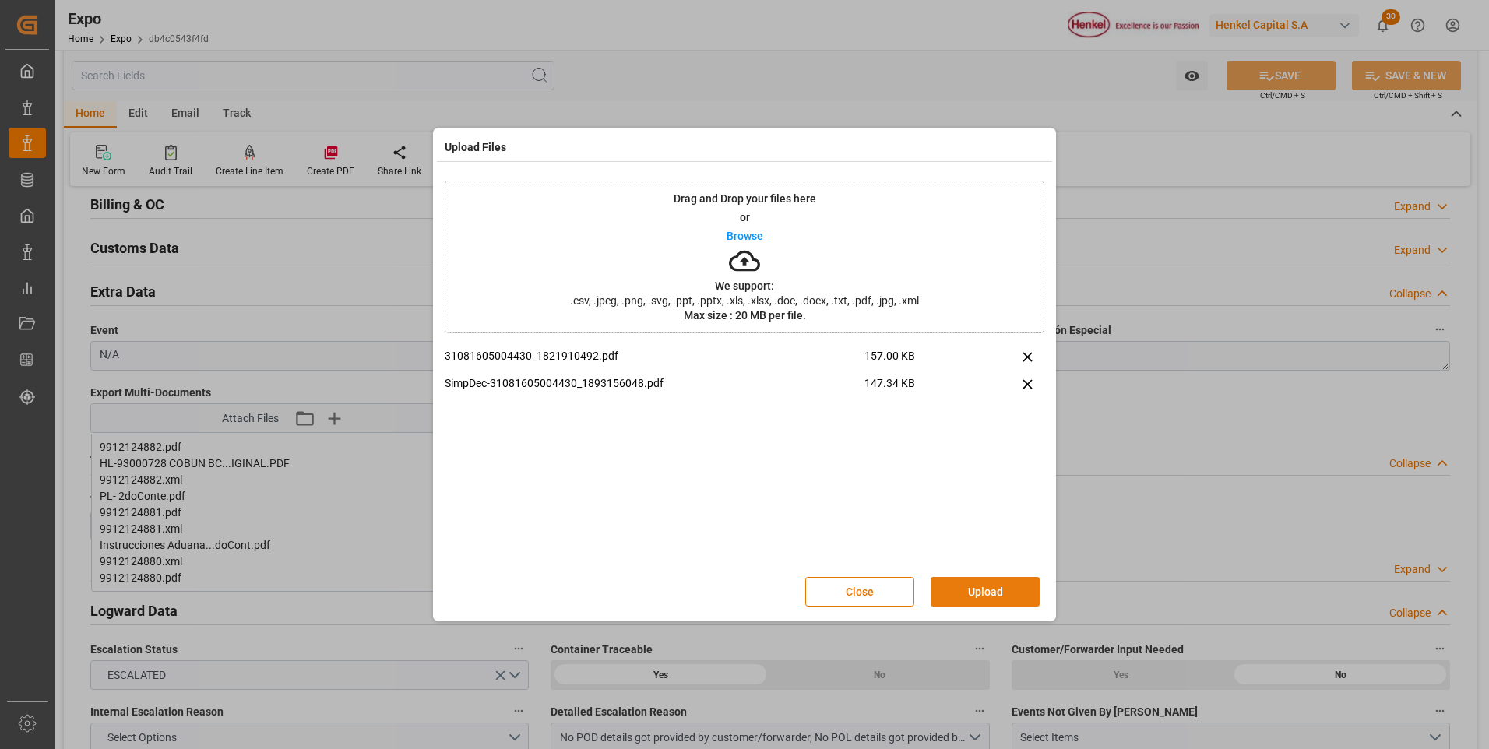
click at [999, 595] on button "Upload" at bounding box center [985, 592] width 109 height 30
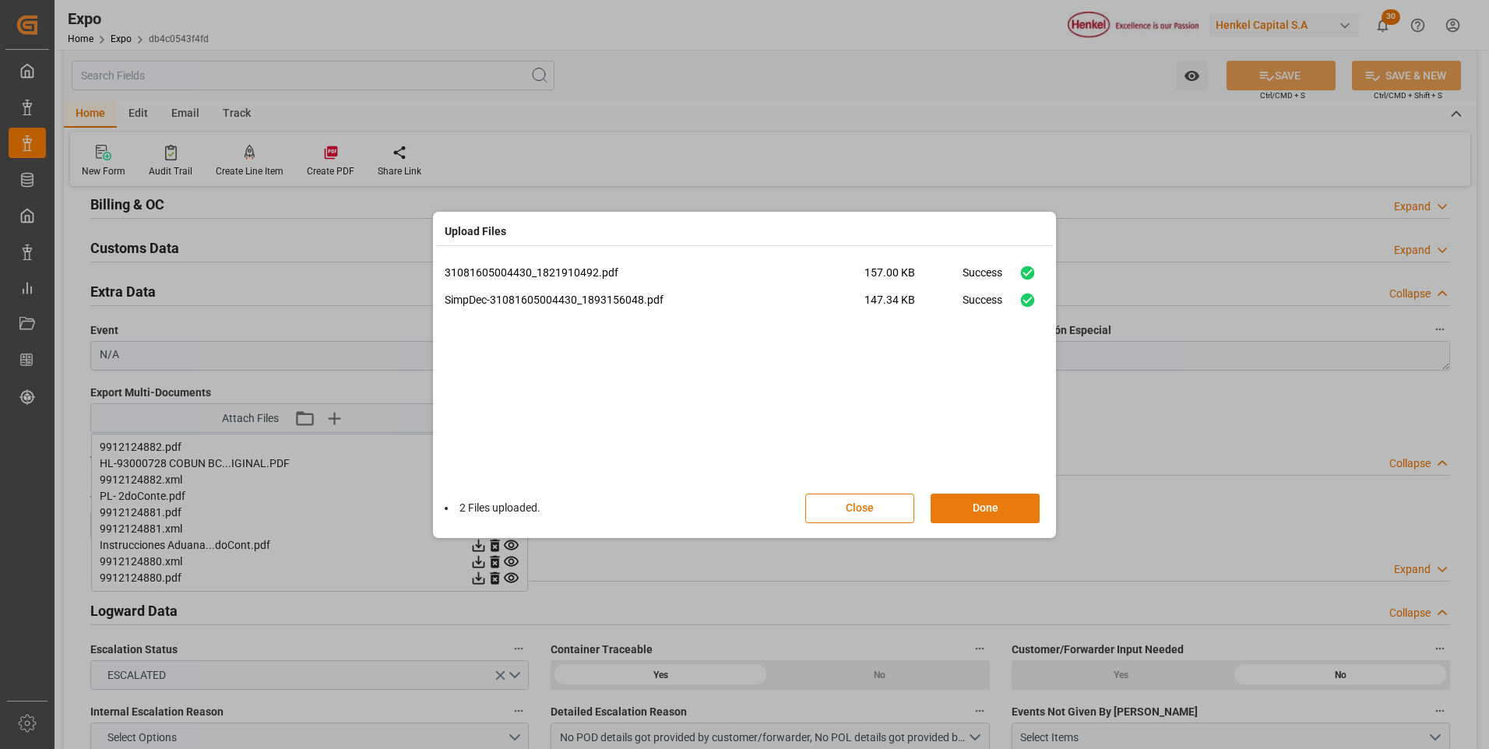
click at [977, 506] on button "Done" at bounding box center [985, 509] width 109 height 30
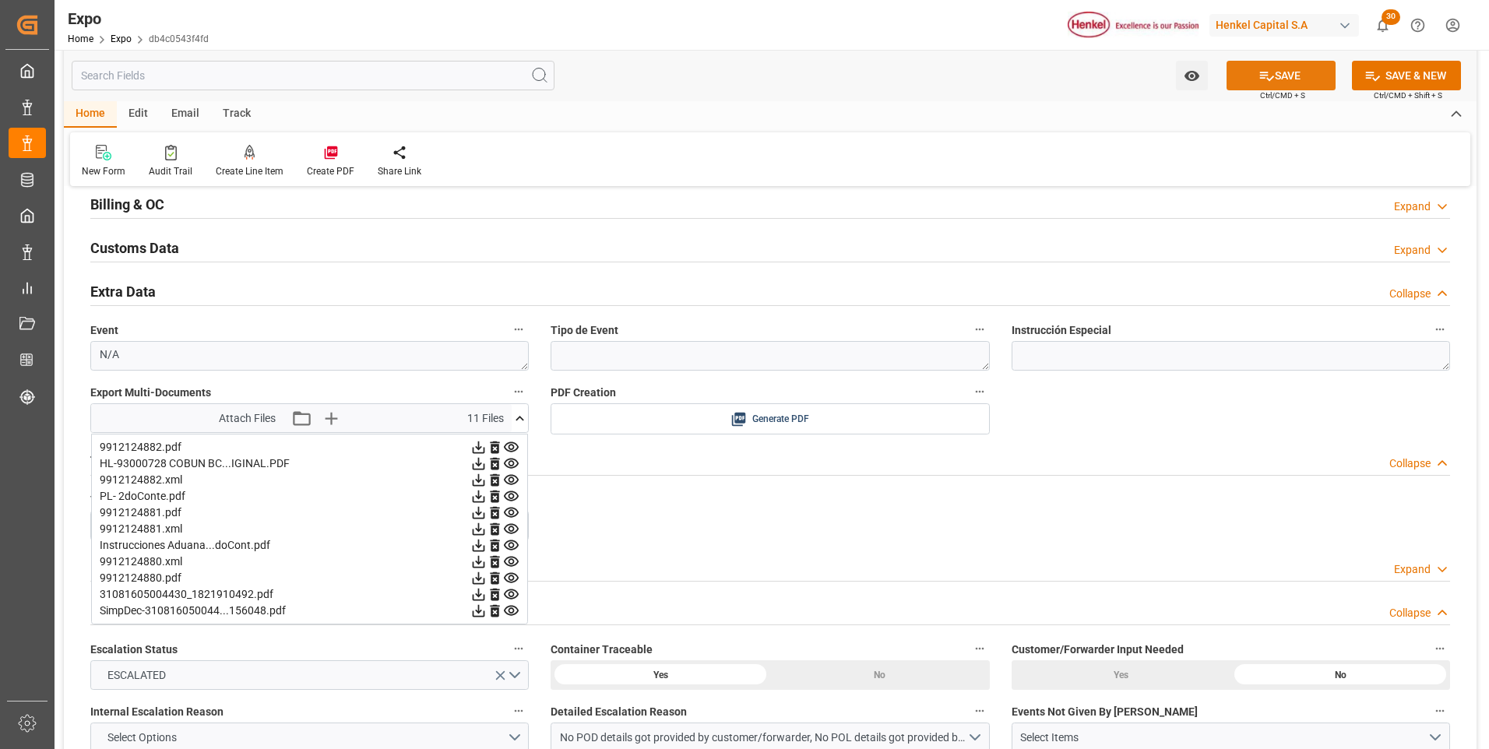
click at [1260, 76] on icon at bounding box center [1267, 76] width 16 height 16
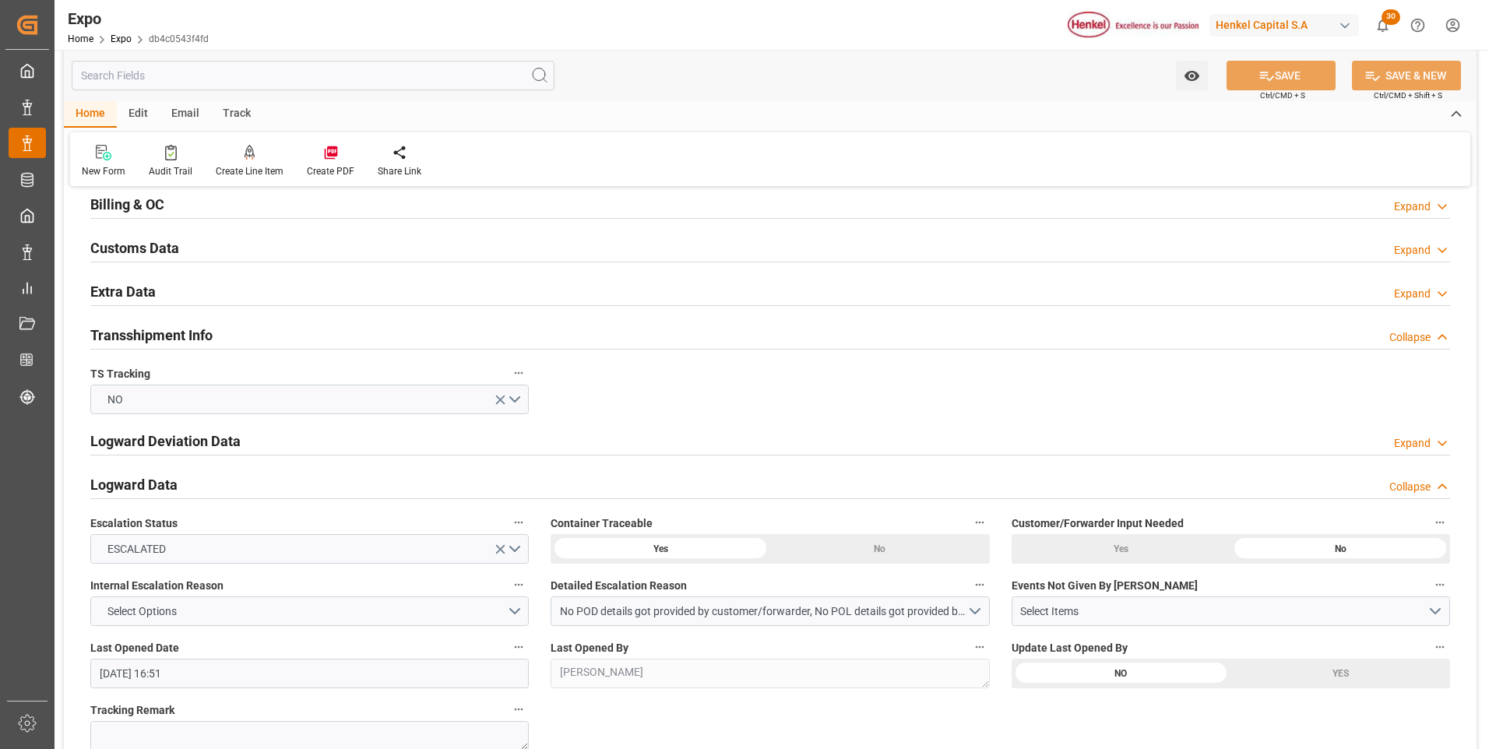
click at [37, 145] on div "Expo Expo" at bounding box center [27, 143] width 37 height 30
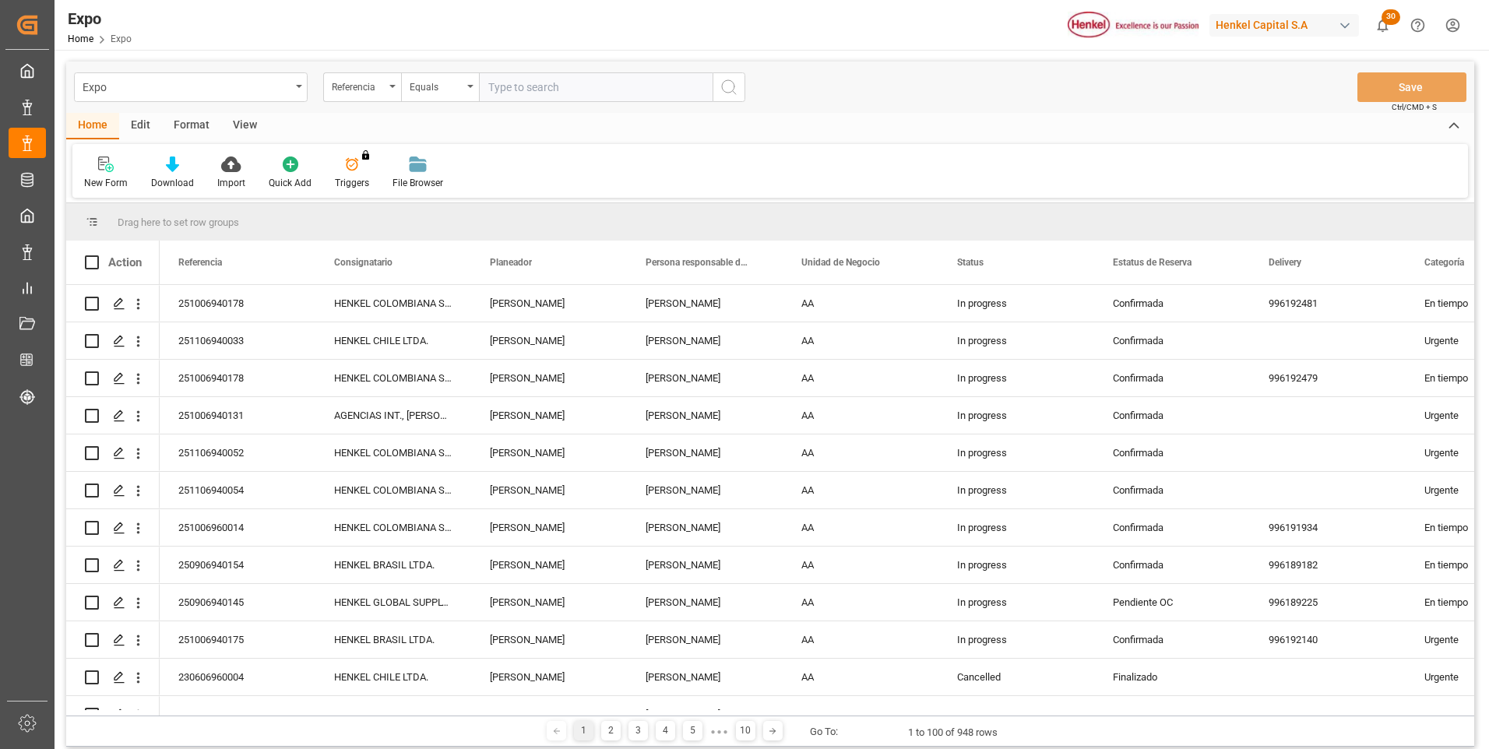
click at [641, 85] on input "text" at bounding box center [596, 87] width 234 height 30
type input "251006940178"
click at [730, 83] on icon "search button" at bounding box center [729, 87] width 19 height 19
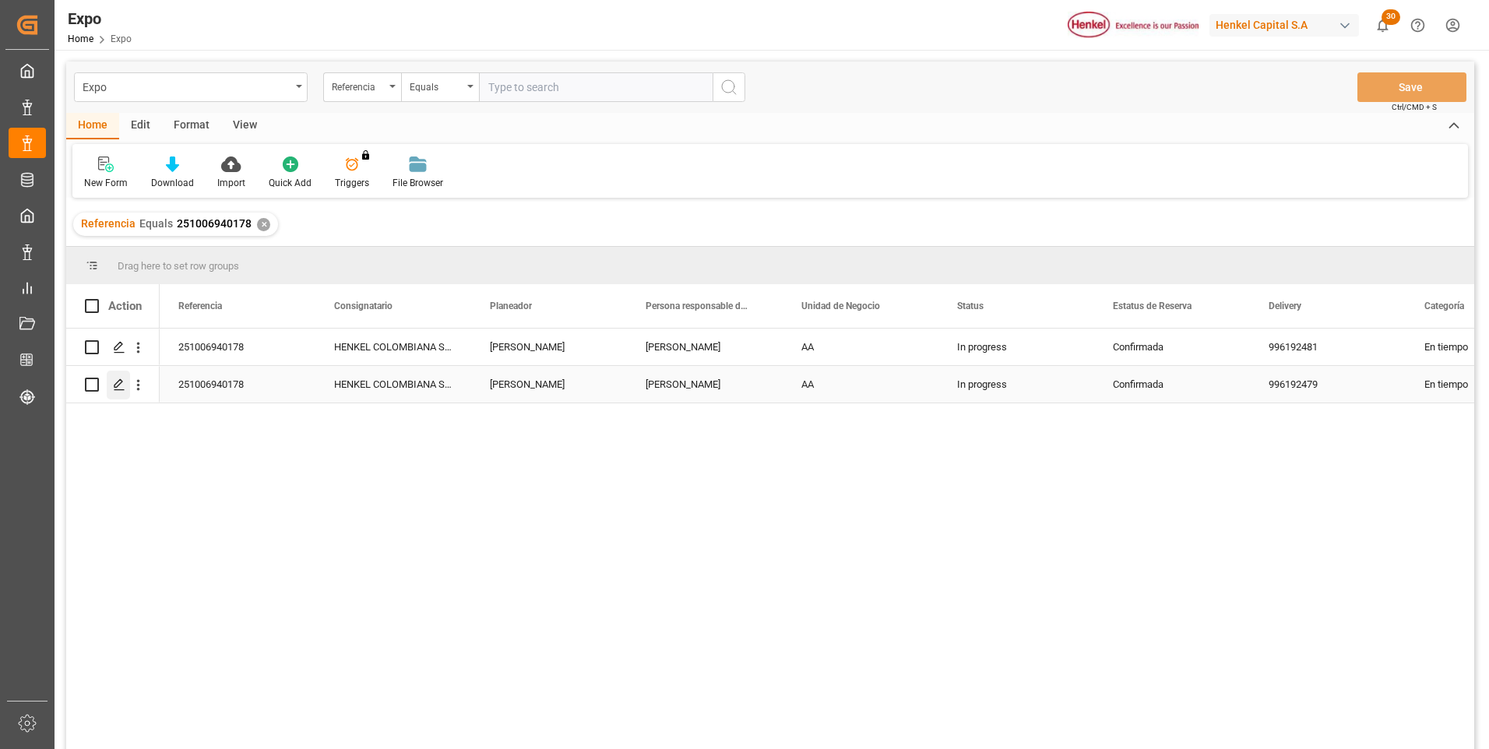
click at [114, 384] on icon "Press SPACE to select this row." at bounding box center [119, 385] width 12 height 12
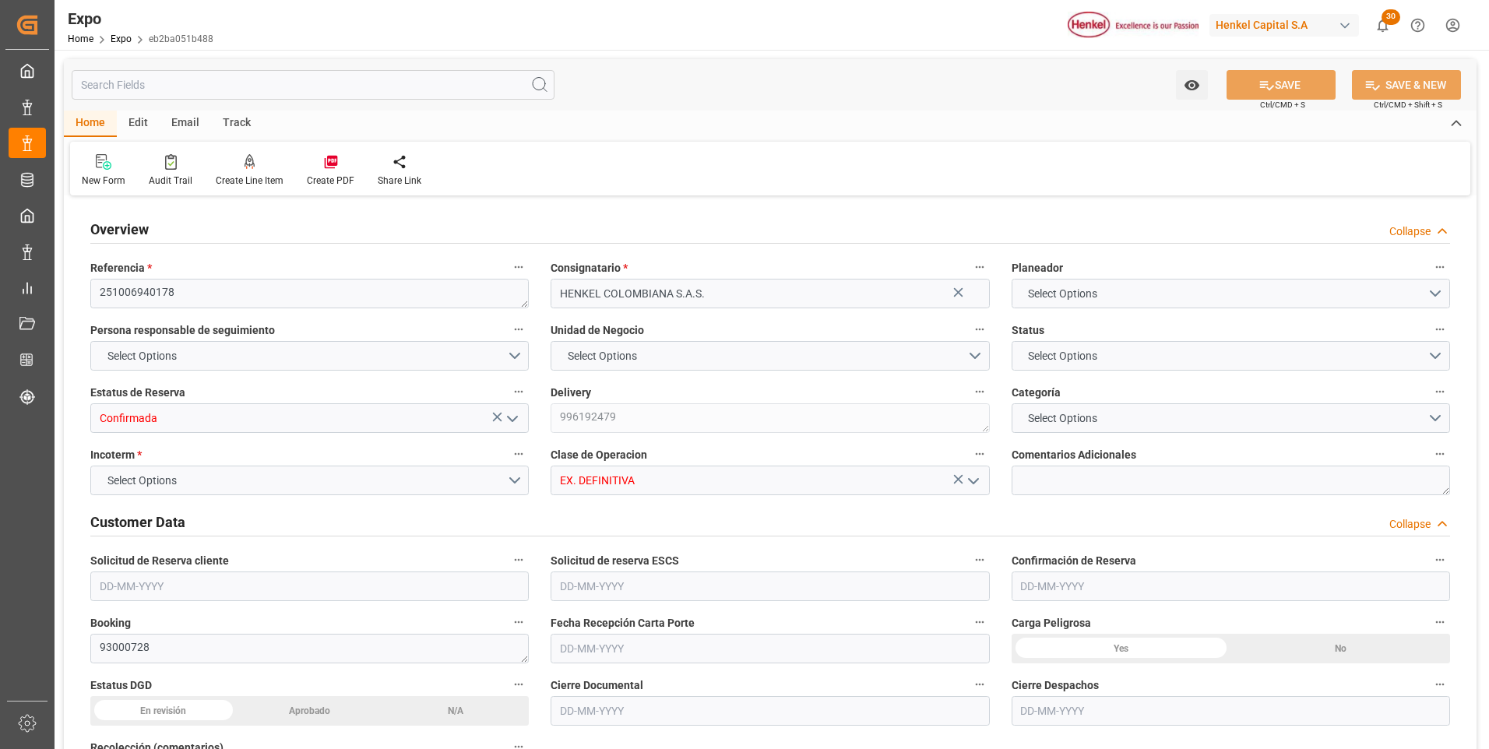
type input "21000"
type input "22280"
type input "20"
type input "9938456"
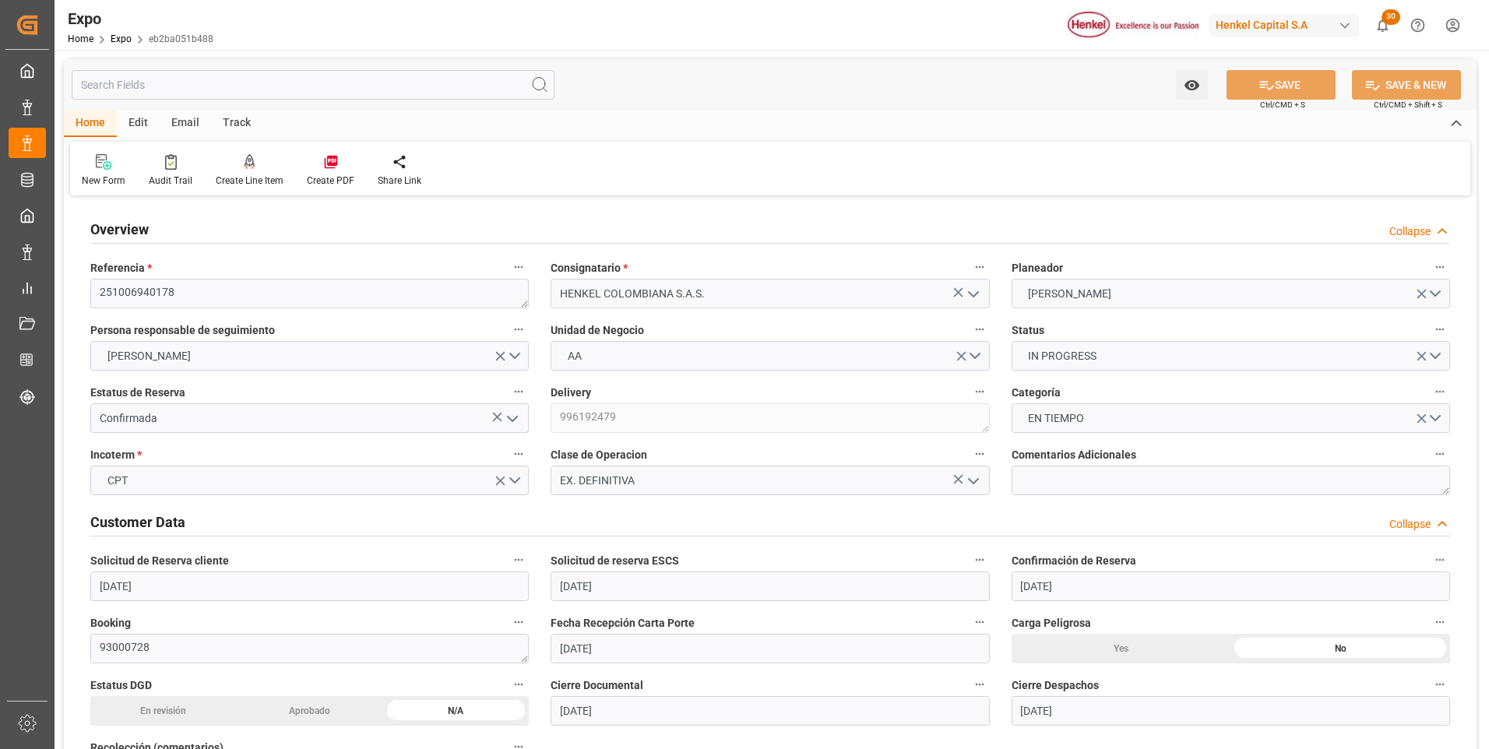
type input "[DATE]"
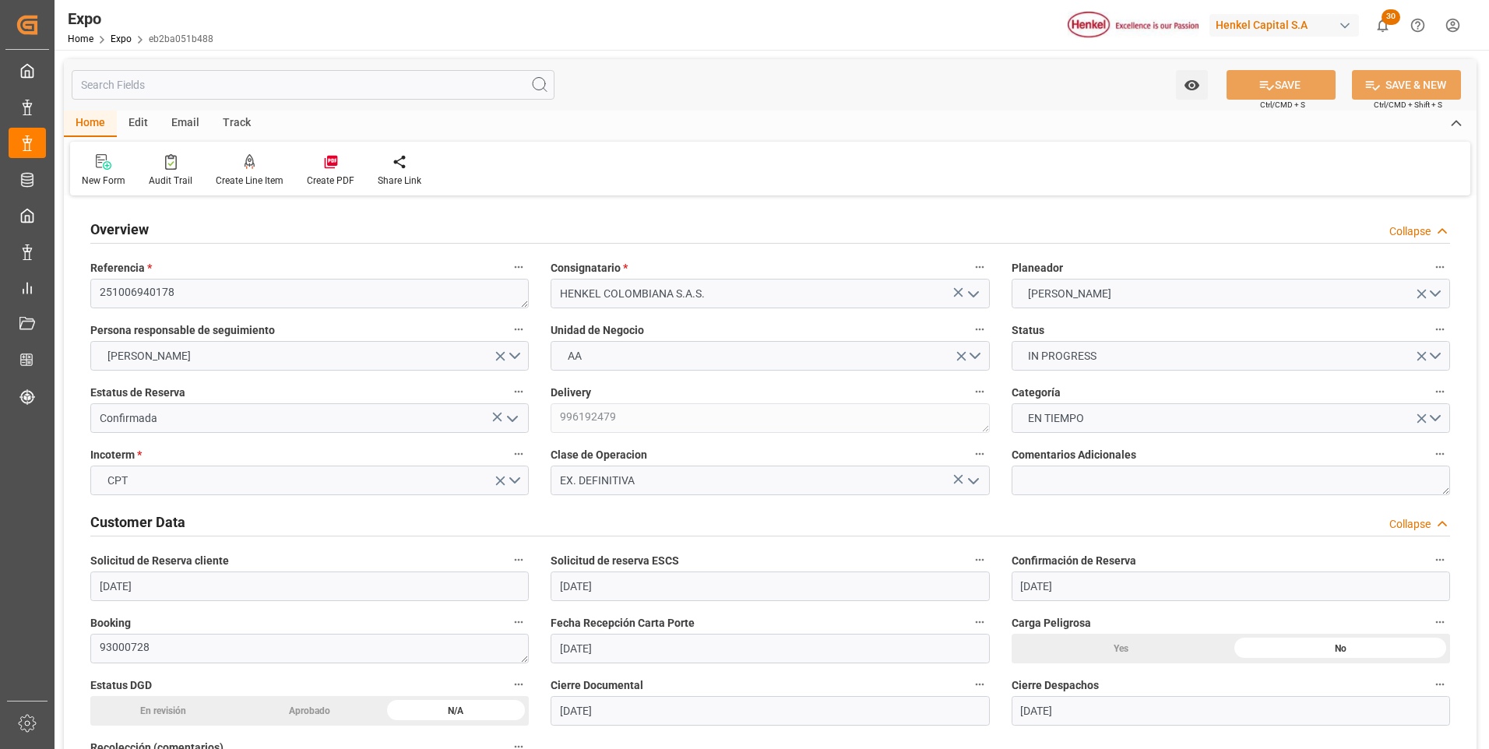
type input "[DATE]"
type input "[DATE] 00:00"
type input "[DATE]"
type input "[DATE] 23:07"
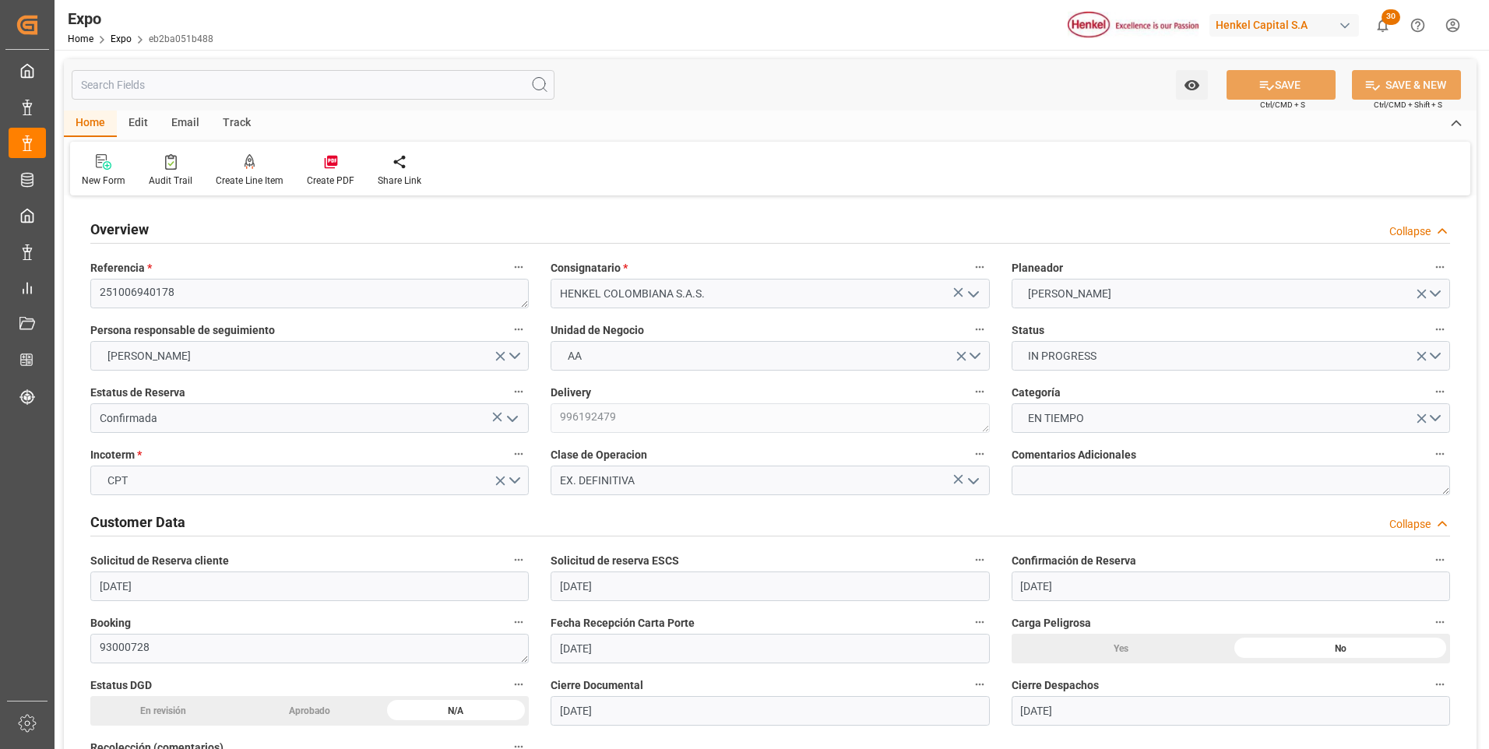
type input "[DATE]"
type input "[DATE] 12:00"
type input "[DATE] 00:00"
type input "[DATE] 14:00"
type input "[DATE] 00:00"
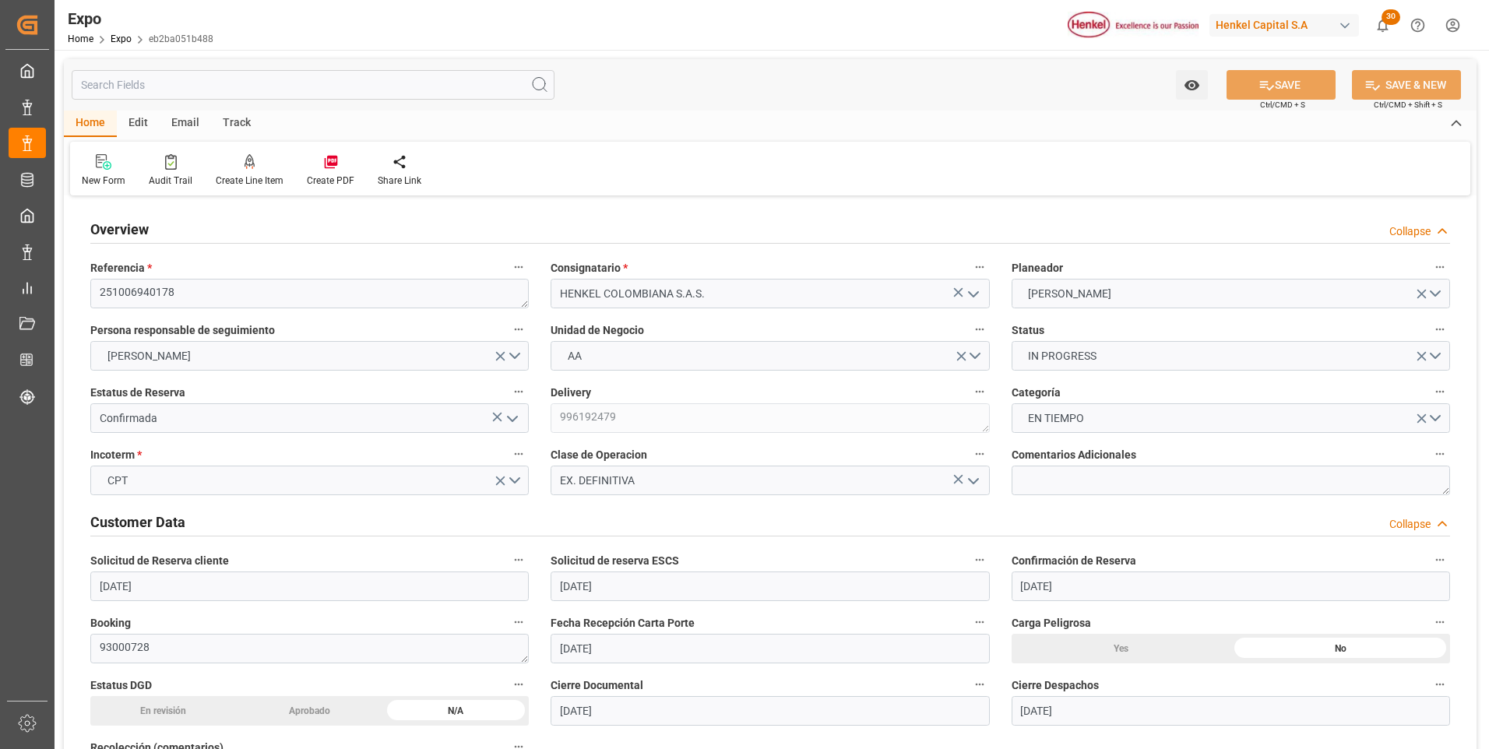
type input "[DATE] 16:15"
type input "[DATE] 12:00"
type input "[DATE] 14:00"
type input "[DATE] 00:59"
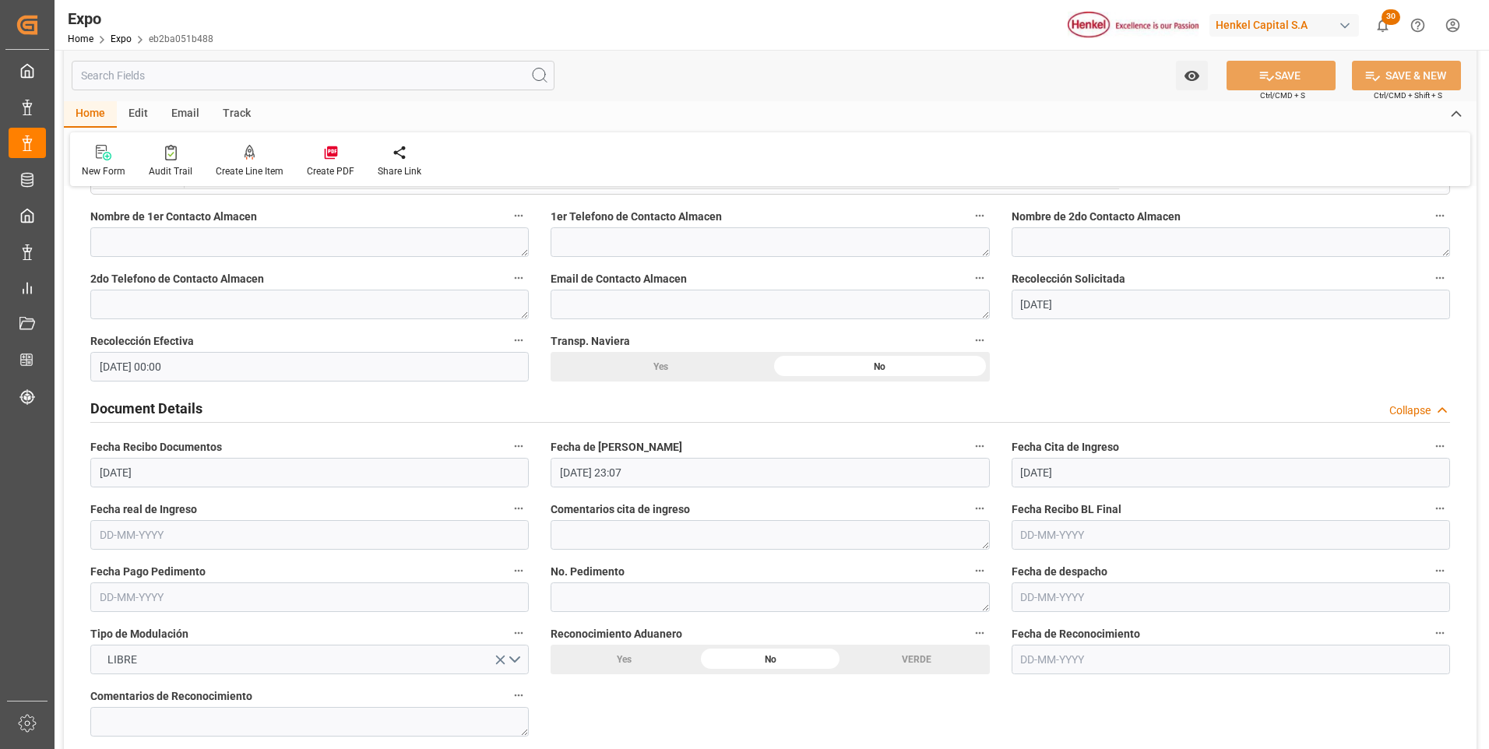
scroll to position [1402, 0]
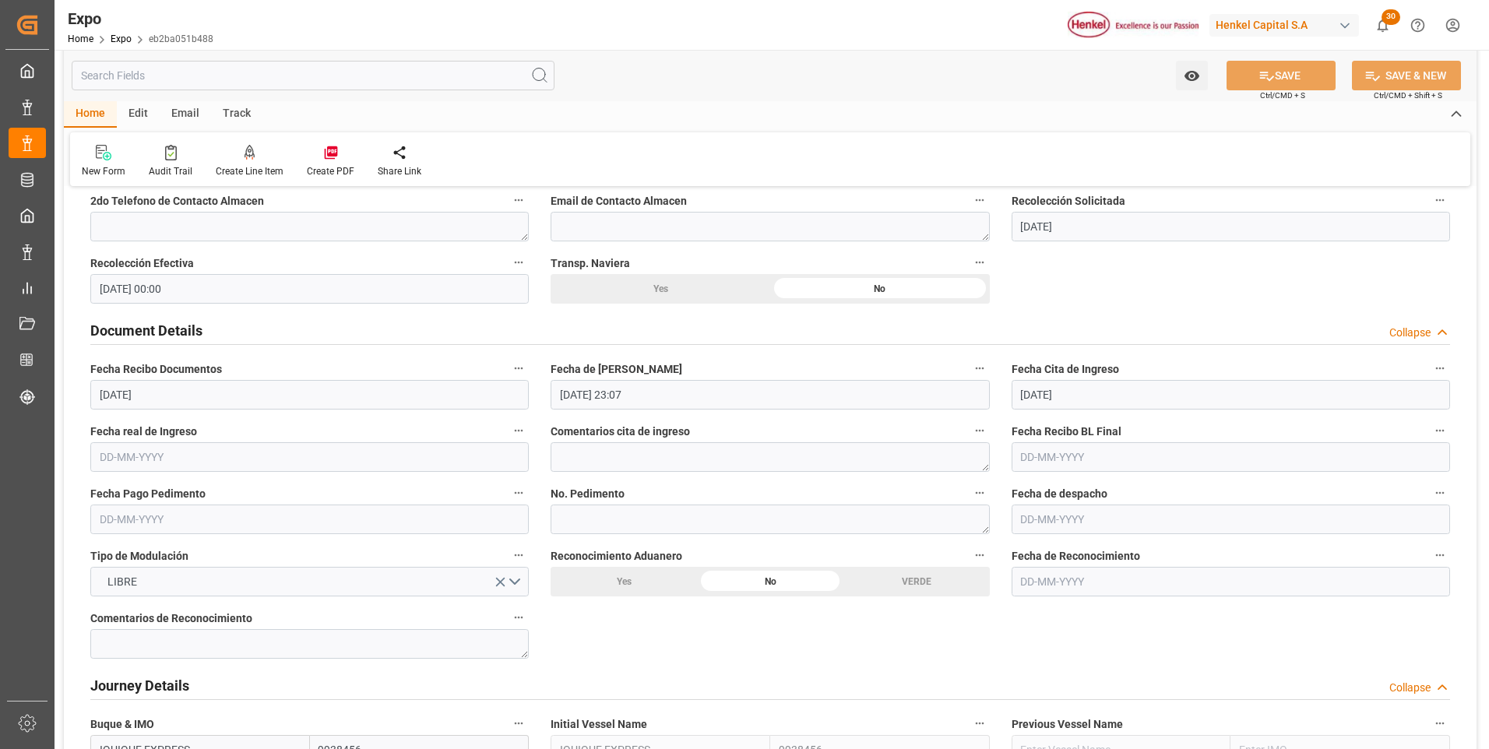
click at [566, 397] on input "[DATE] 23:07" at bounding box center [770, 395] width 439 height 30
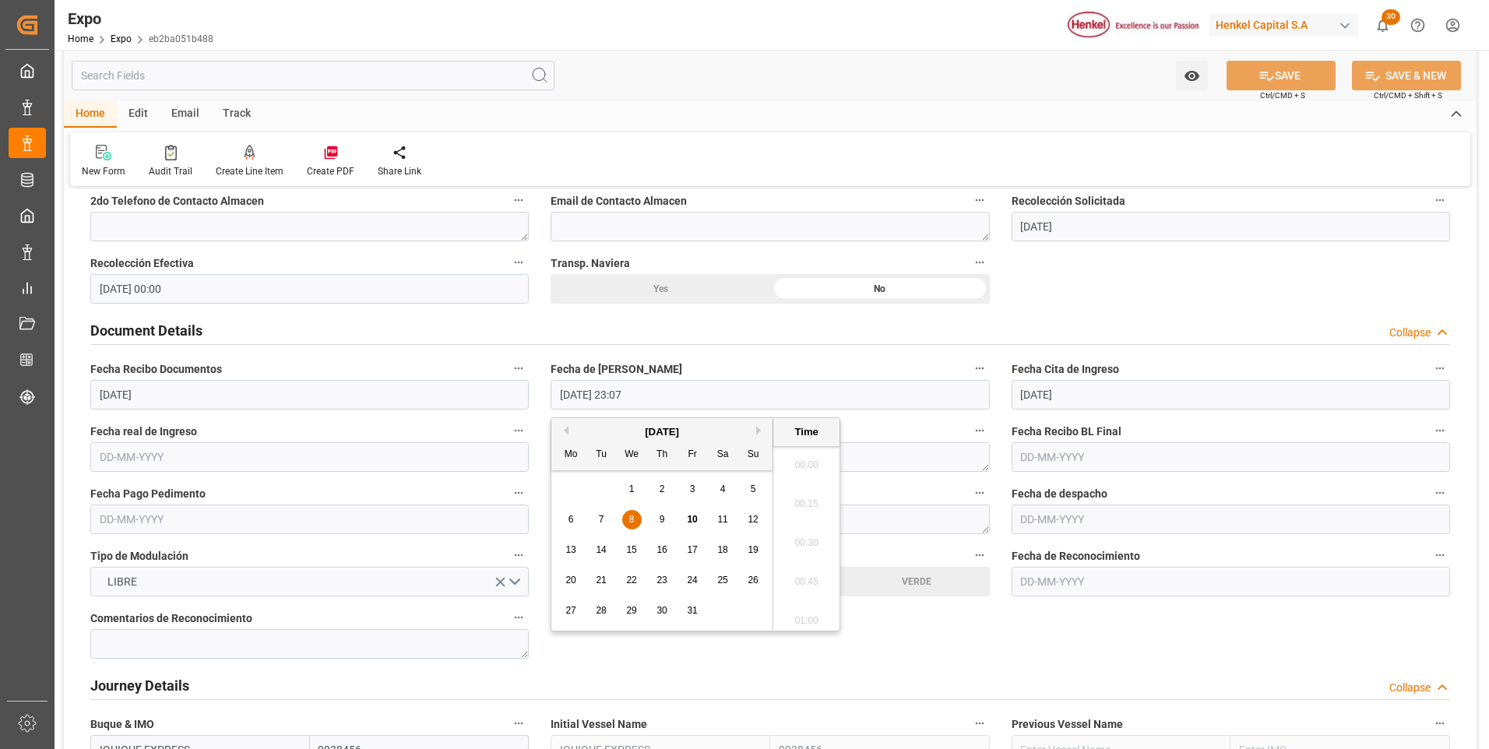
scroll to position [3511, 0]
click at [716, 486] on div "4" at bounding box center [723, 490] width 19 height 19
type input "[DATE] 23:07"
click at [116, 454] on input "text" at bounding box center [309, 457] width 439 height 30
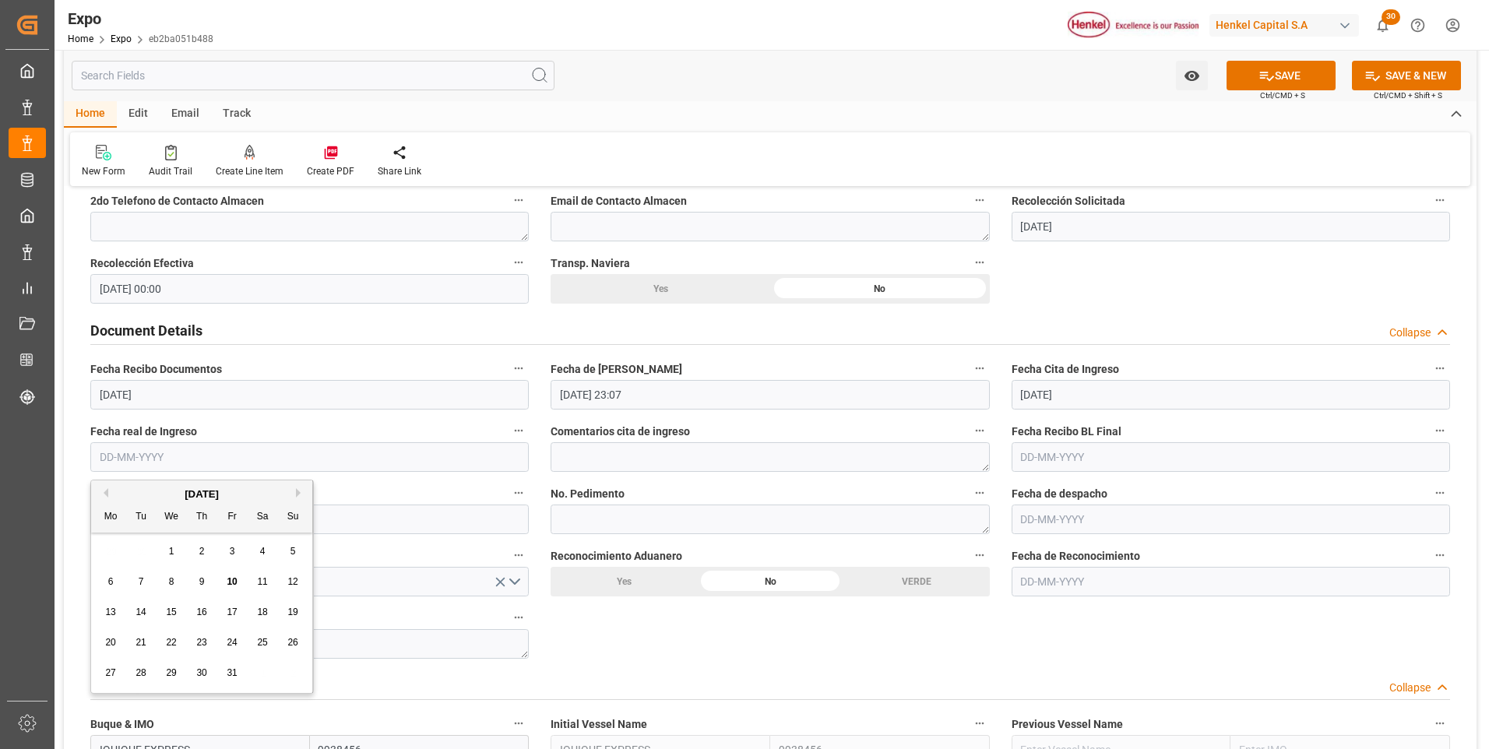
click at [174, 578] on div "8" at bounding box center [171, 582] width 19 height 19
type input "[DATE]"
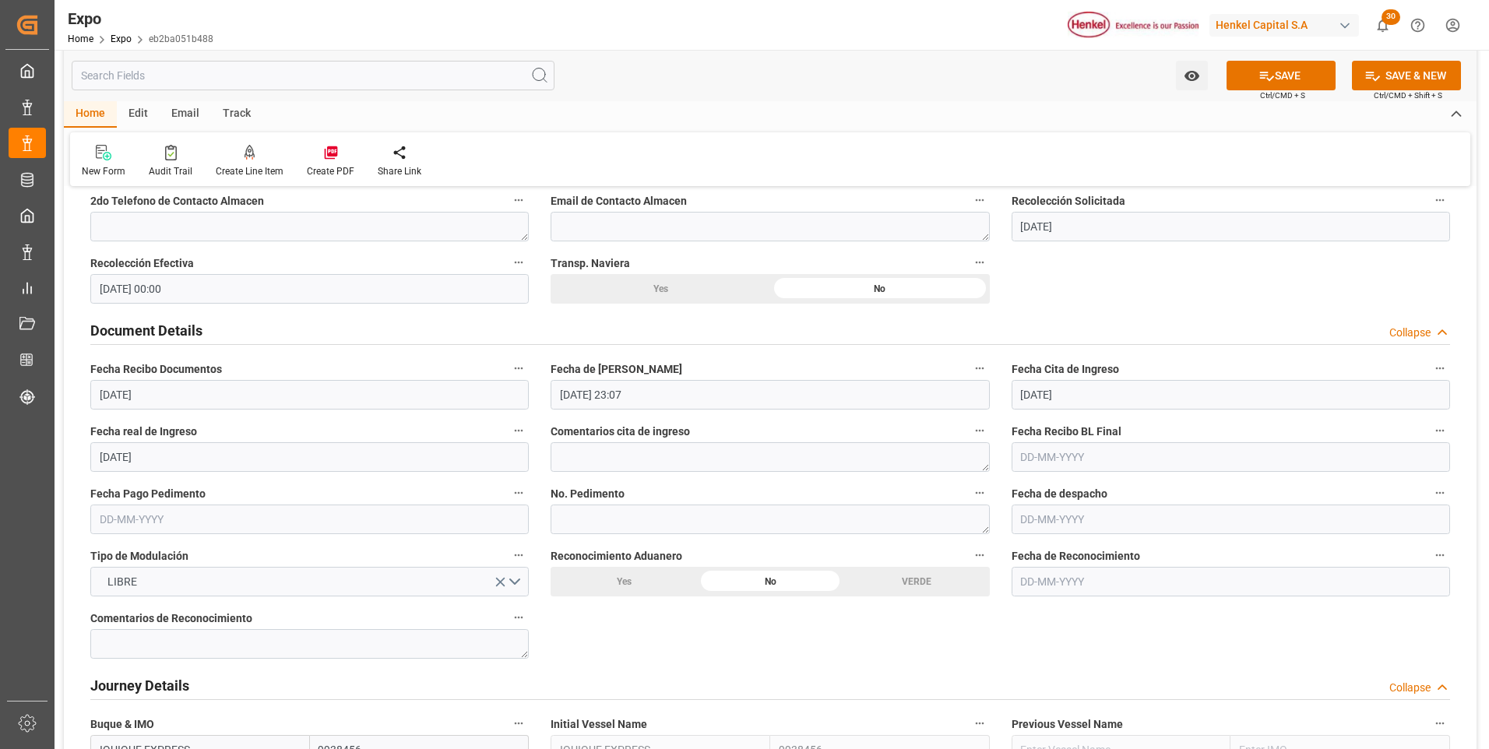
click at [127, 520] on input "text" at bounding box center [309, 520] width 439 height 30
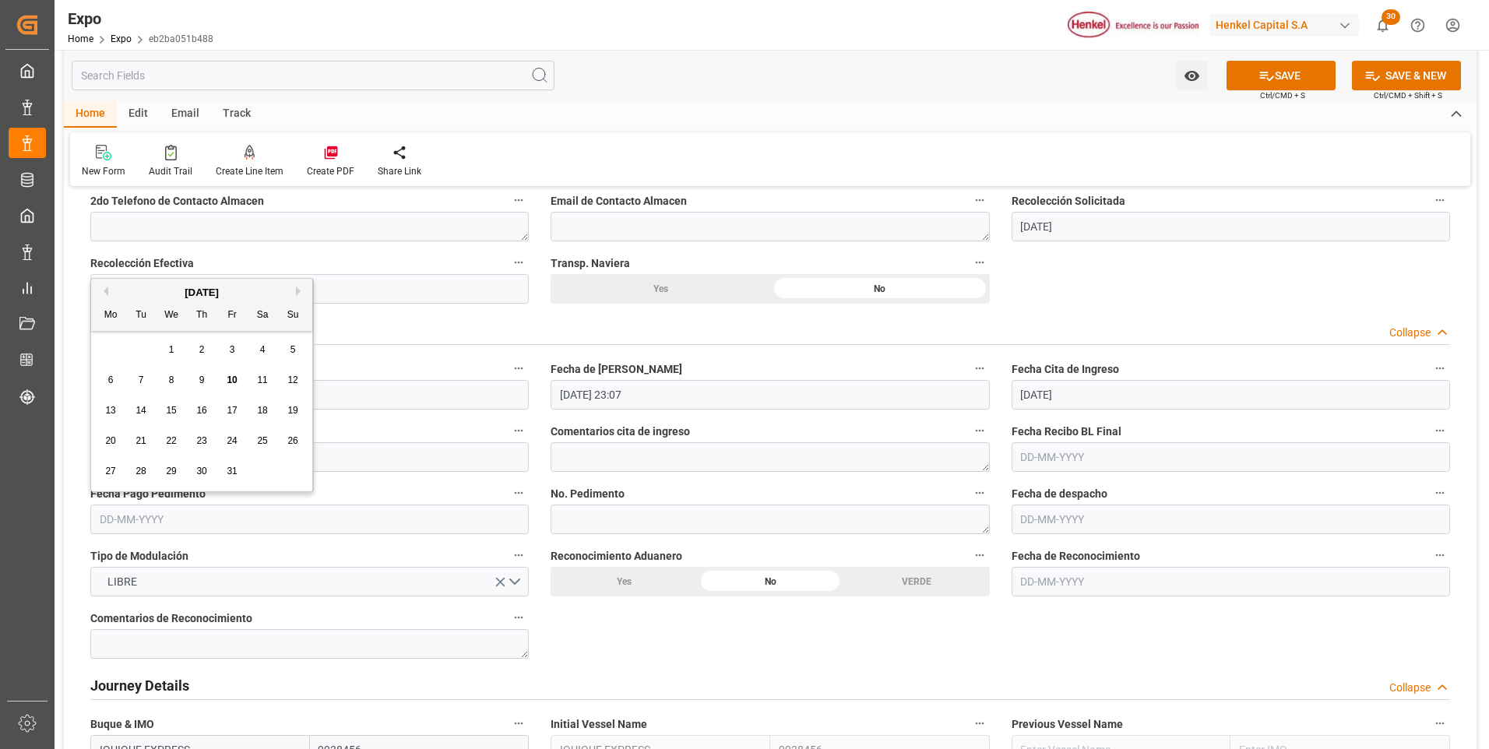
click at [201, 380] on span "9" at bounding box center [201, 380] width 5 height 11
type input "[DATE]"
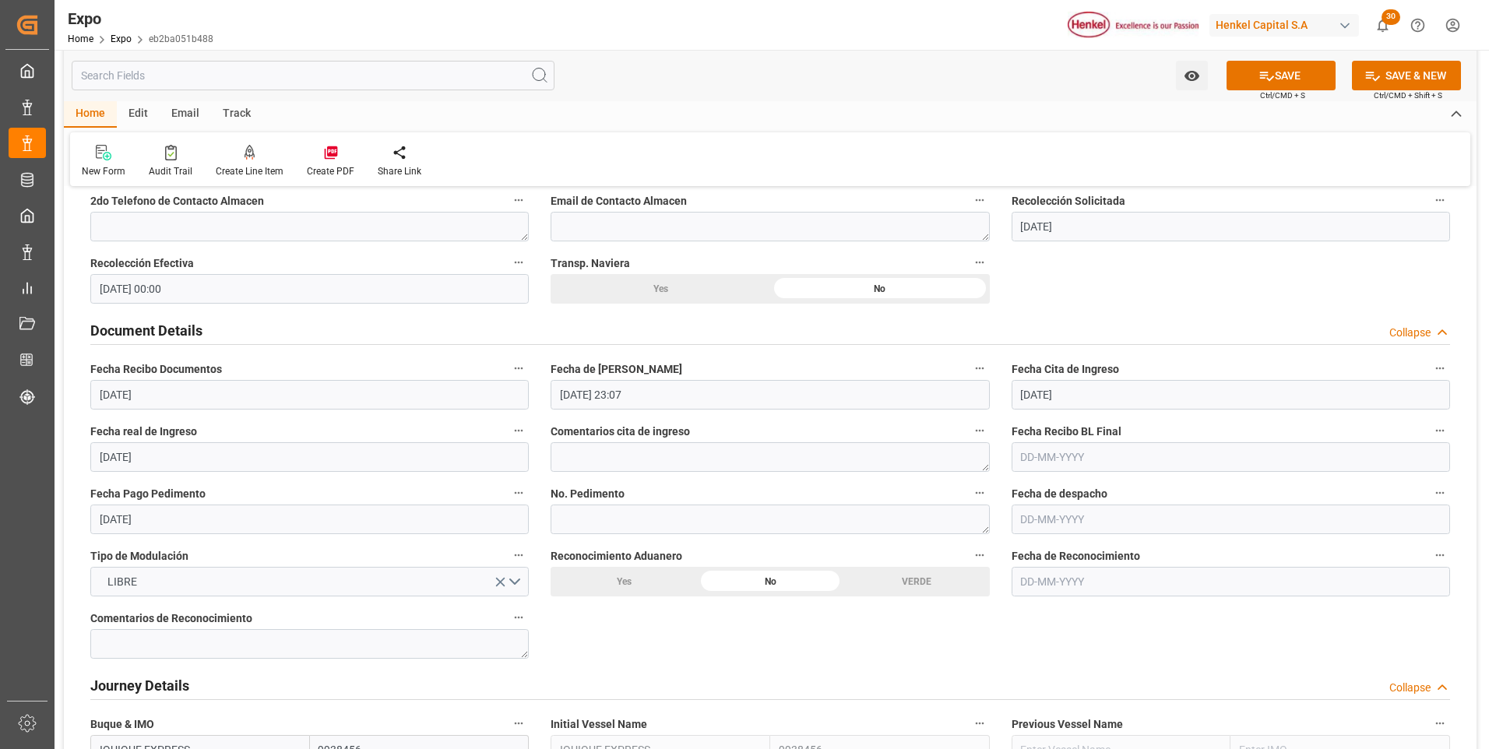
click at [1049, 519] on input "text" at bounding box center [1231, 520] width 439 height 30
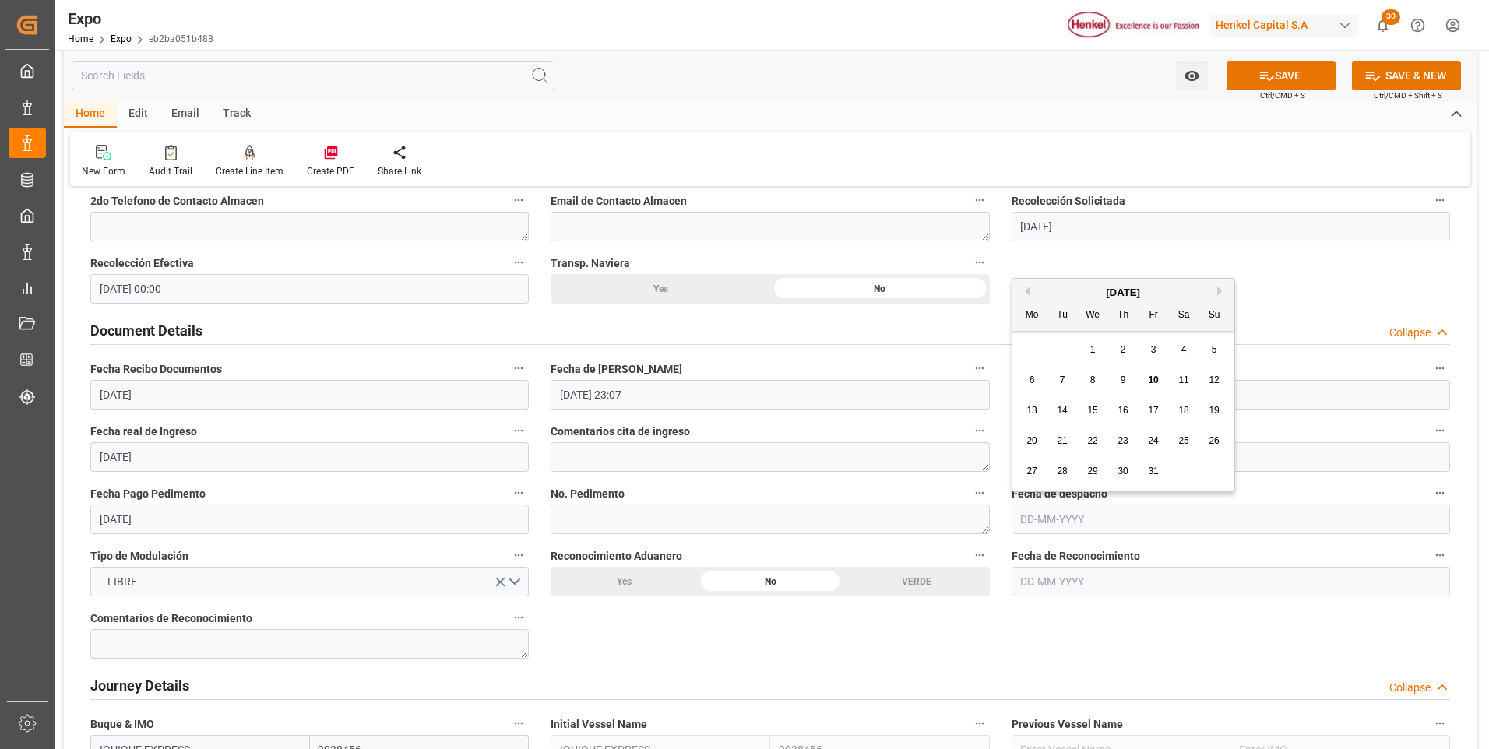
click at [1151, 382] on span "10" at bounding box center [1153, 380] width 10 height 11
type input "[DATE]"
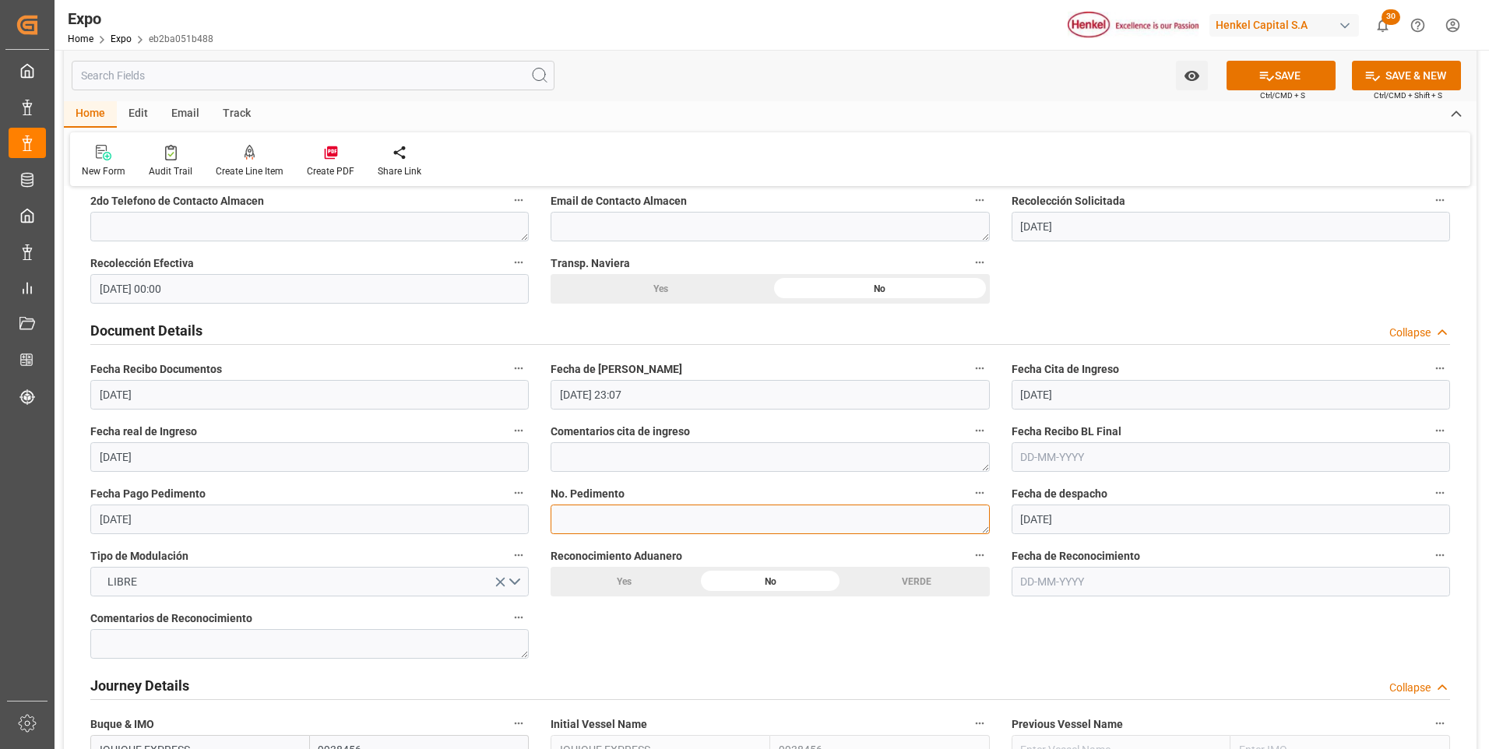
click at [579, 520] on textarea at bounding box center [770, 520] width 439 height 30
paste textarea "25 16 3108 5004430"
type textarea "25 16 3108 5004430"
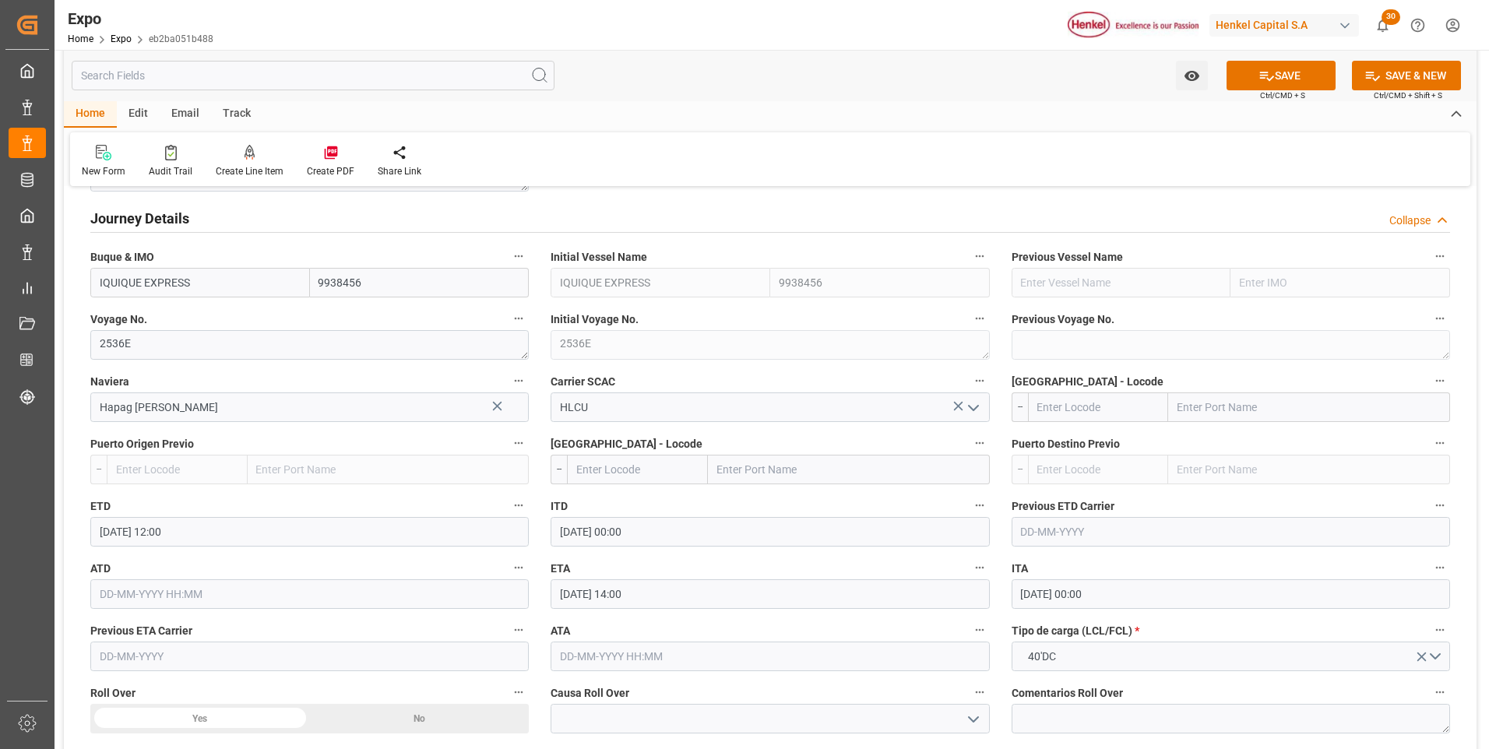
scroll to position [1948, 0]
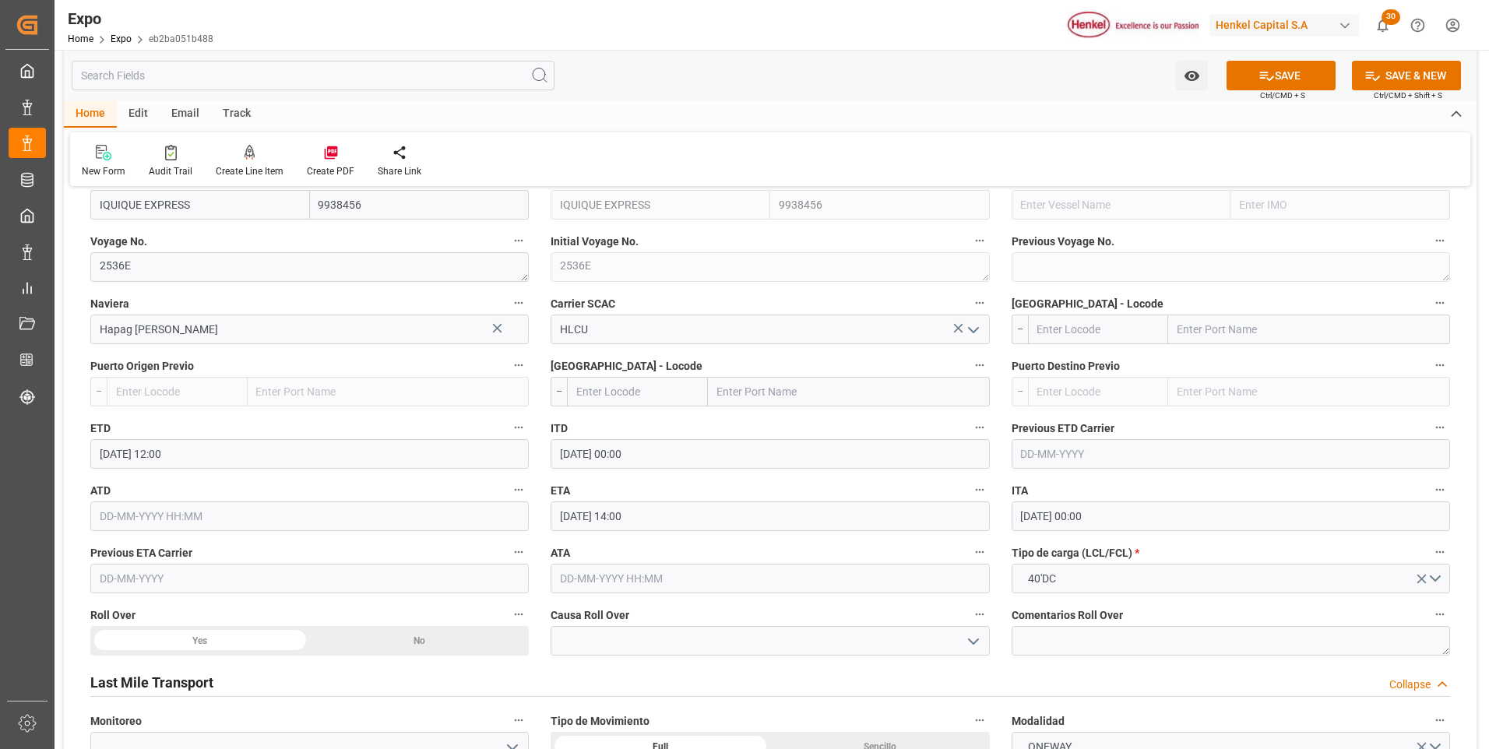
click at [1077, 340] on input "text" at bounding box center [1098, 330] width 141 height 30
drag, startPoint x: 1082, startPoint y: 361, endPoint x: 1019, endPoint y: 376, distance: 64.8
click at [1081, 361] on span "MXZLO - [GEOGRAPHIC_DATA]" at bounding box center [1084, 364] width 93 height 12
type input "MXZLO"
type input "Manzanillo"
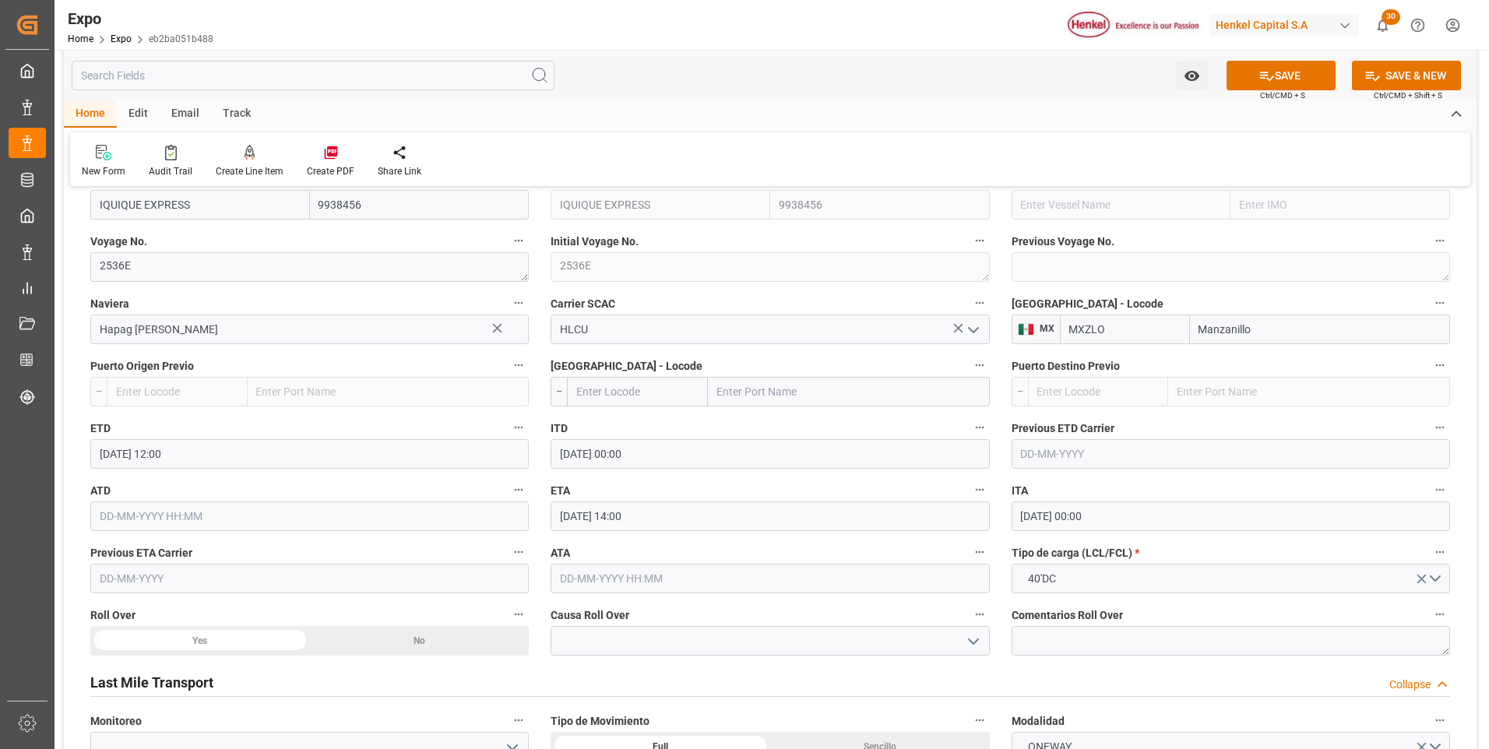
type input "MXZLO"
click at [640, 400] on input "text" at bounding box center [637, 392] width 141 height 30
click at [619, 433] on span "COBUN - Buenaventura" at bounding box center [620, 434] width 87 height 29
type input "[PERSON_NAME]"
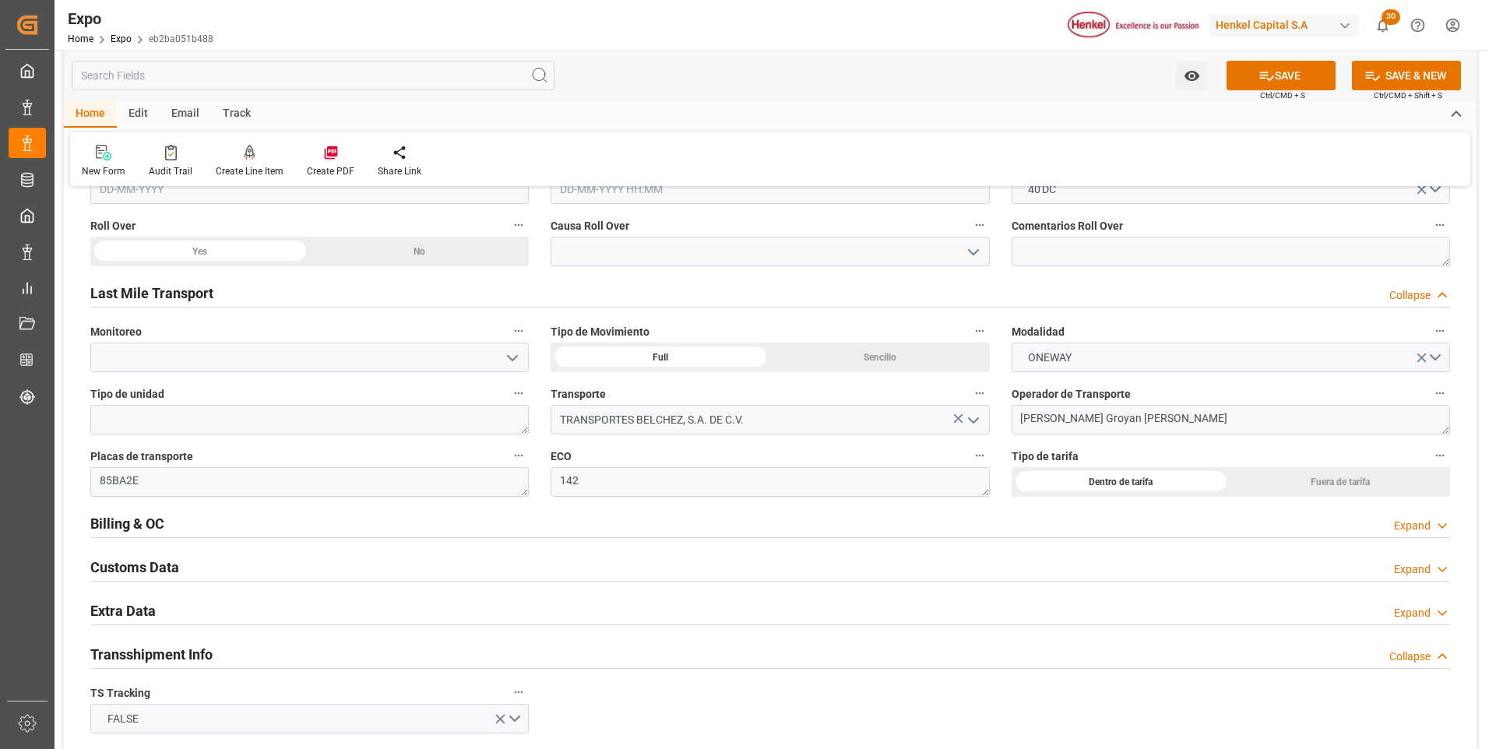
scroll to position [2415, 0]
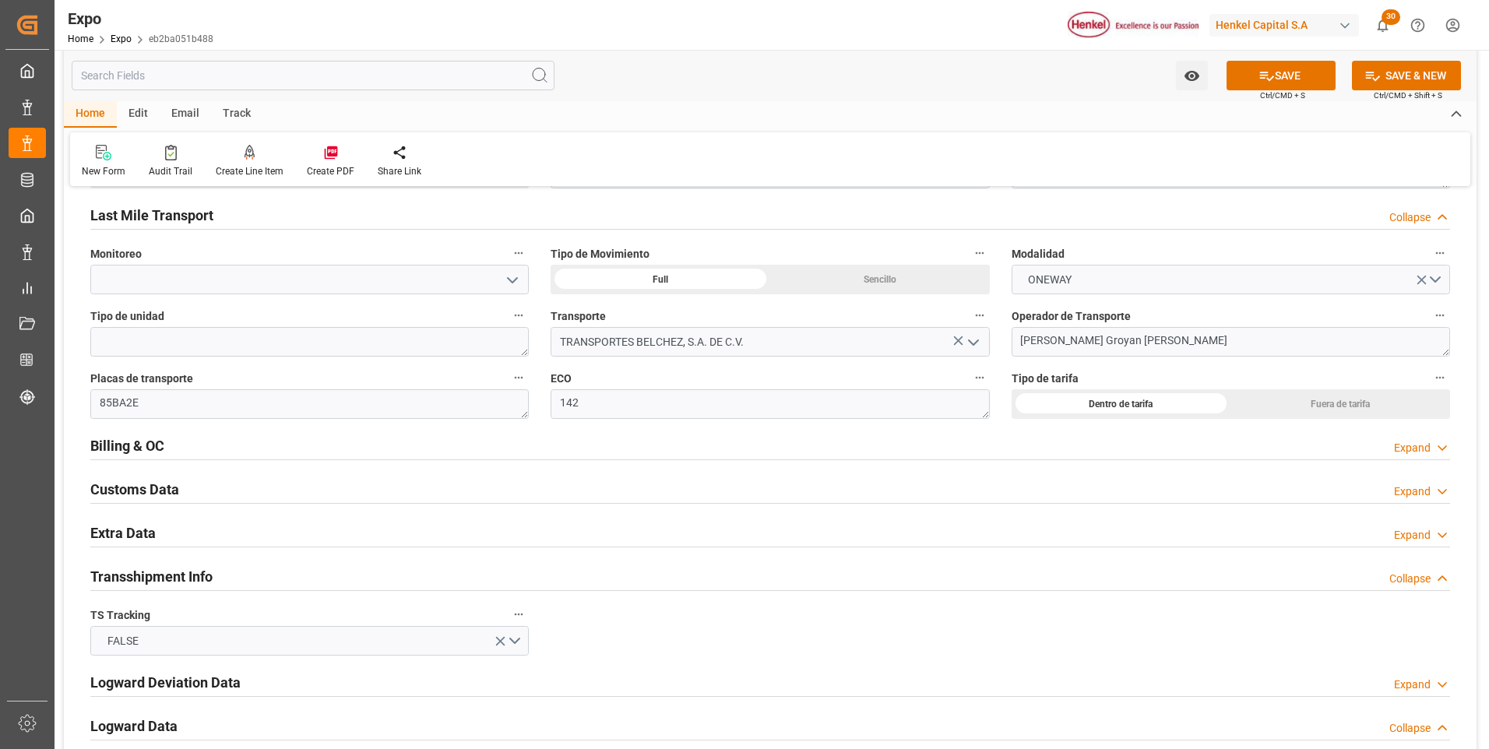
type input "[PERSON_NAME]"
click at [1438, 533] on icon at bounding box center [1443, 535] width 16 height 16
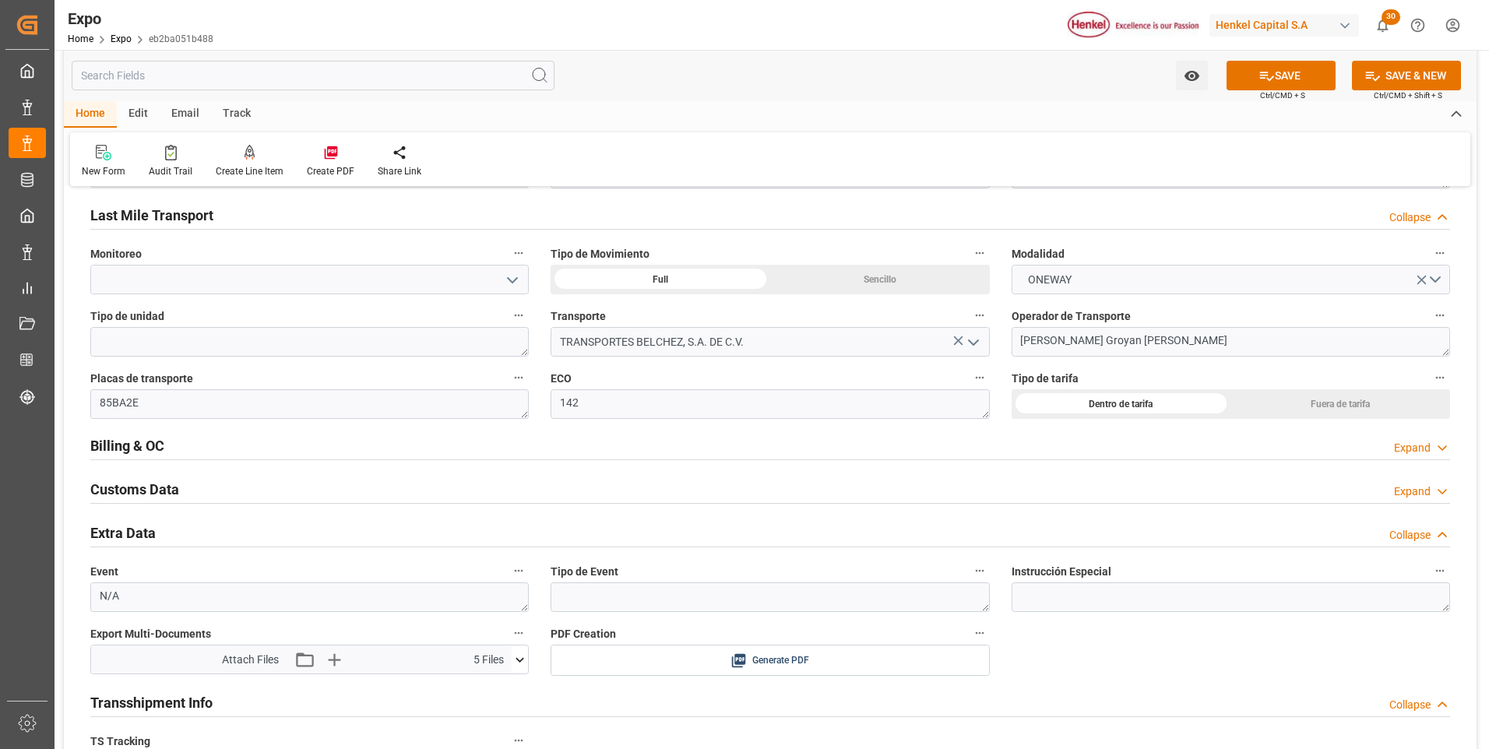
scroll to position [2649, 0]
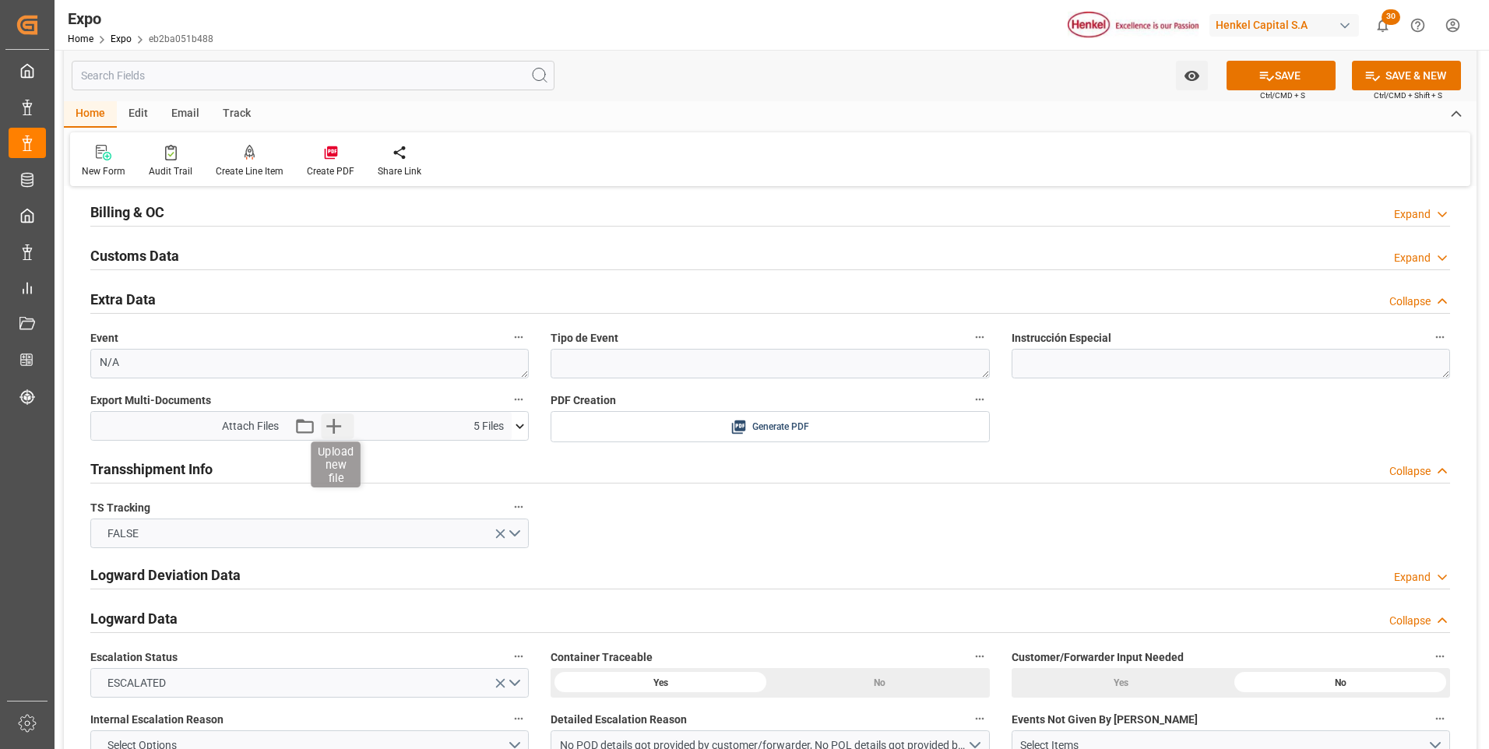
click at [332, 428] on icon "button" at bounding box center [333, 426] width 25 height 25
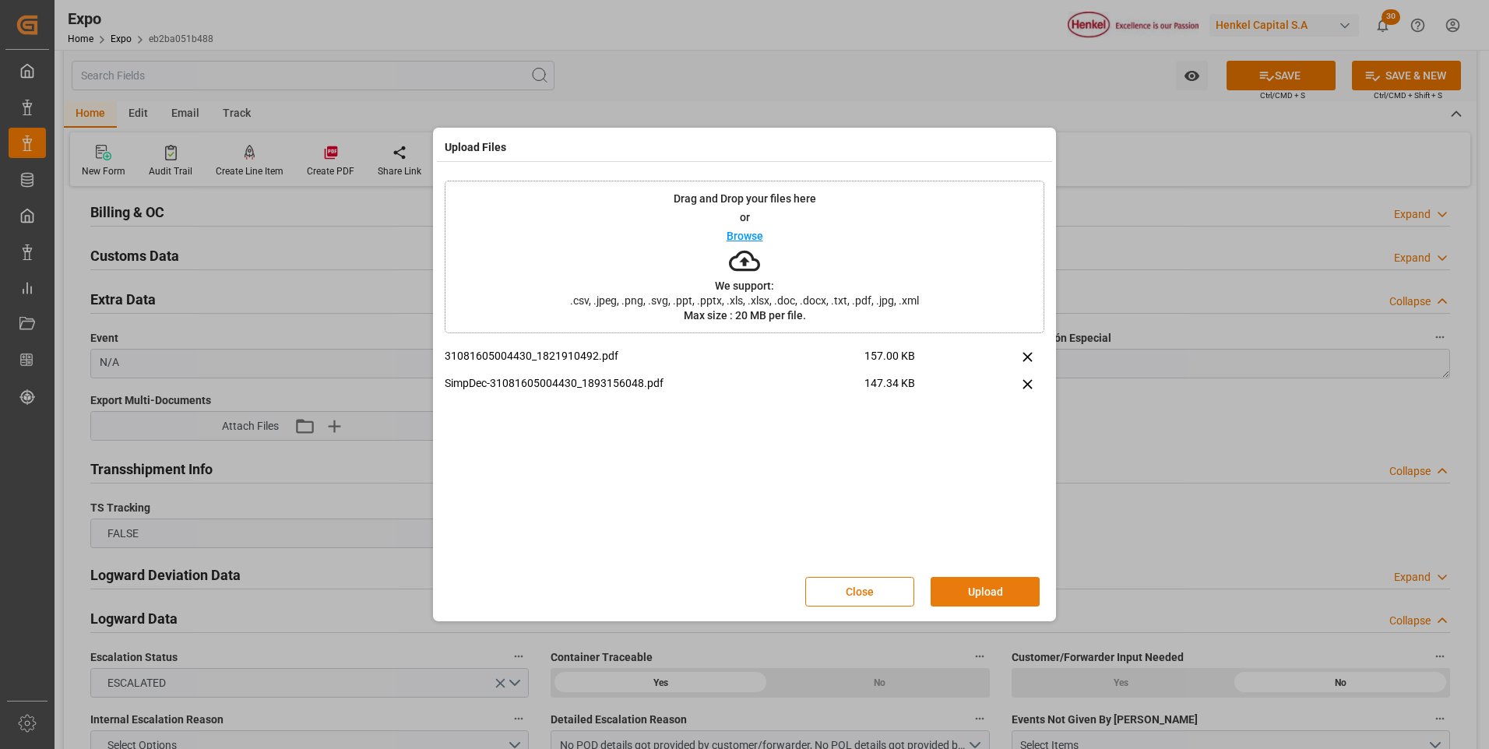
click at [990, 594] on button "Upload" at bounding box center [985, 592] width 109 height 30
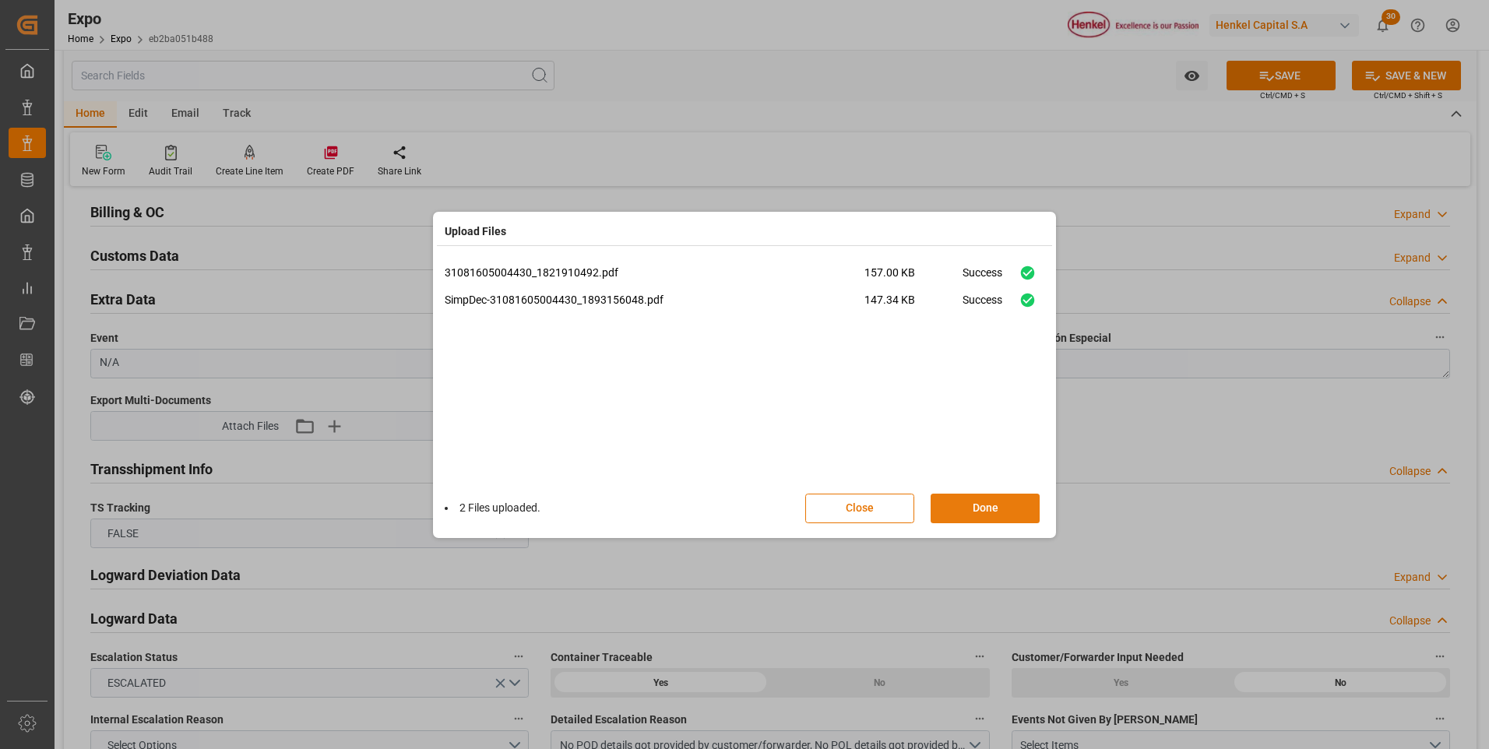
click at [998, 509] on button "Done" at bounding box center [985, 509] width 109 height 30
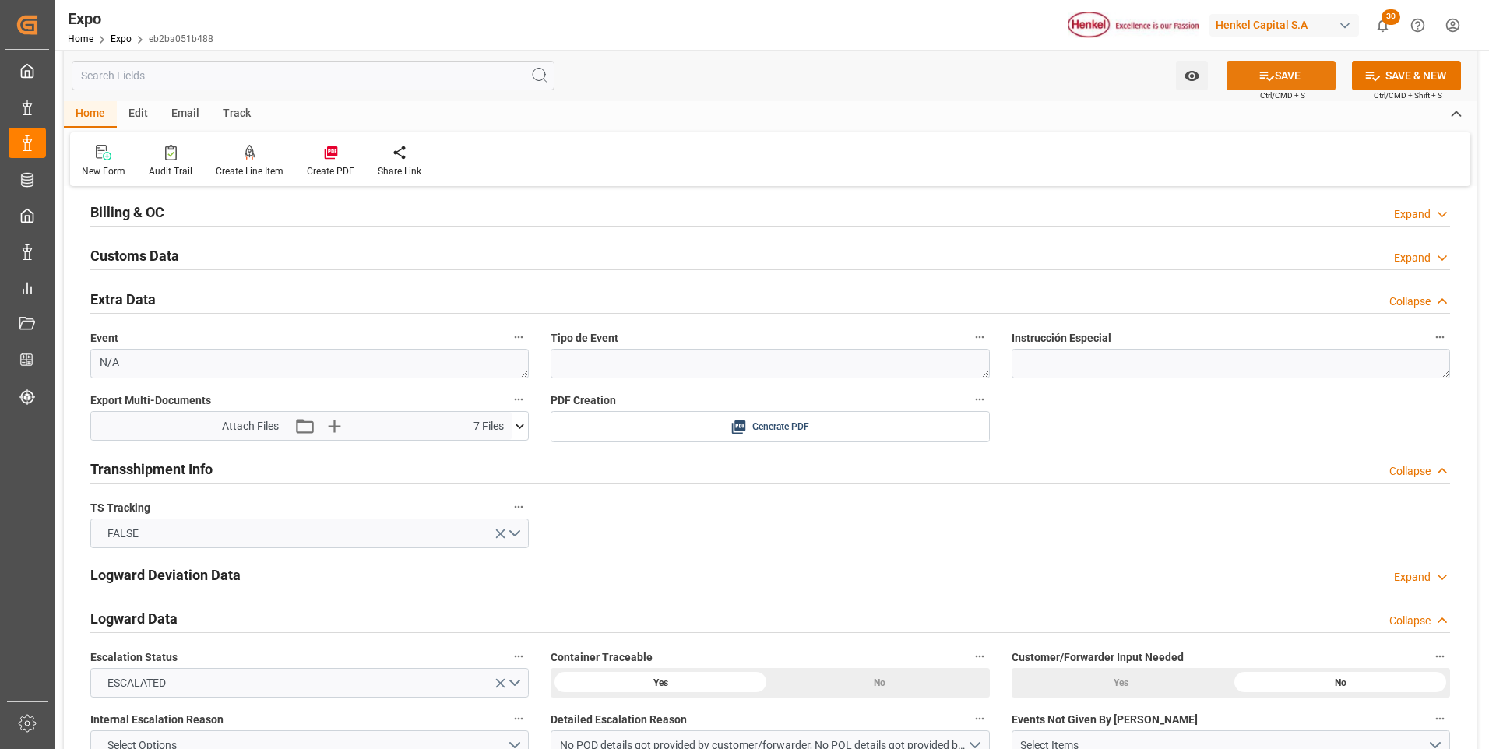
click at [1310, 72] on button "SAVE" at bounding box center [1281, 76] width 109 height 30
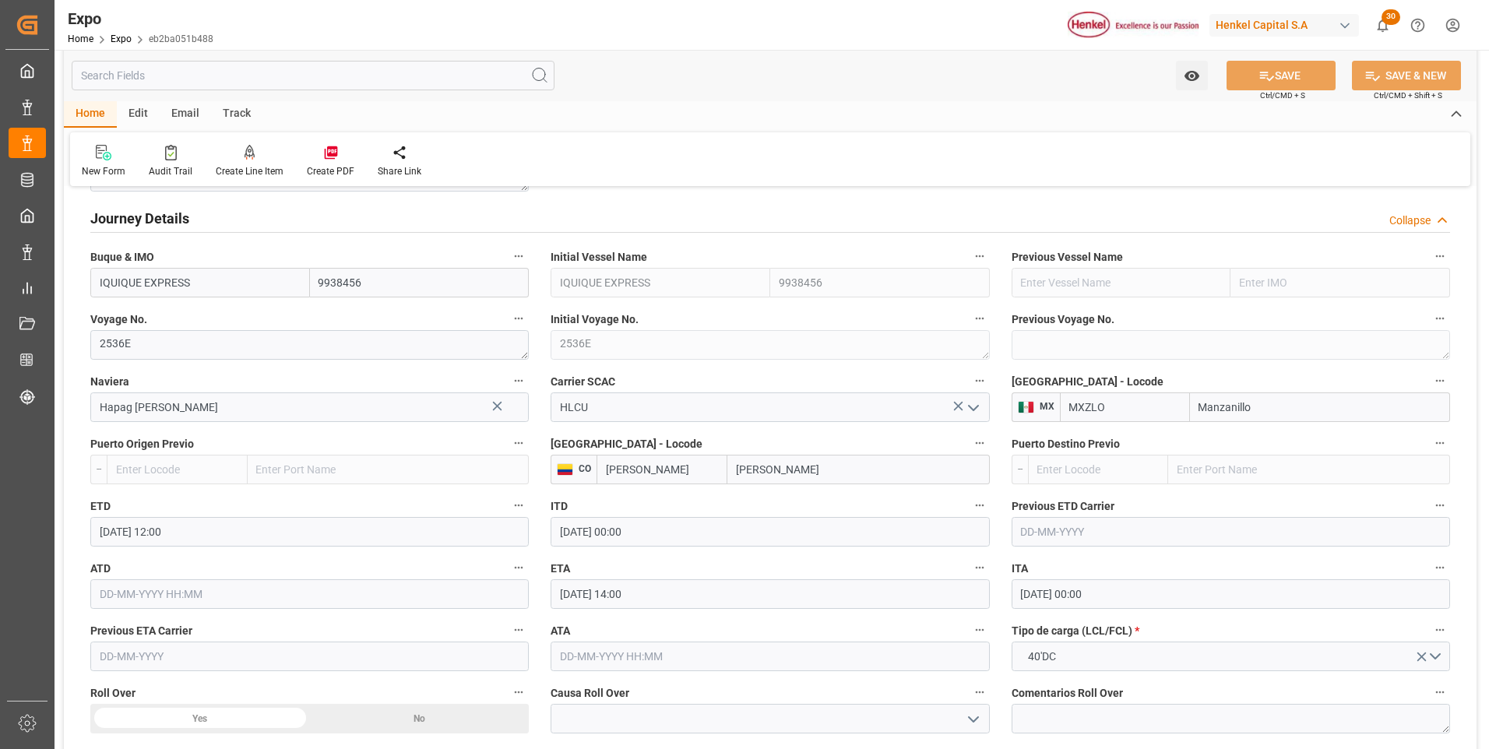
scroll to position [1480, 0]
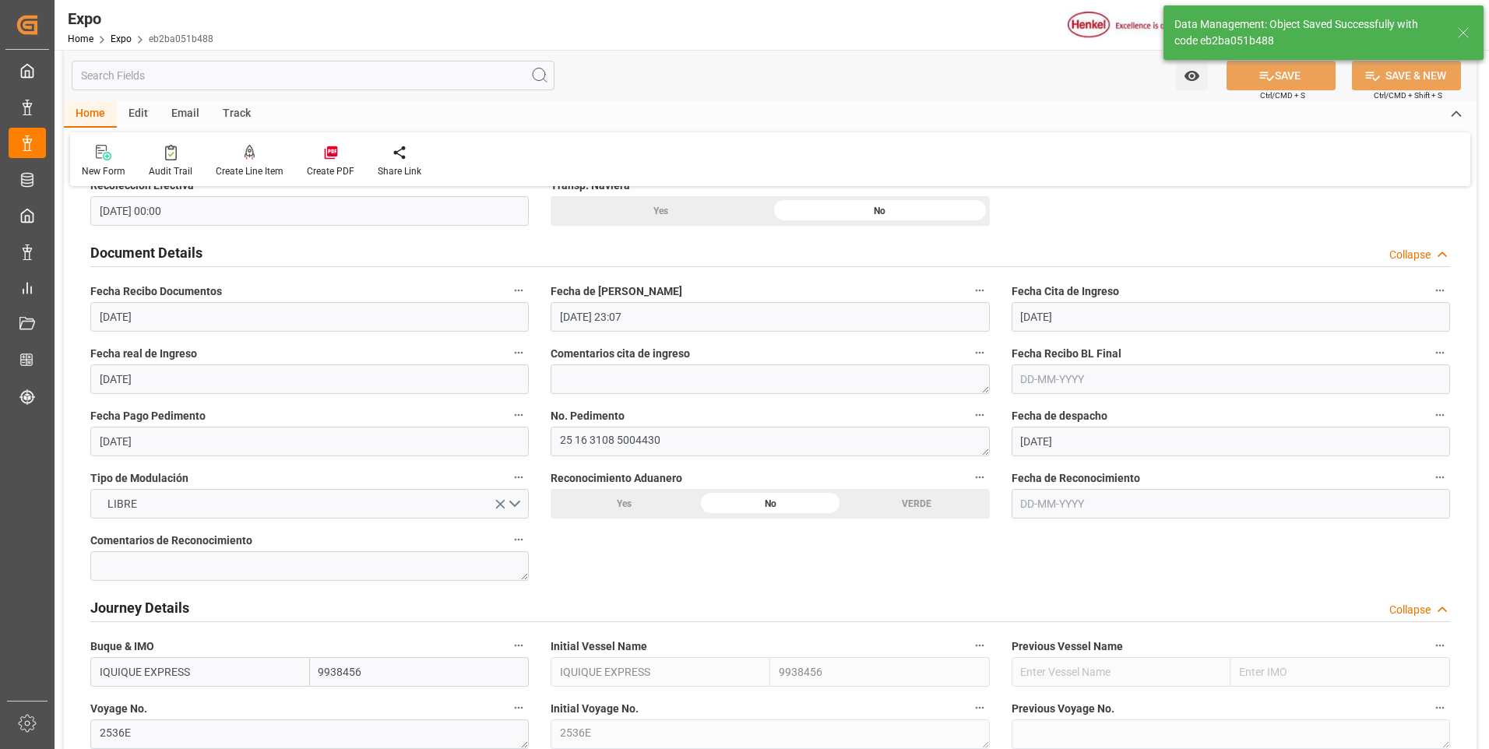
type textarea "[PERSON_NAME]"
type input "[DATE] 16:55"
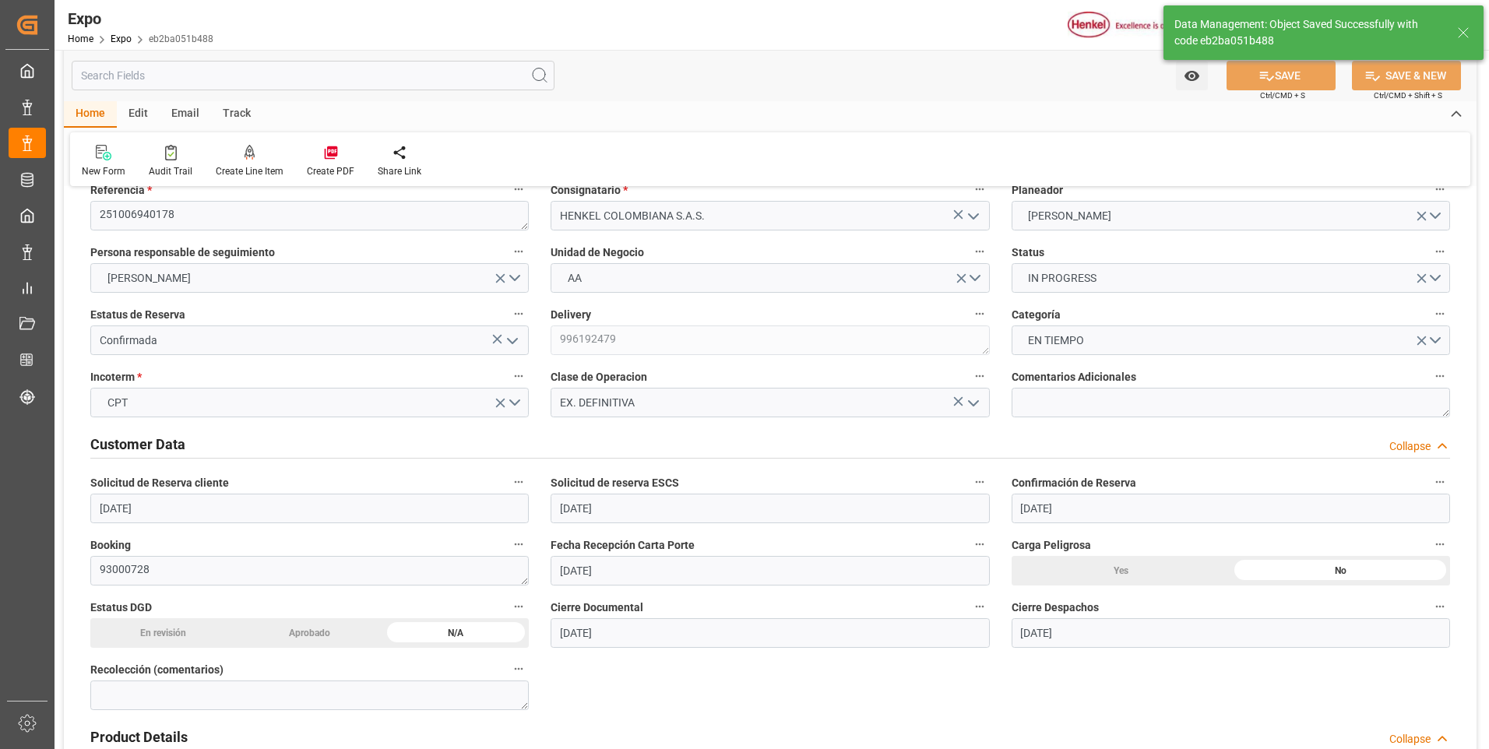
scroll to position [0, 0]
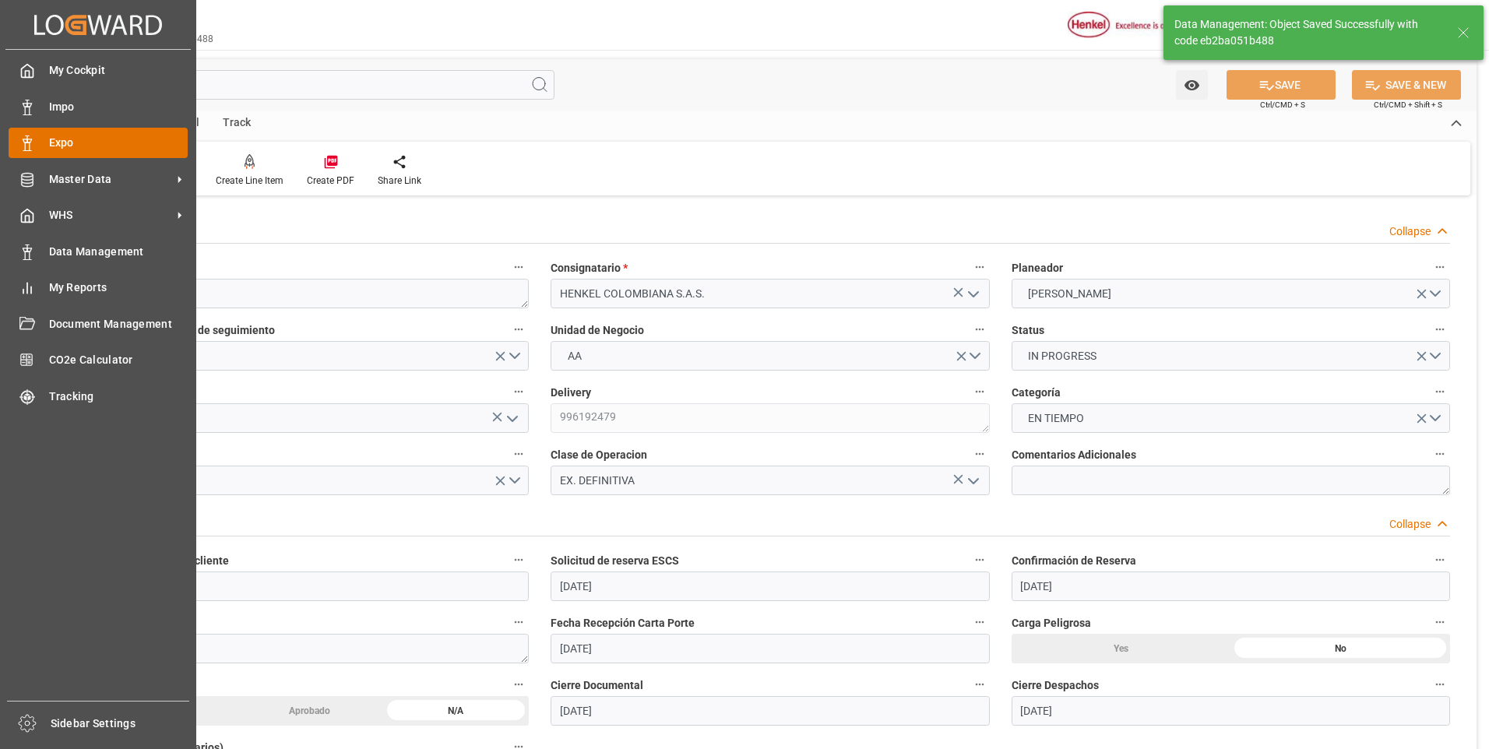
click at [16, 138] on div at bounding box center [22, 143] width 26 height 16
